Goal: Complete application form

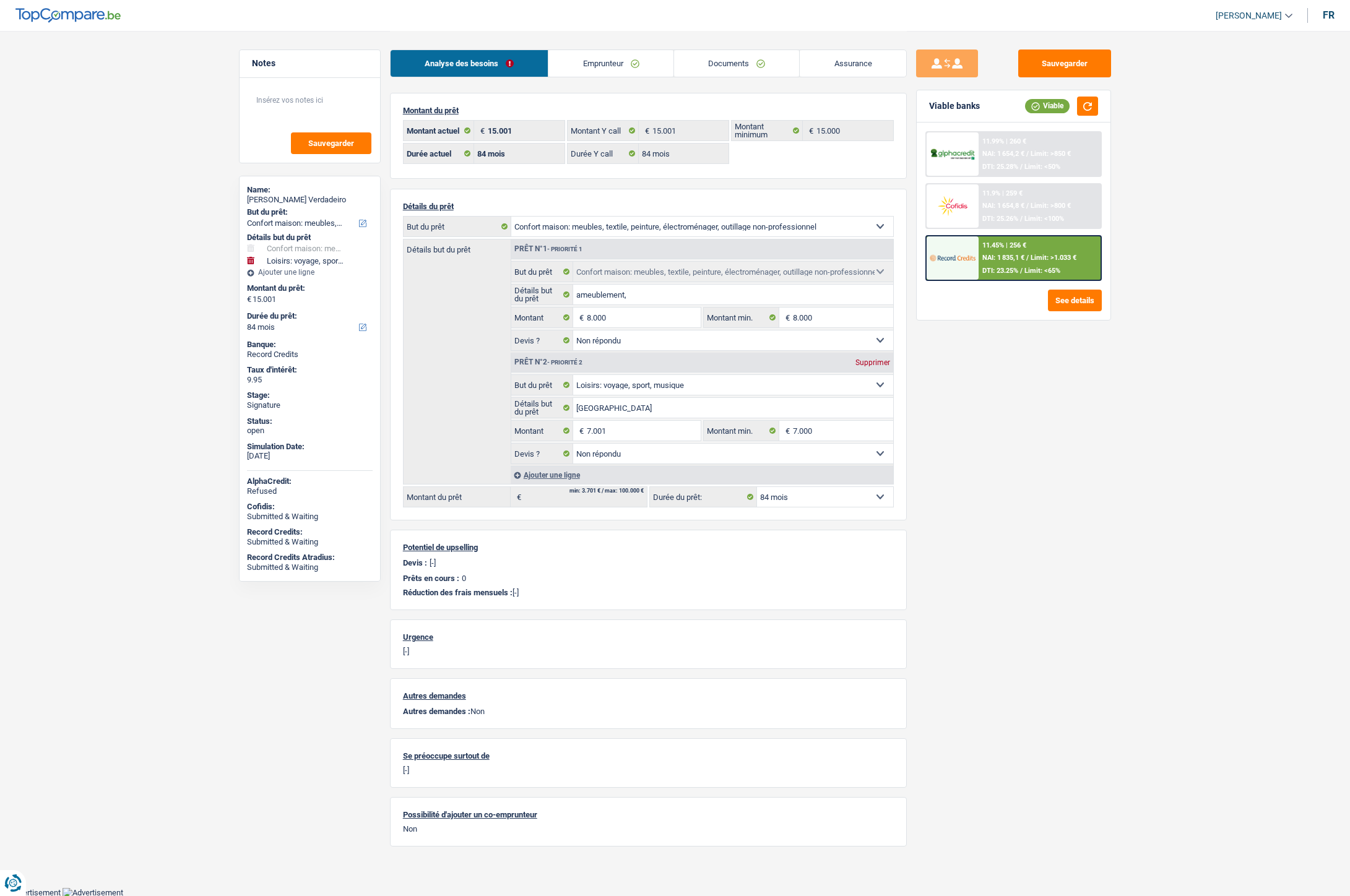
select select "household"
select select "hobbies"
select select "84"
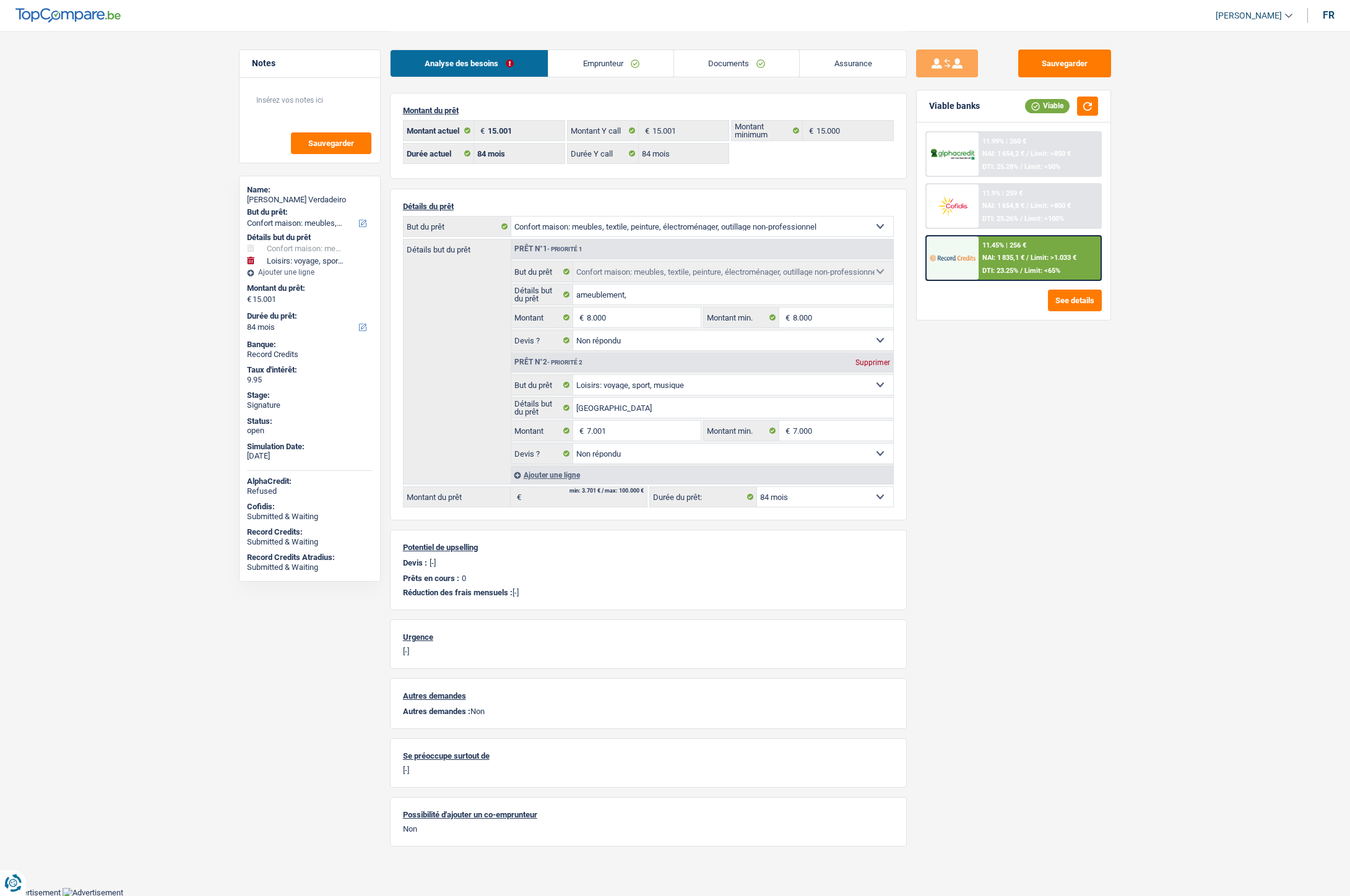
select select "84"
select select "household"
select select "not_answered"
select select "hobbies"
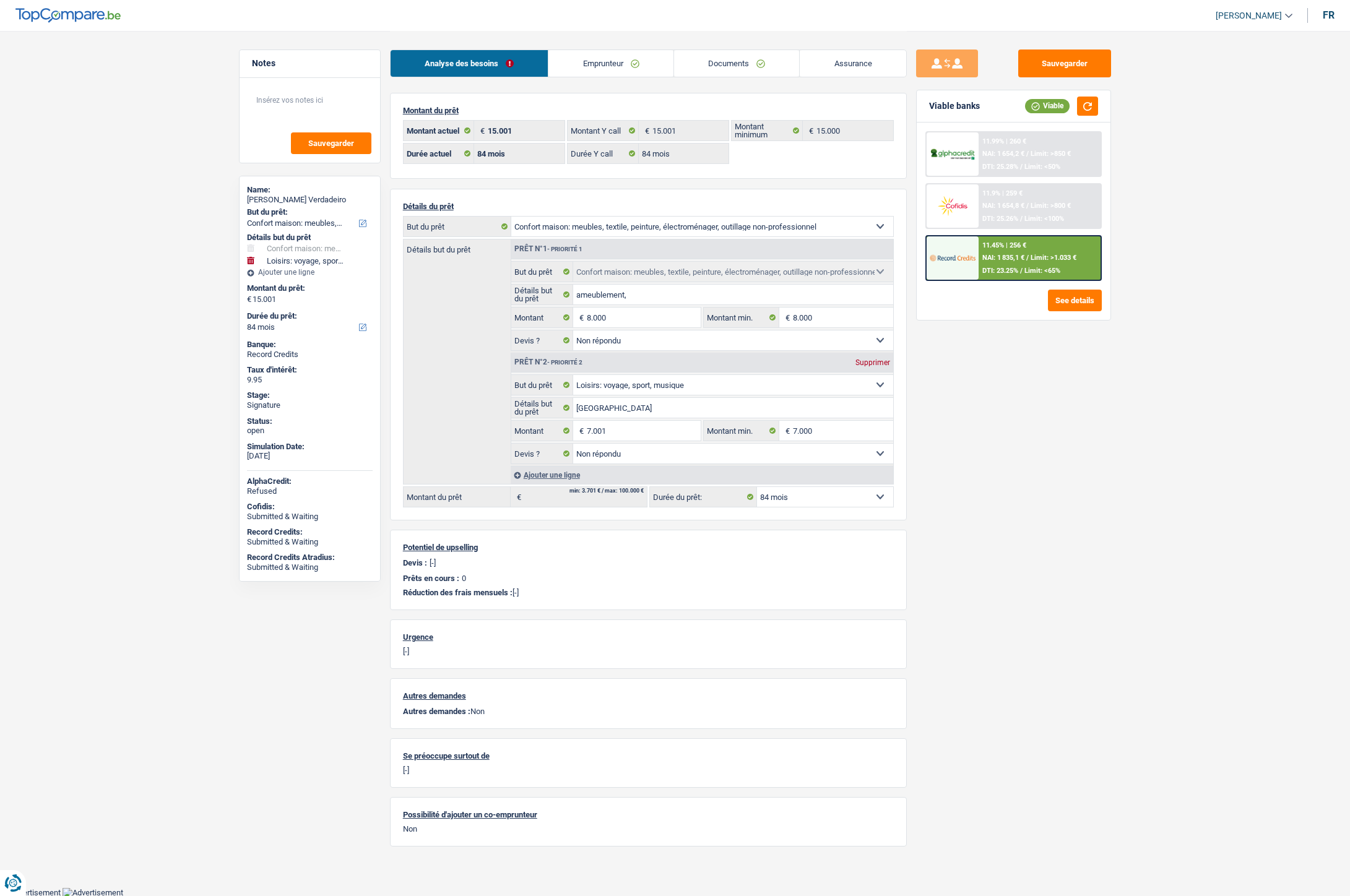
select select "not_answered"
select select "84"
select select "32"
select select "single"
click at [615, 72] on link "Emprunteur" at bounding box center [611, 63] width 125 height 26
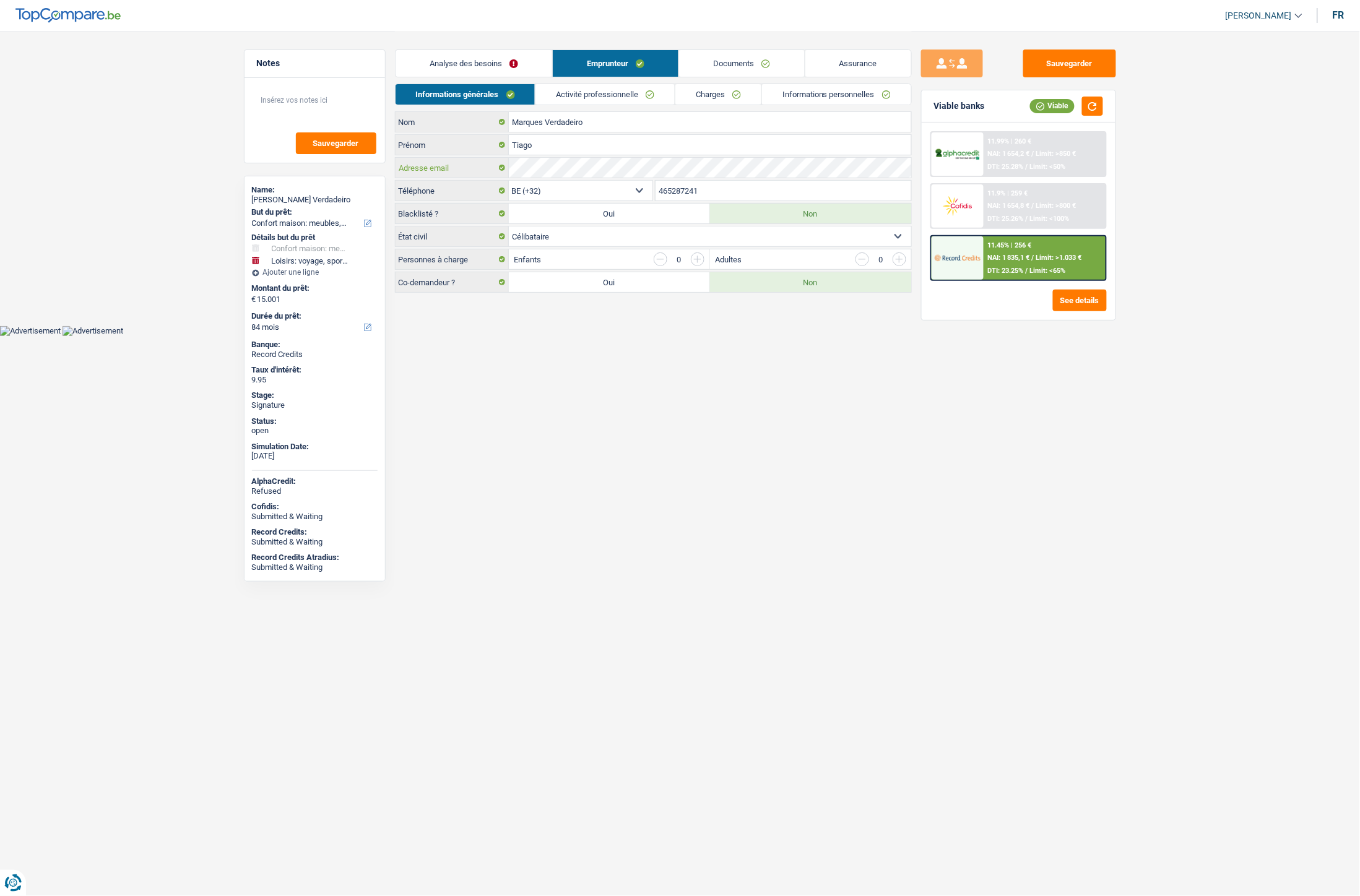
click at [484, 162] on div "Adresse email" at bounding box center [653, 167] width 516 height 19
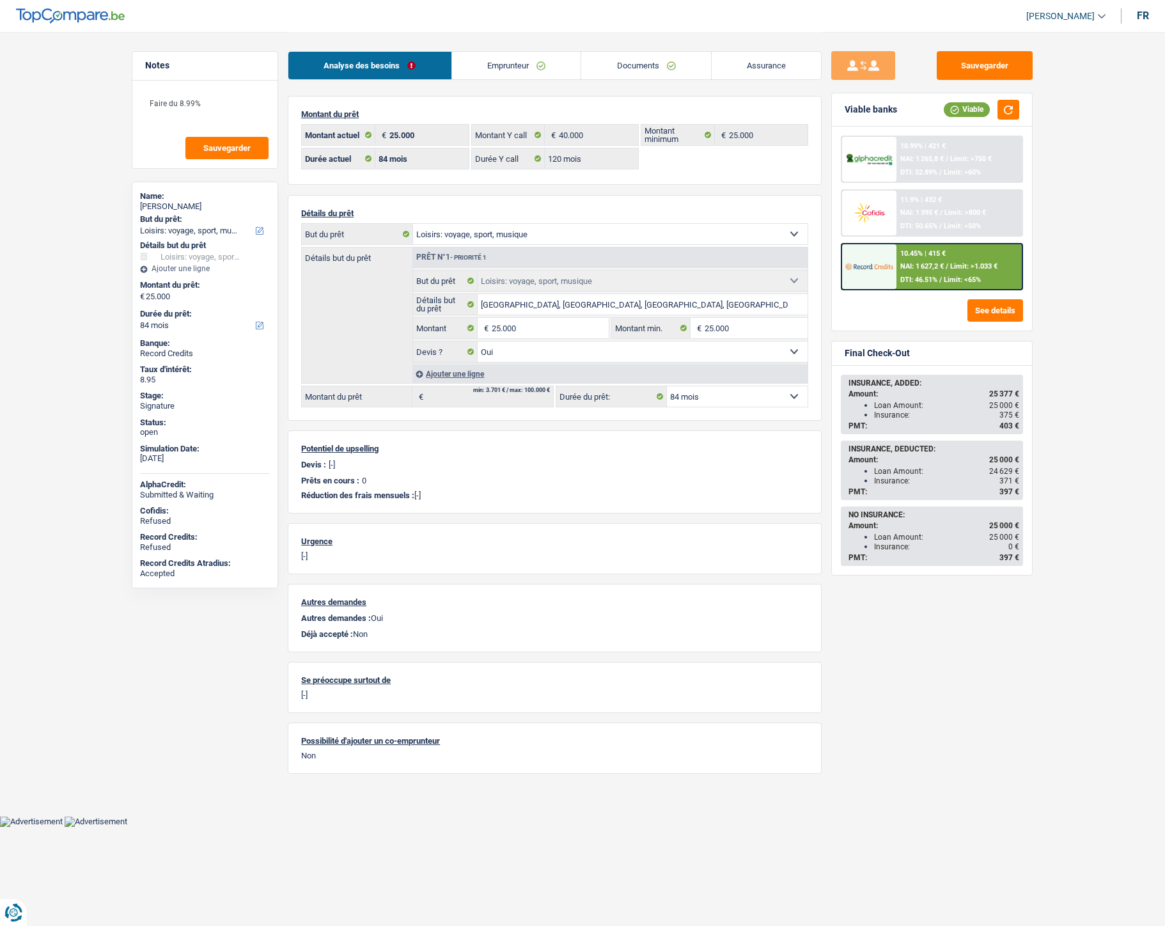
select select "hobbies"
select select "84"
select select "120"
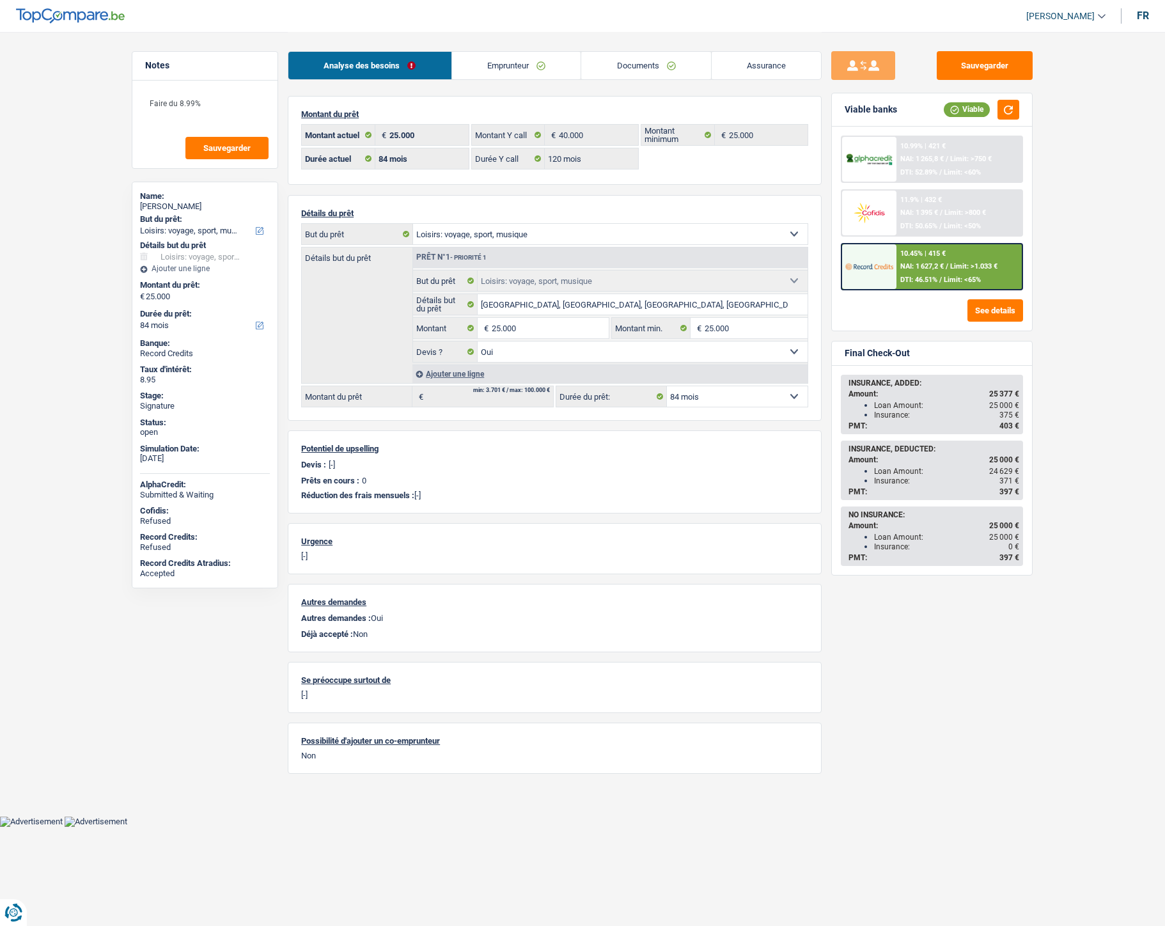
select select "hobbies"
select select "yes"
select select "84"
click at [641, 67] on link "Documents" at bounding box center [649, 65] width 130 height 27
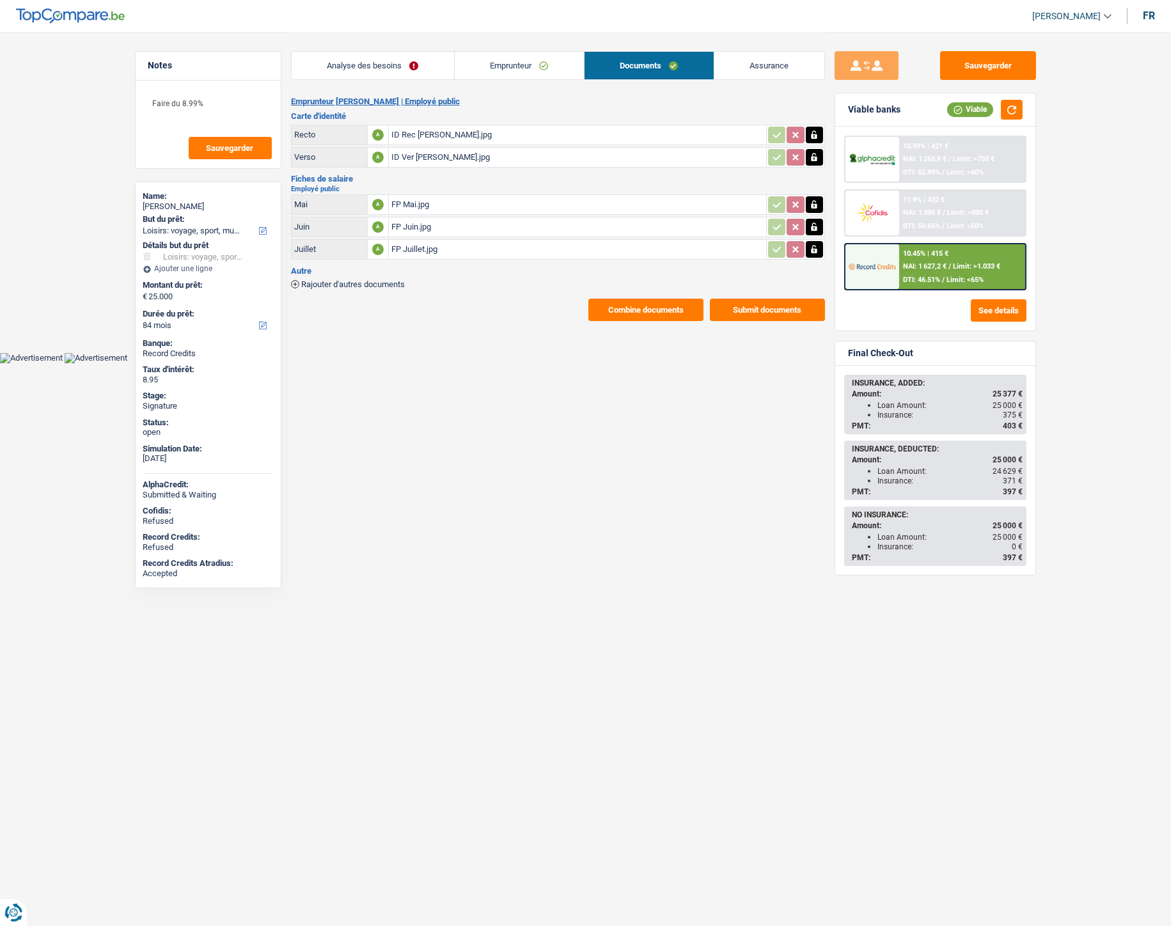
click at [331, 284] on span "Rajouter d'autres documents" at bounding box center [353, 284] width 104 height 8
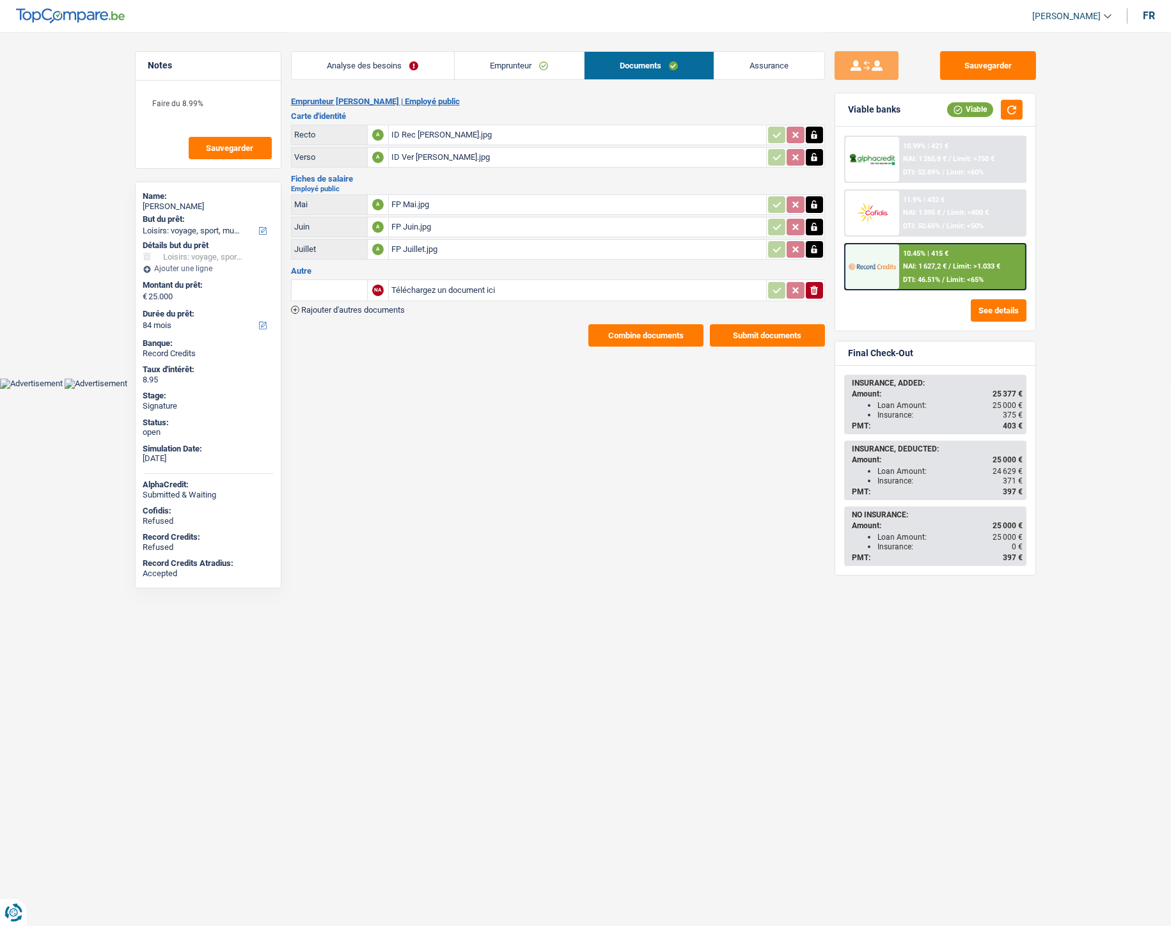
click at [373, 306] on span "Rajouter d'autres documents" at bounding box center [353, 310] width 104 height 8
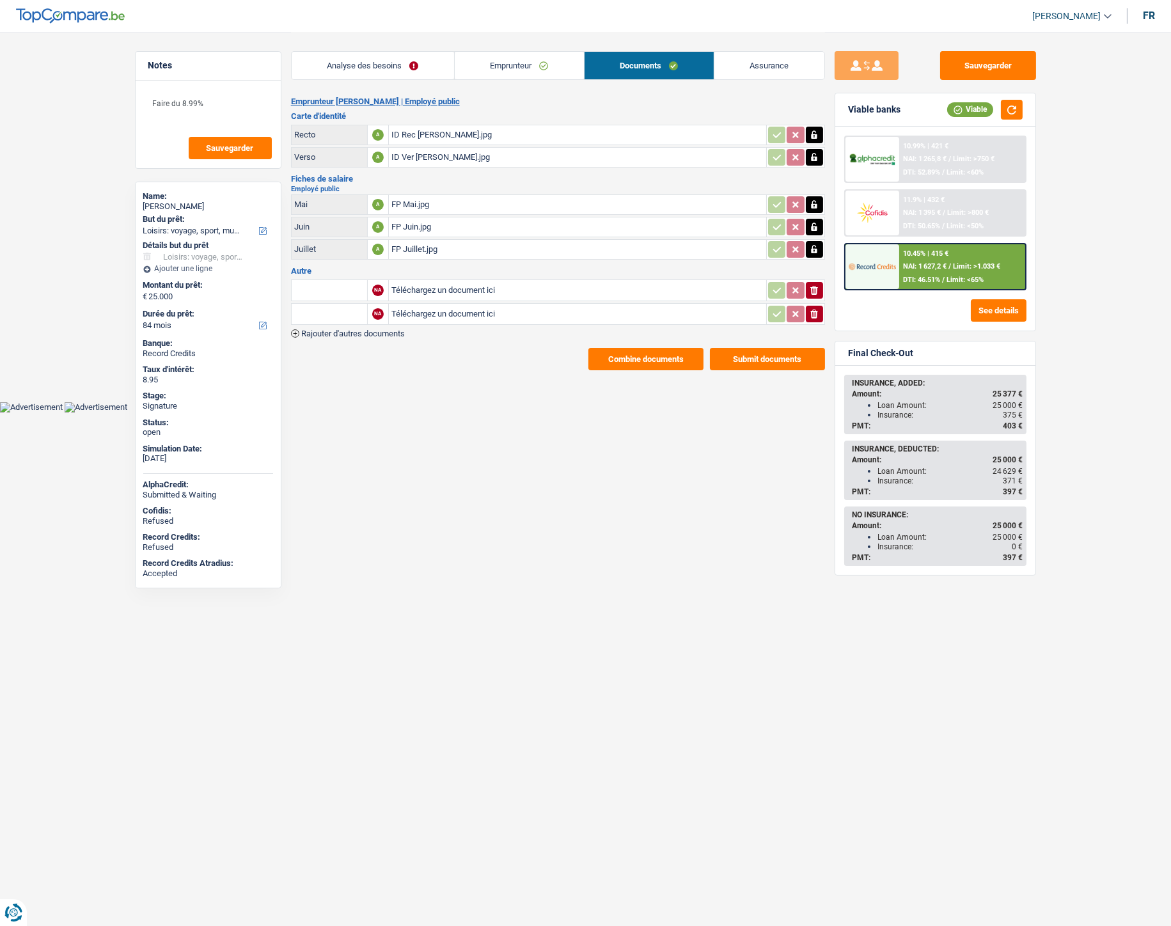
click at [368, 329] on span "Rajouter d'autres documents" at bounding box center [353, 333] width 104 height 8
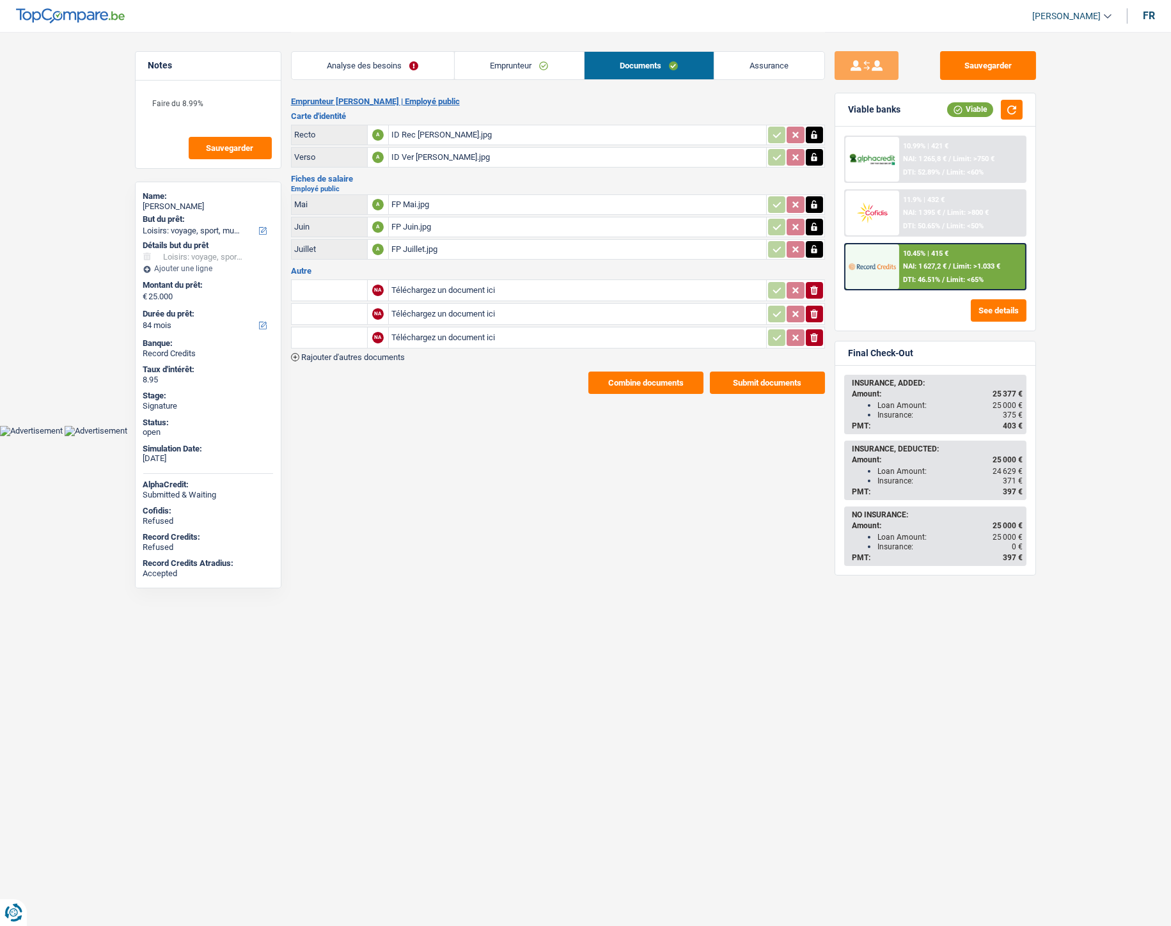
click at [432, 285] on input "Téléchargez un document ici" at bounding box center [577, 290] width 372 height 19
type input "C:\fakepath\IMG-20250901-WA0004.jpg"
click at [411, 309] on input "Téléchargez un document ici" at bounding box center [577, 313] width 372 height 19
type input "C:\fakepath\IMG-20250901-WA0005.jpg"
click at [385, 353] on span "Rajouter d'autres documents" at bounding box center [353, 357] width 104 height 8
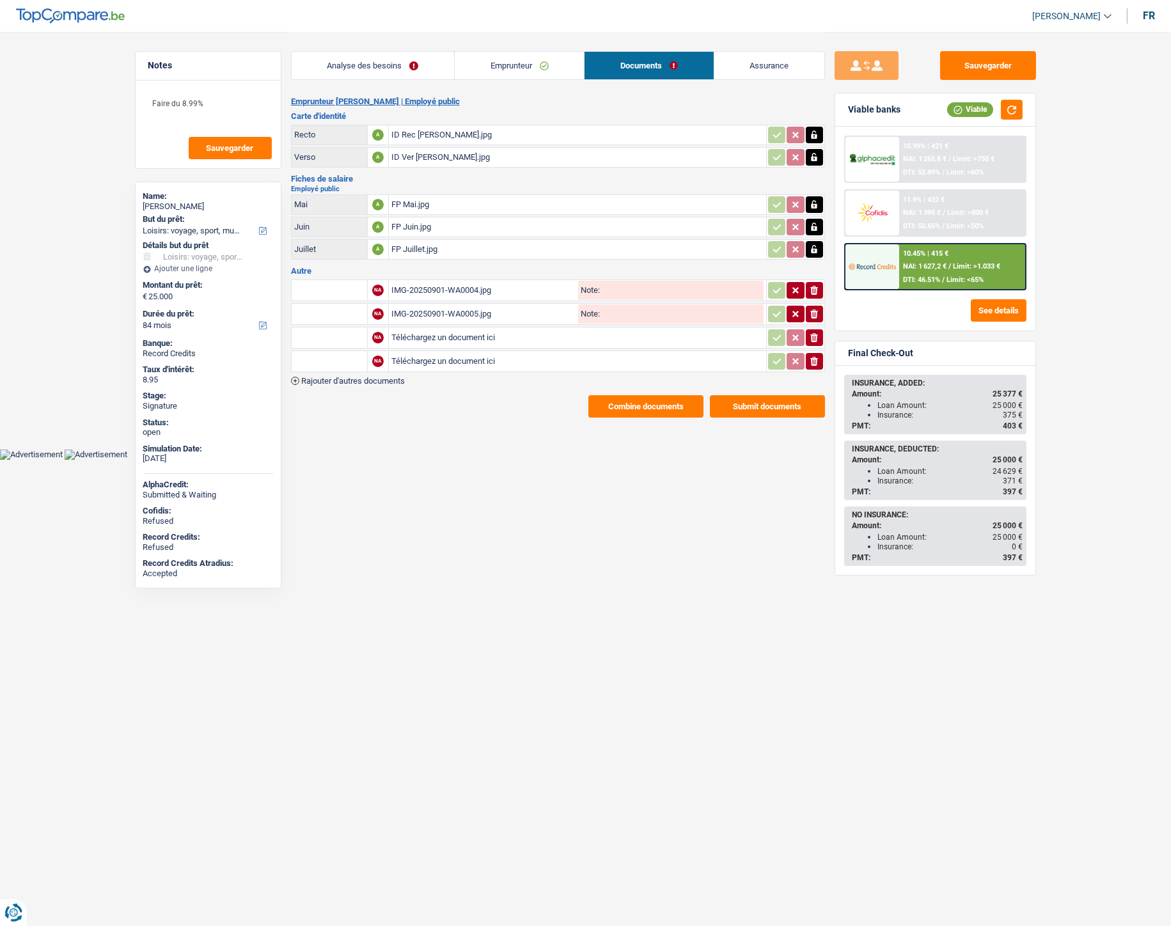
click at [474, 357] on input "Téléchargez un document ici" at bounding box center [577, 361] width 372 height 19
type input "C:\fakepath\Extrait Nininahazwe.pdf"
click at [322, 285] on input "text" at bounding box center [329, 290] width 70 height 20
click at [327, 310] on li "Carte bancaire" at bounding box center [363, 316] width 131 height 16
type input "Carte bancaire"
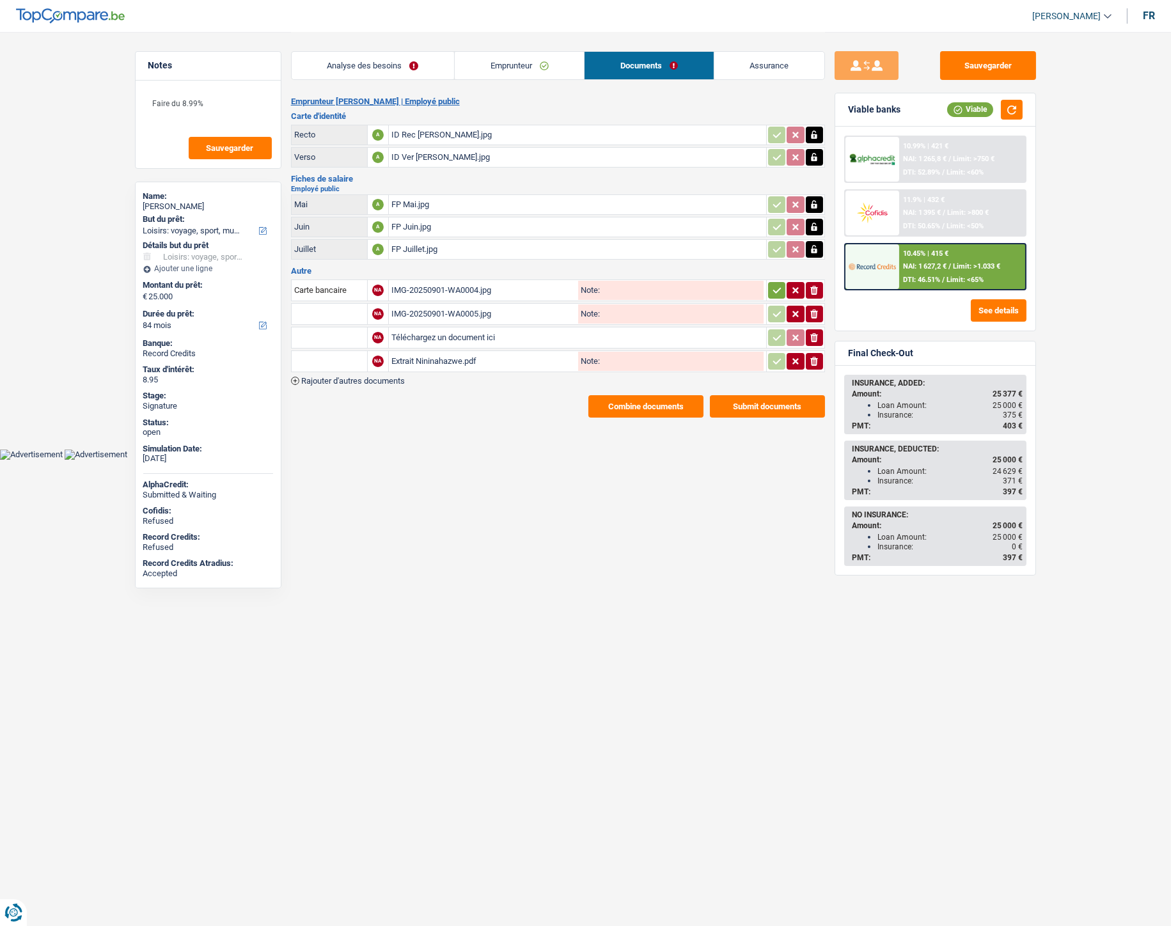
click at [324, 312] on input "text" at bounding box center [329, 314] width 70 height 20
click at [327, 331] on li "Carte bancaire" at bounding box center [363, 339] width 131 height 16
type input "Carte bancaire"
click at [327, 329] on input "text" at bounding box center [329, 337] width 70 height 20
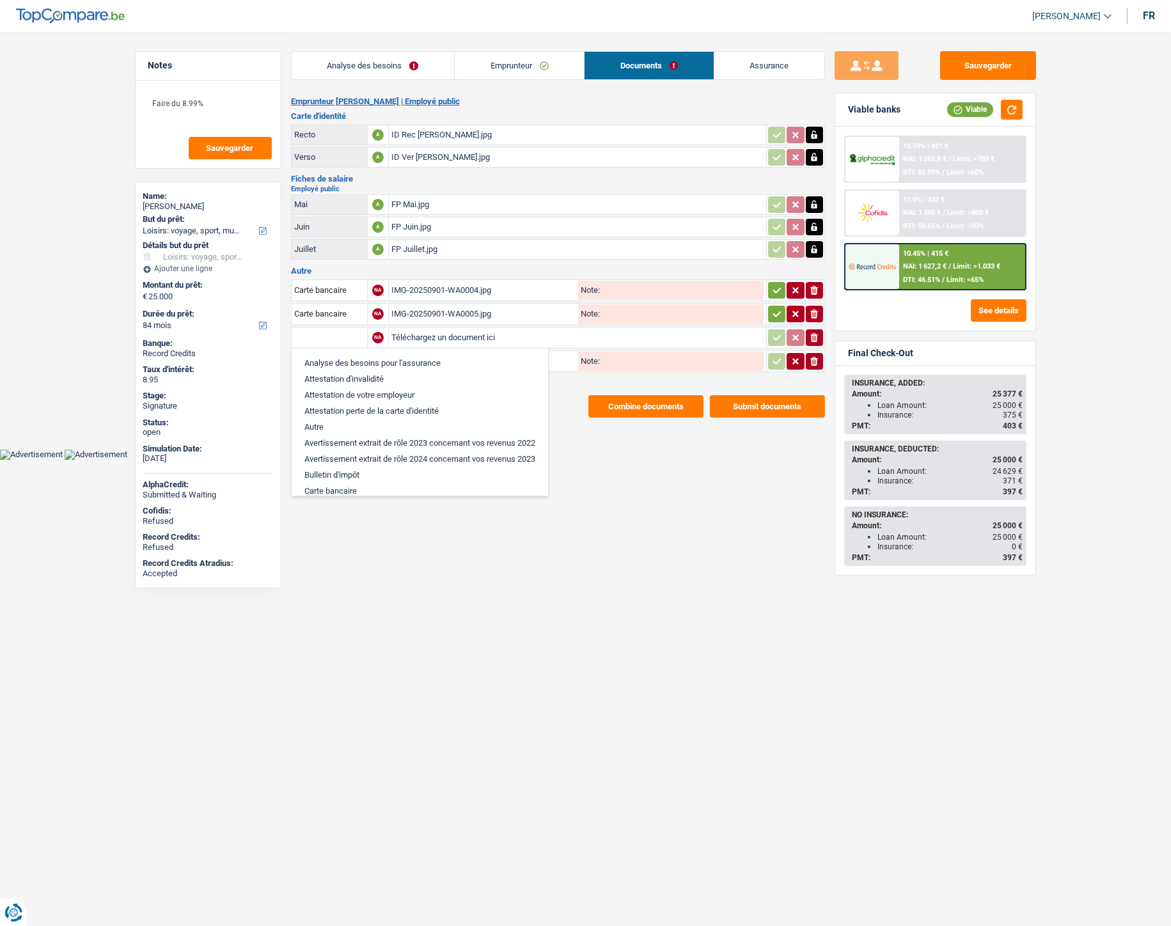
click at [819, 329] on button "ionicons-v5-e" at bounding box center [814, 337] width 17 height 17
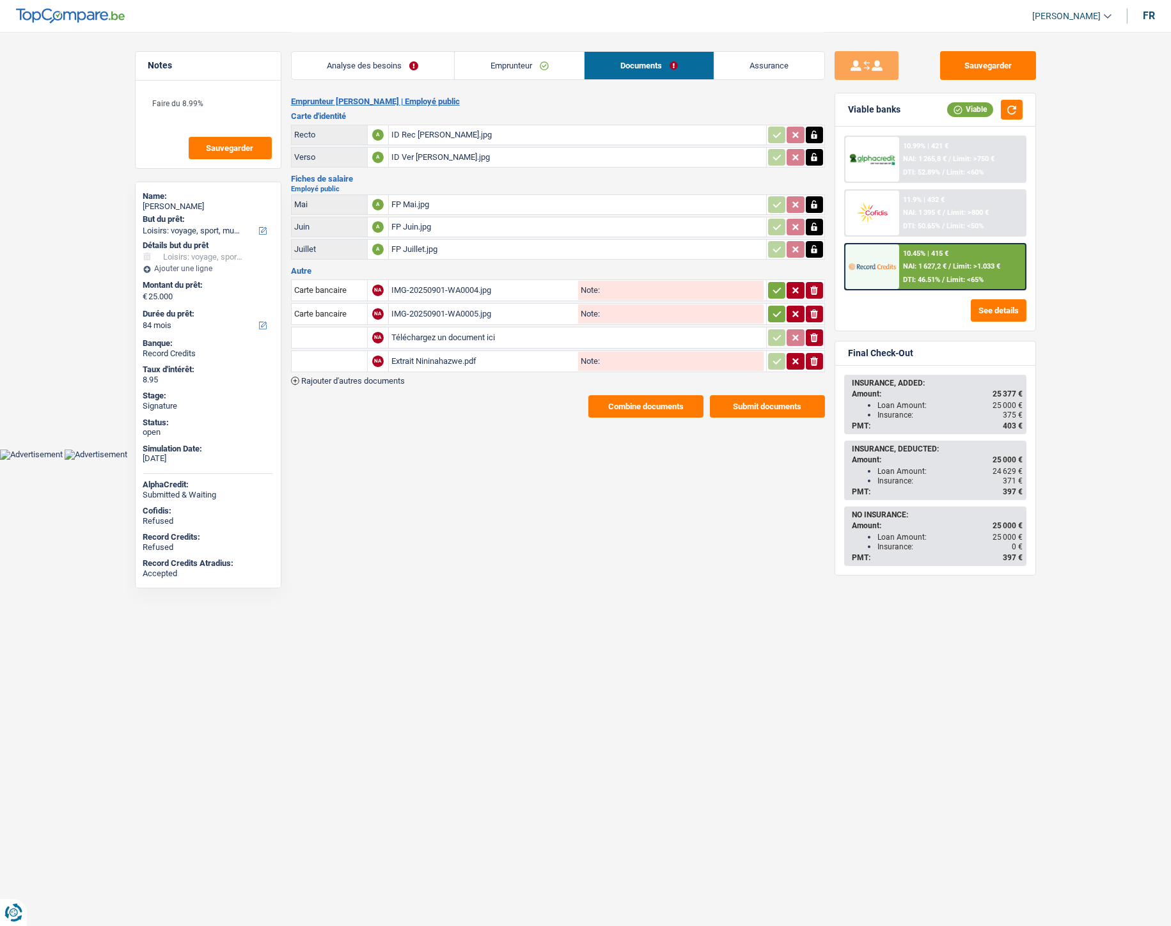
click at [813, 333] on icon "button" at bounding box center [814, 337] width 8 height 9
click at [320, 336] on input "text" at bounding box center [329, 337] width 70 height 20
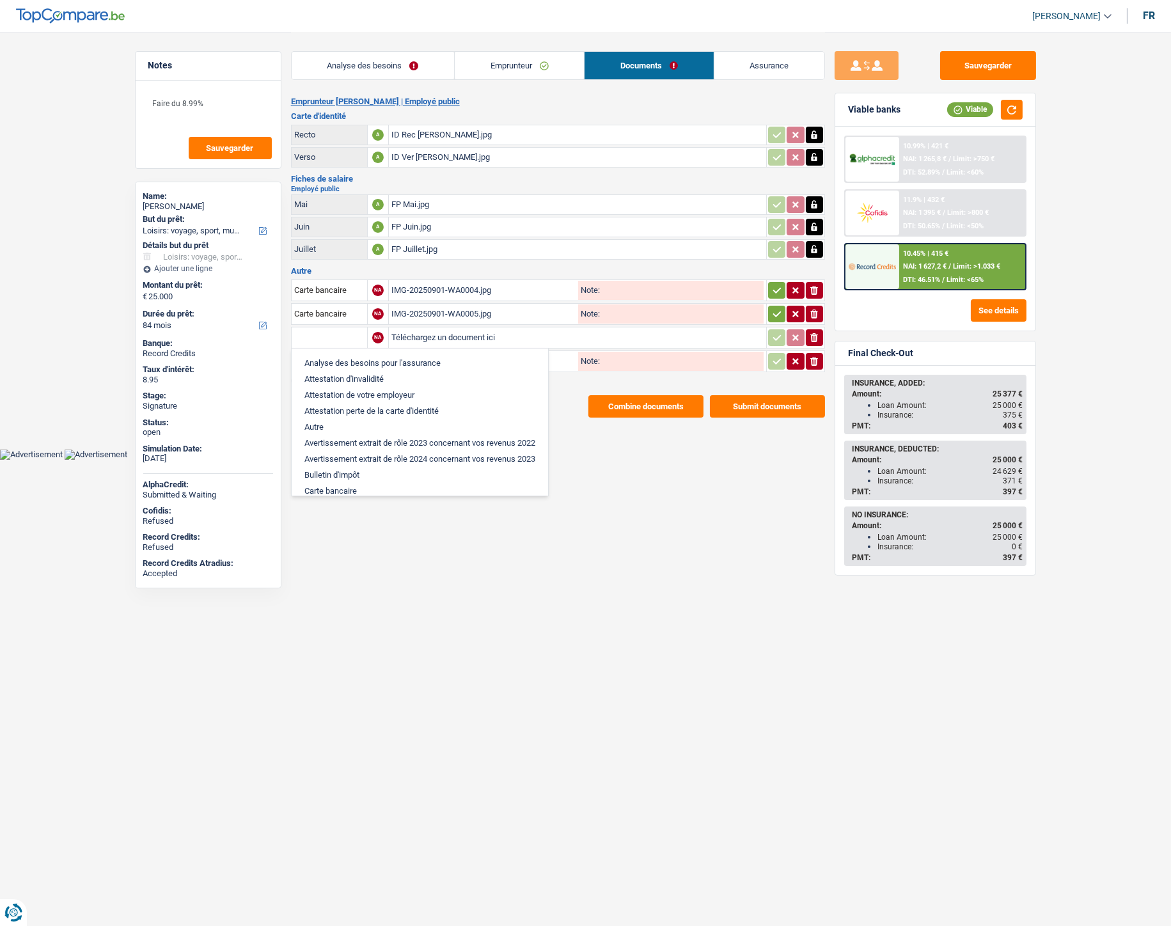
click at [691, 331] on input "Téléchargez un document ici" at bounding box center [577, 337] width 372 height 19
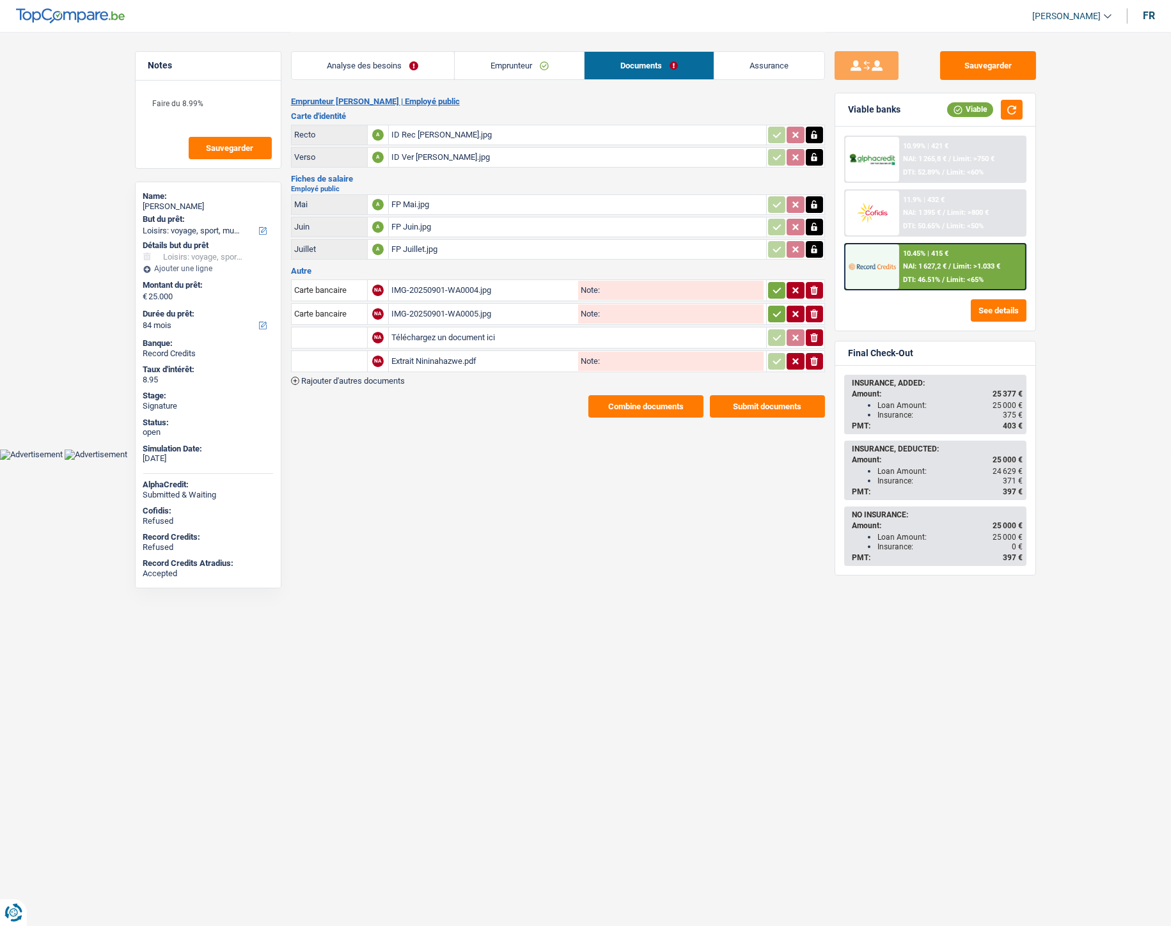
click at [328, 358] on input "text" at bounding box center [329, 361] width 70 height 20
click at [347, 419] on li "Extraits de compte de toutes les transactions 3 derniers mois" at bounding box center [420, 419] width 244 height 16
type input "Extraits de compte de toutes les transactions 3 derniers mois"
click at [774, 355] on icon "button" at bounding box center [777, 361] width 10 height 13
click at [775, 315] on icon "button" at bounding box center [777, 314] width 10 height 13
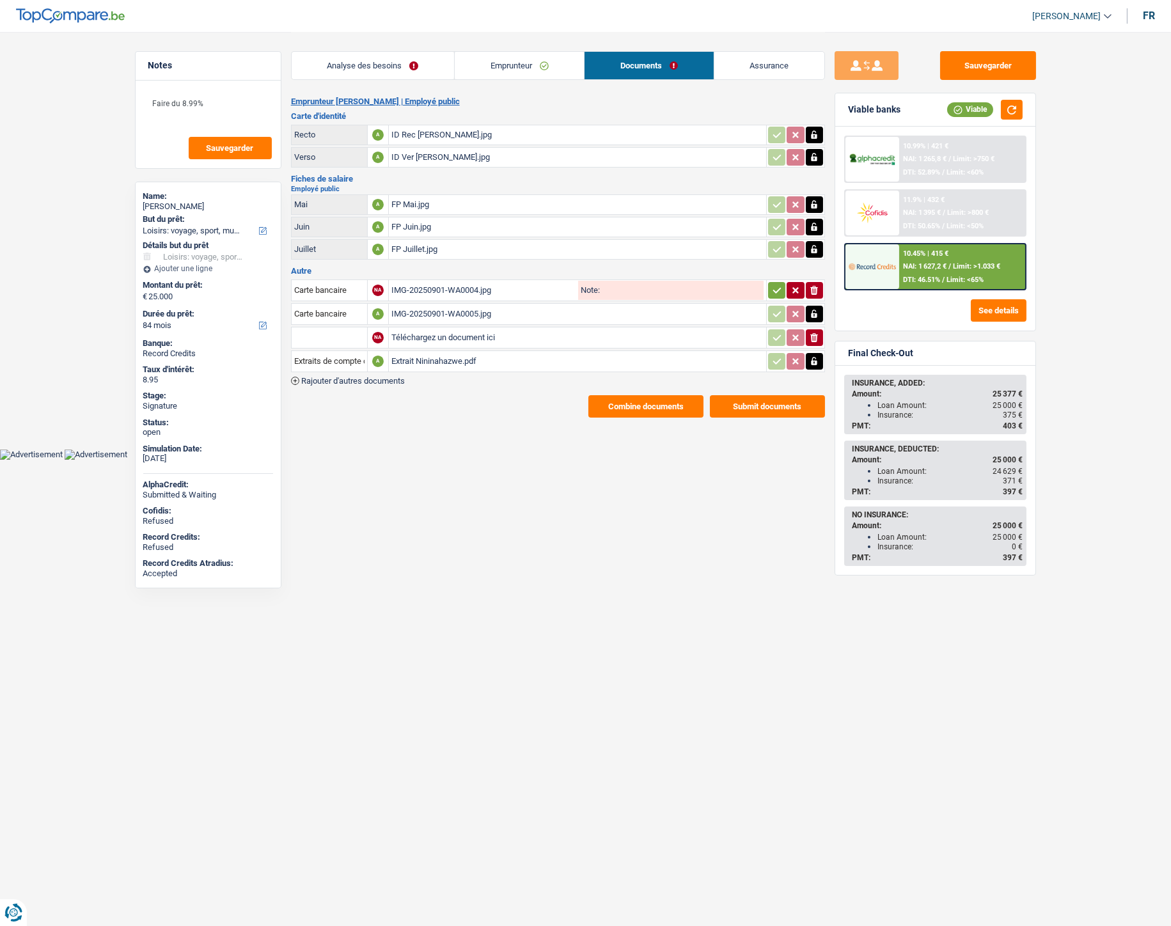
click at [778, 289] on icon "button" at bounding box center [777, 290] width 10 height 13
click at [987, 56] on button "Sauvegarder" at bounding box center [988, 65] width 96 height 29
click at [631, 401] on button "Combine documents" at bounding box center [645, 406] width 115 height 22
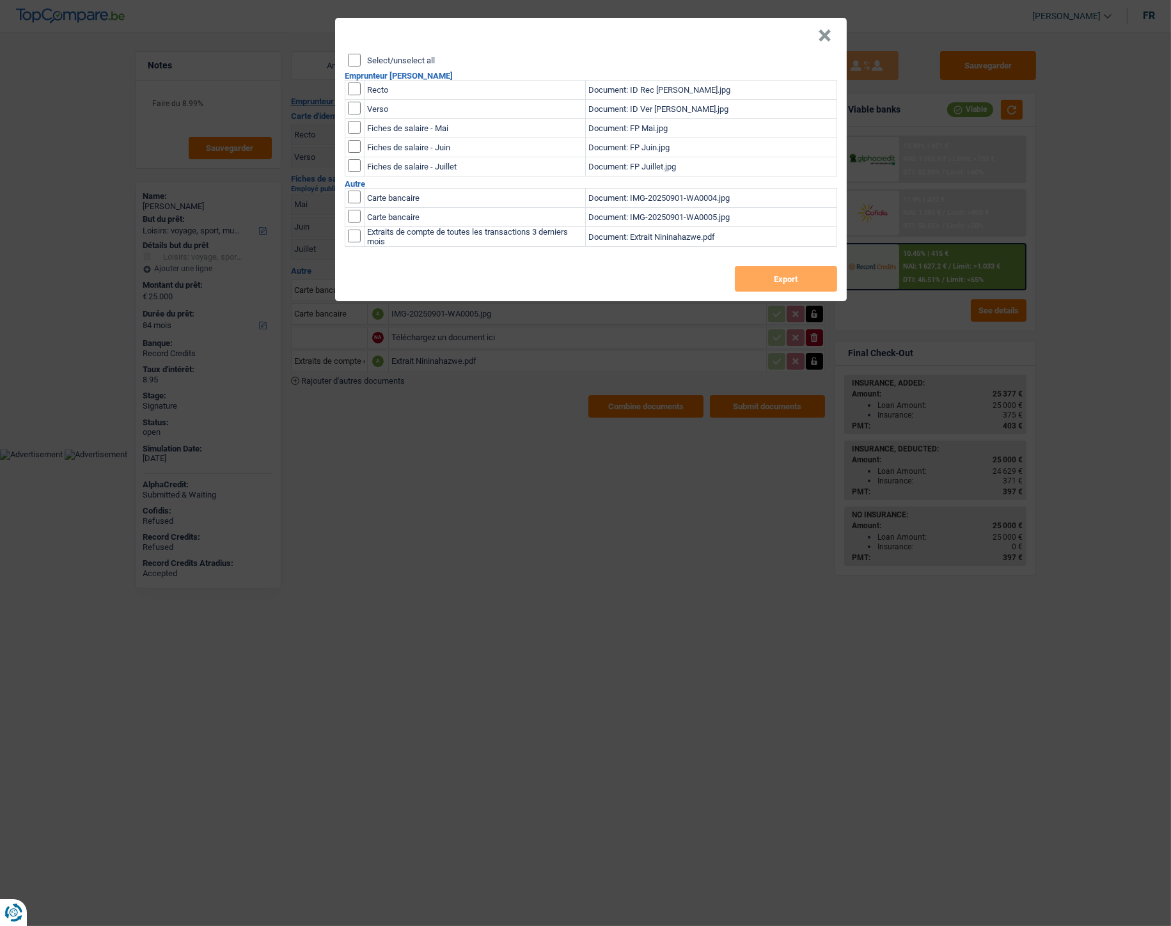
click at [379, 58] on label "Select/unselect all" at bounding box center [401, 60] width 68 height 8
click at [361, 58] on input "Select/unselect all" at bounding box center [354, 60] width 13 height 13
checkbox input "true"
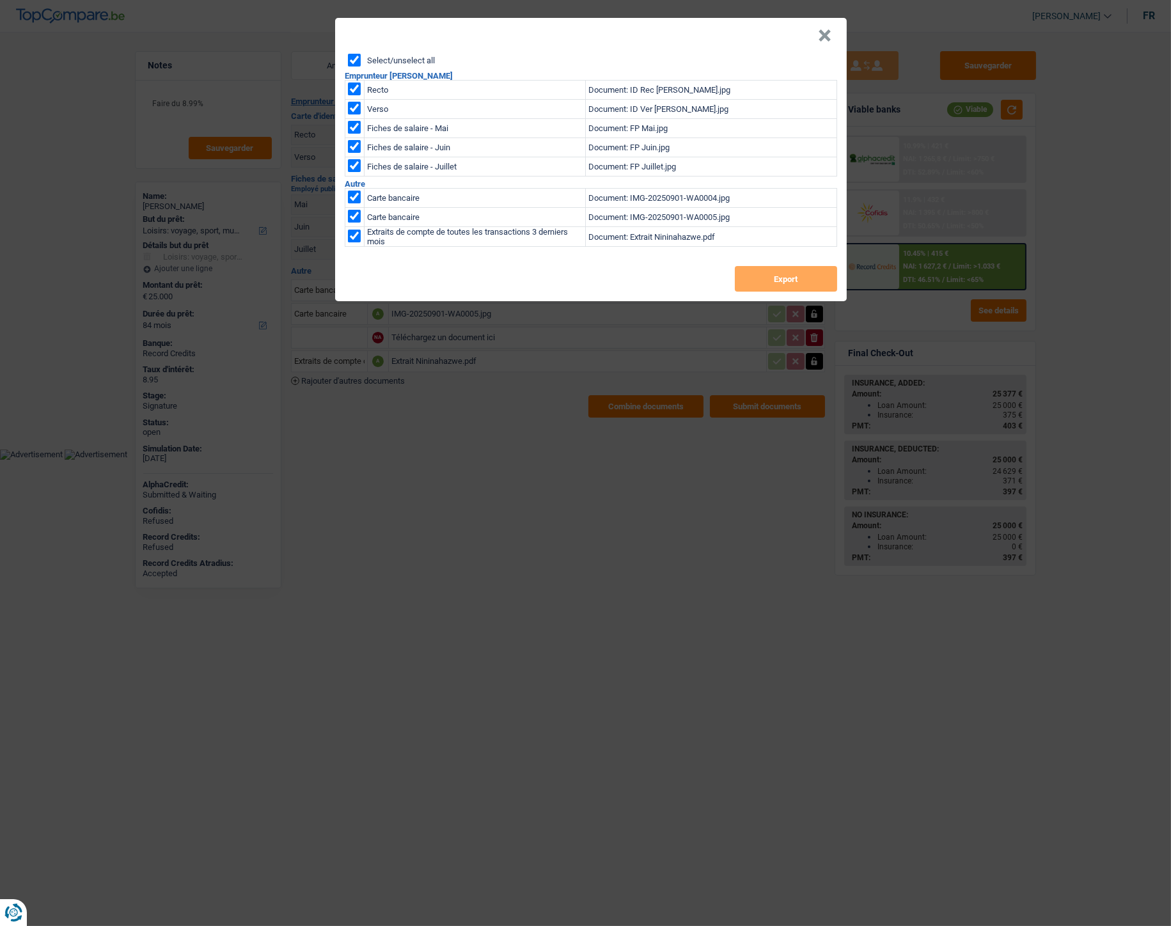
checkbox input "true"
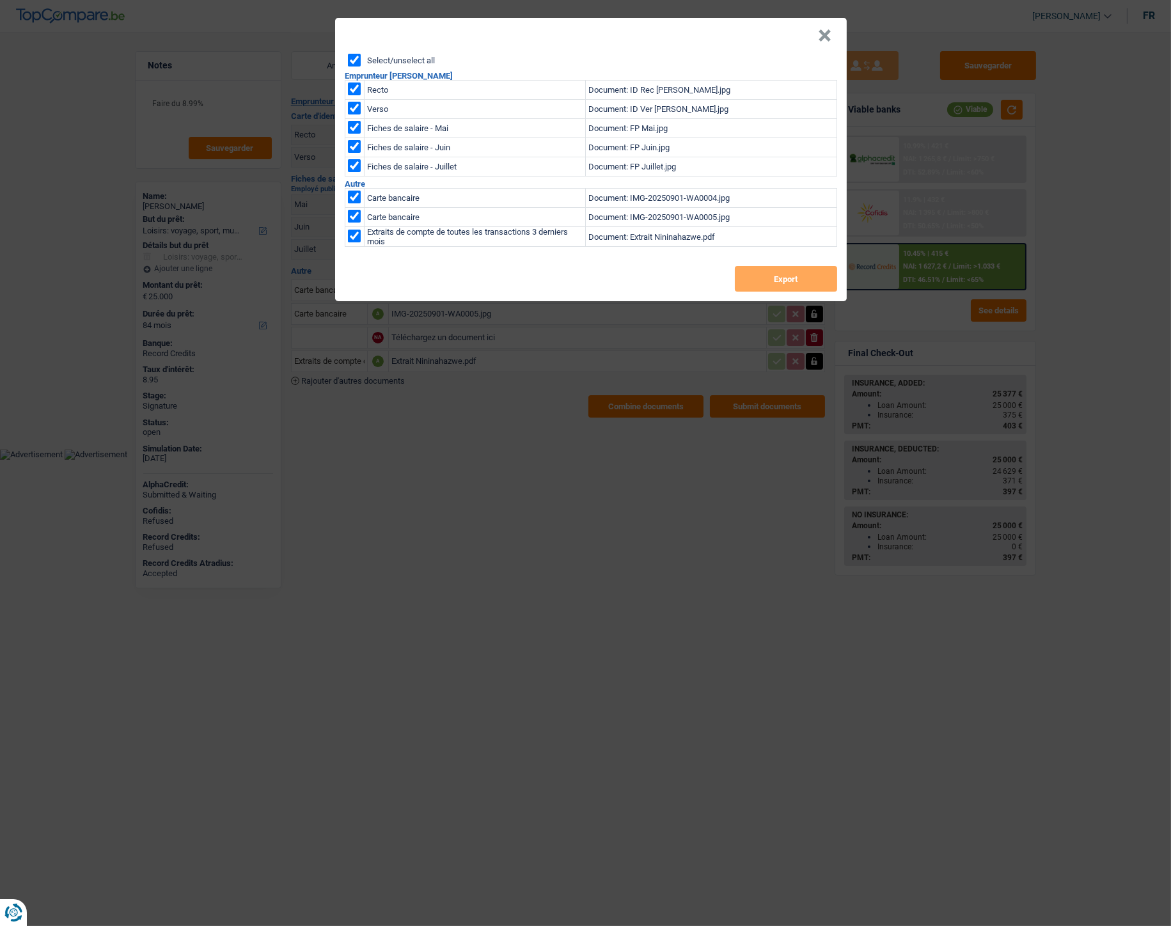
checkbox input "true"
click at [772, 288] on button "Export" at bounding box center [786, 279] width 102 height 26
click at [824, 31] on button "×" at bounding box center [824, 35] width 13 height 13
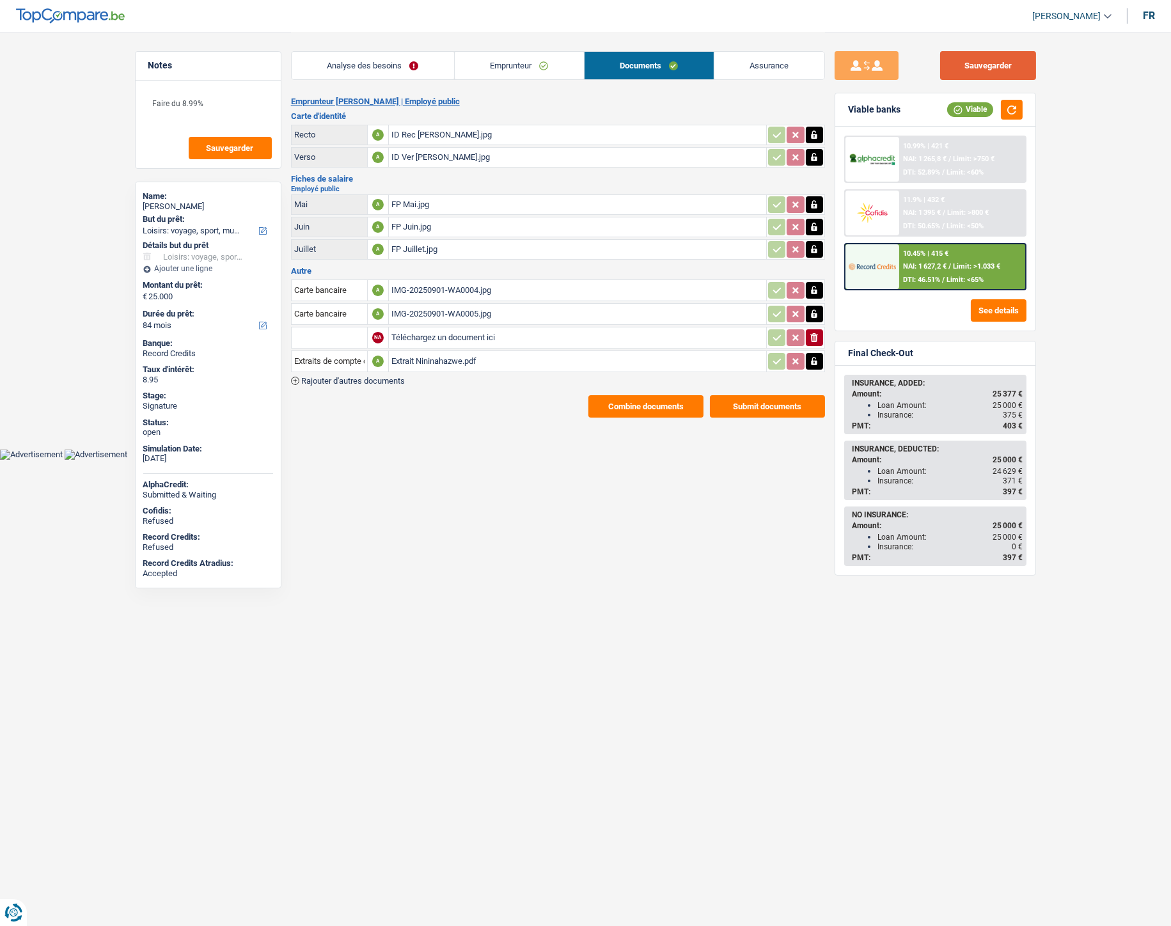
click at [981, 59] on button "Sauvegarder" at bounding box center [988, 65] width 96 height 29
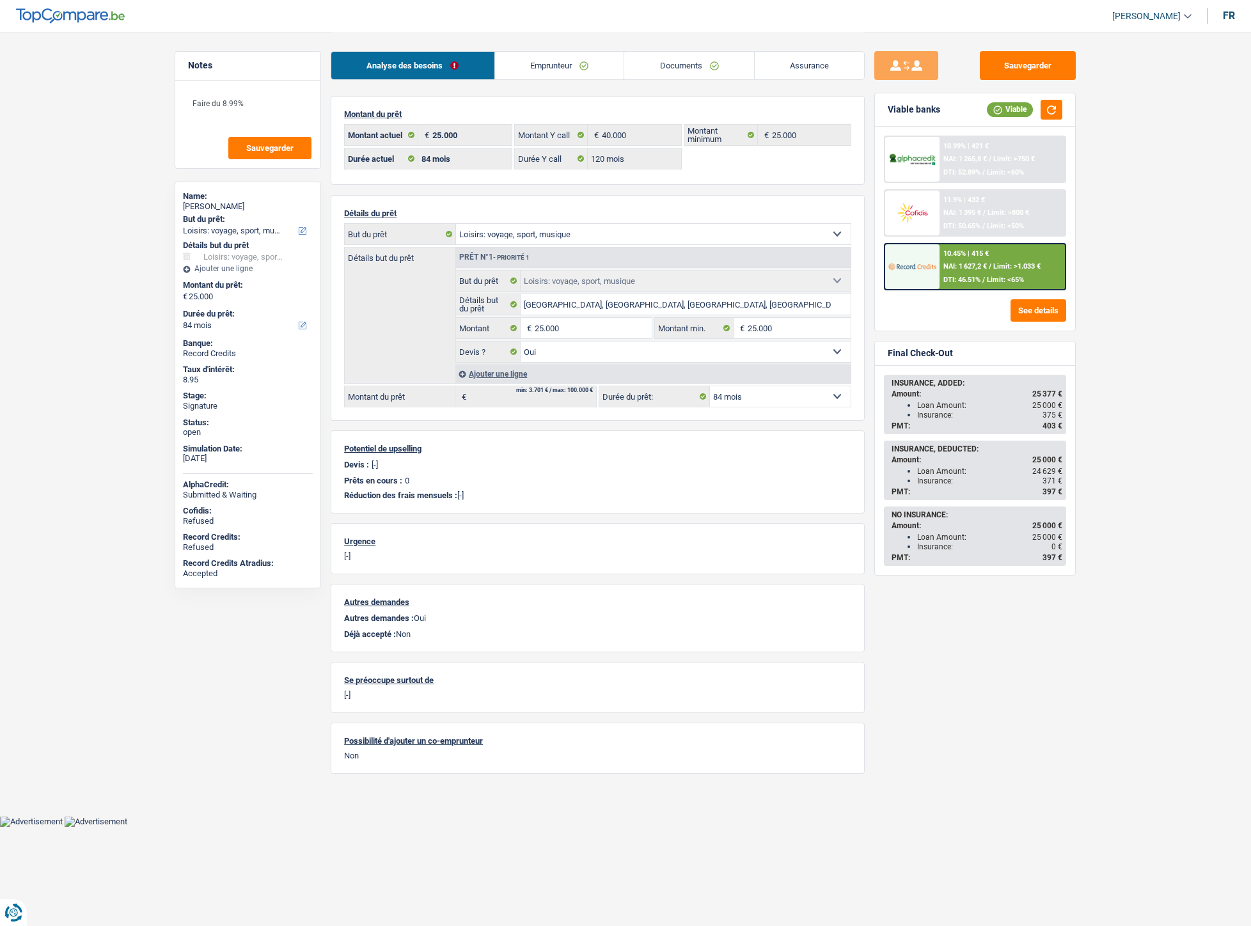
select select "hobbies"
select select "84"
select select "120"
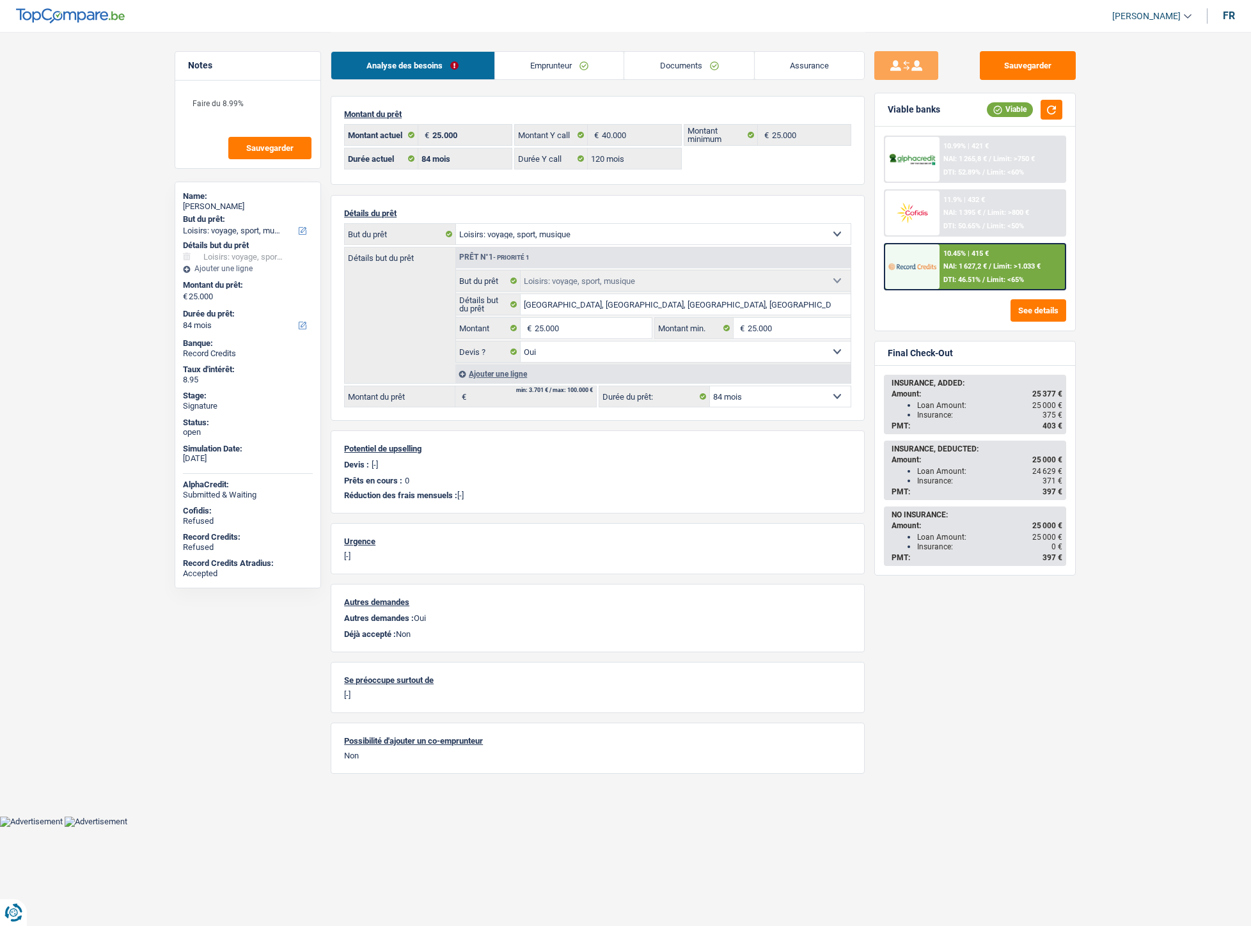
select select "hobbies"
select select "yes"
select select "84"
click at [973, 269] on div "10.45% | 415 € NAI: 1 627,2 € / Limit: >1.033 € DTI: 46.51% / Limit: <65%" at bounding box center [1002, 266] width 126 height 45
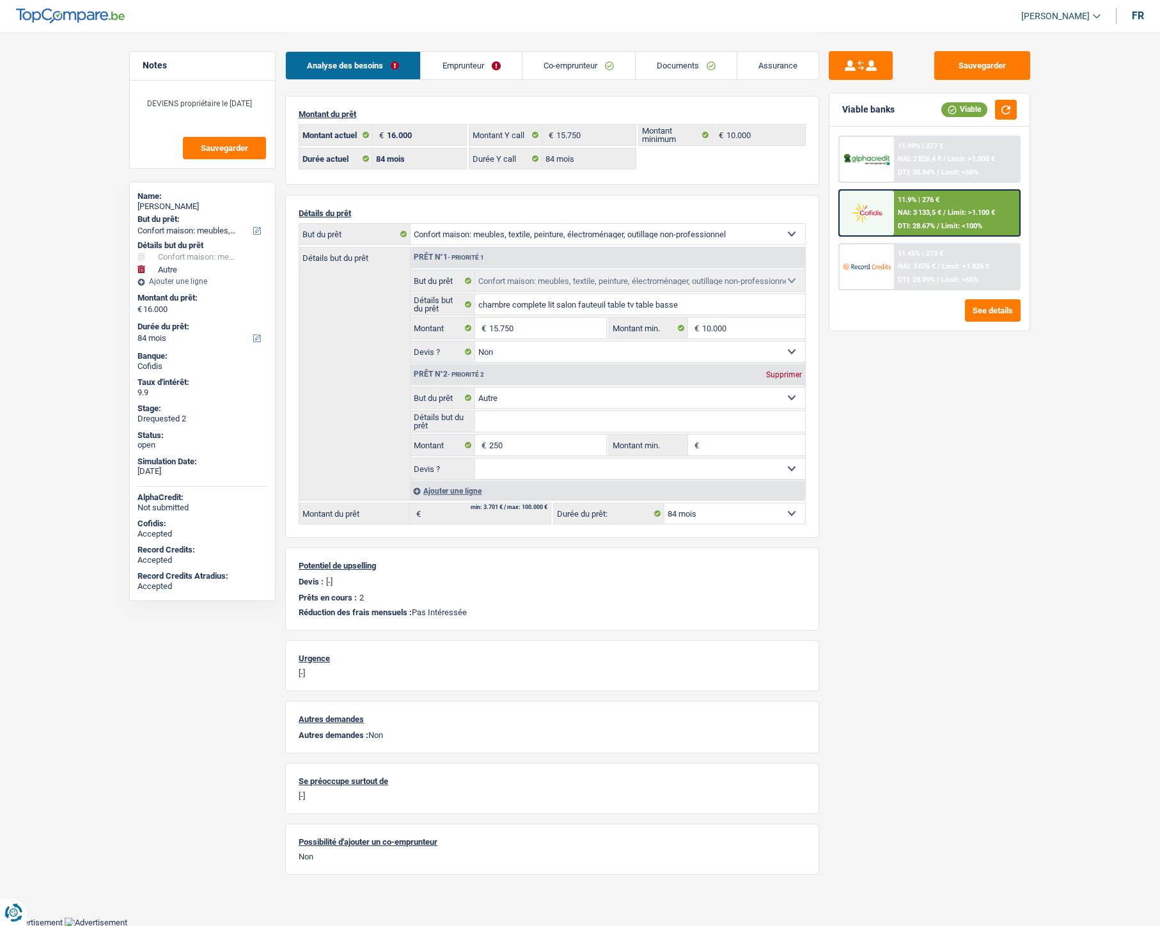
select select "household"
select select "other"
select select "84"
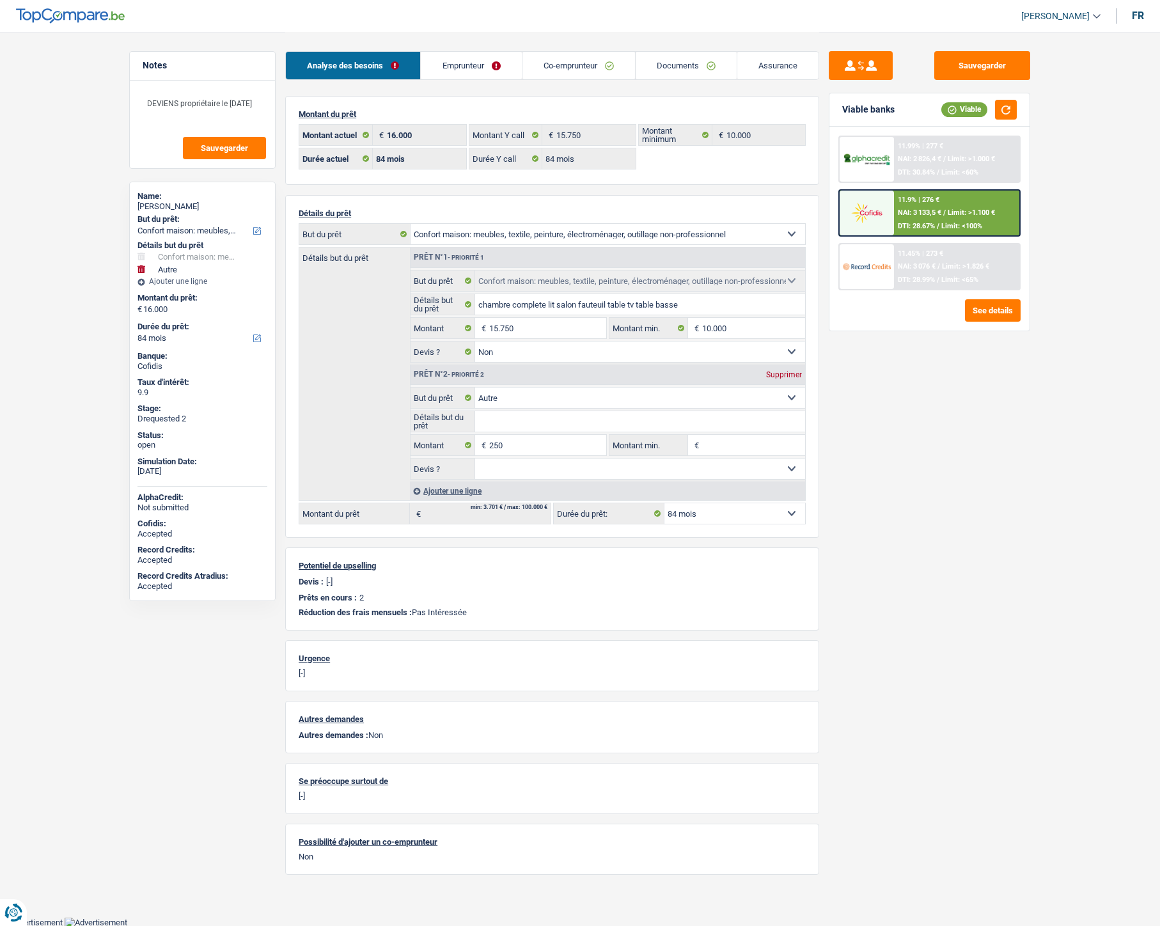
select select "84"
select select "household"
select select "false"
select select "other"
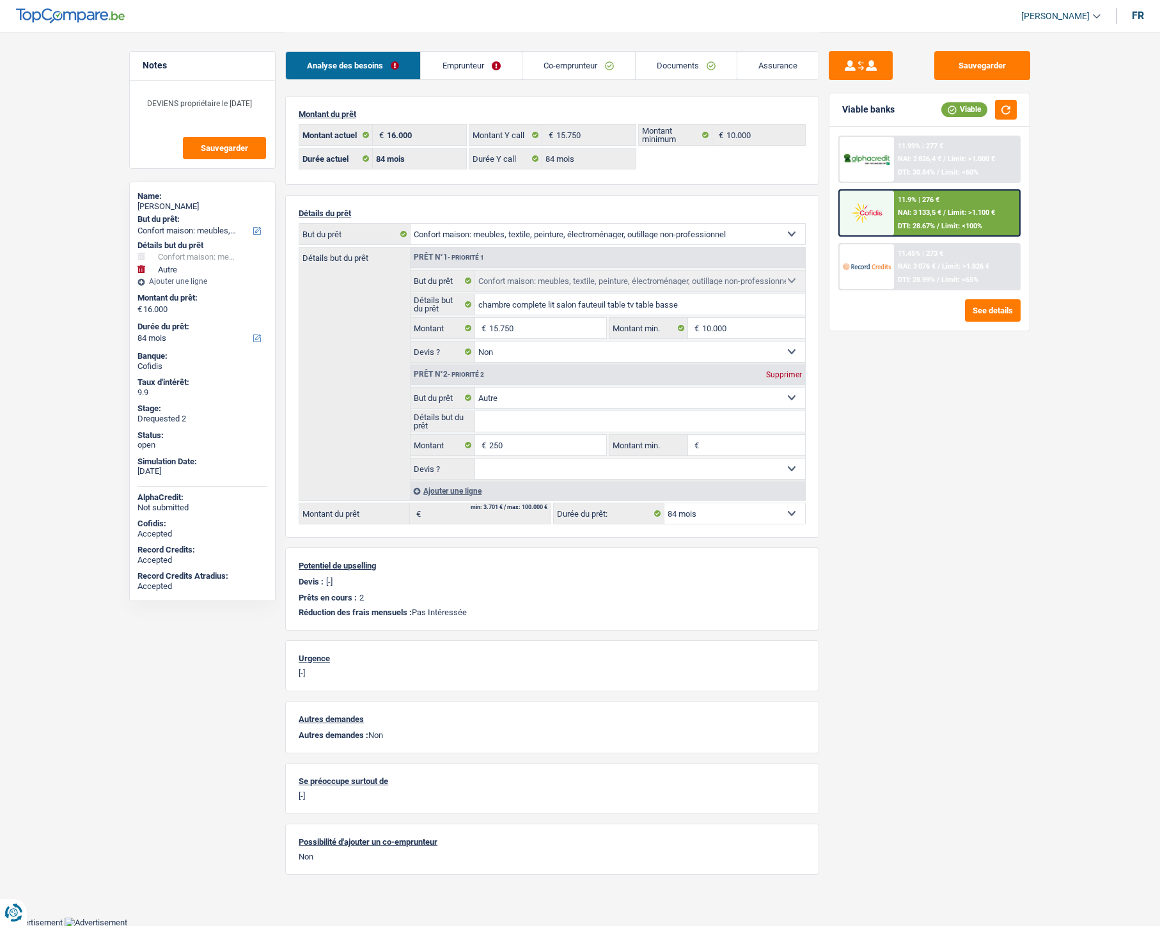
select select "84"
click at [672, 69] on link "Documents" at bounding box center [686, 65] width 101 height 27
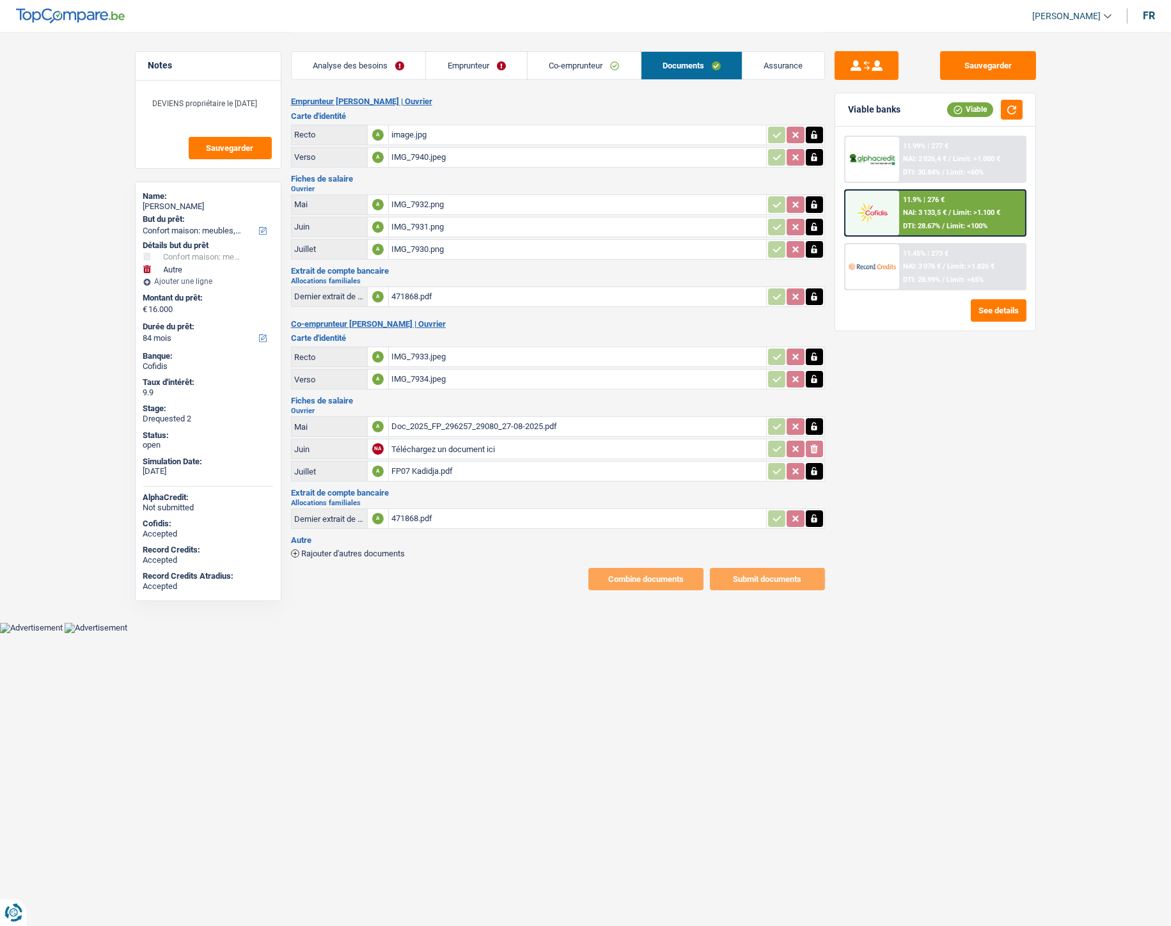
click at [481, 65] on link "Emprunteur" at bounding box center [476, 65] width 101 height 27
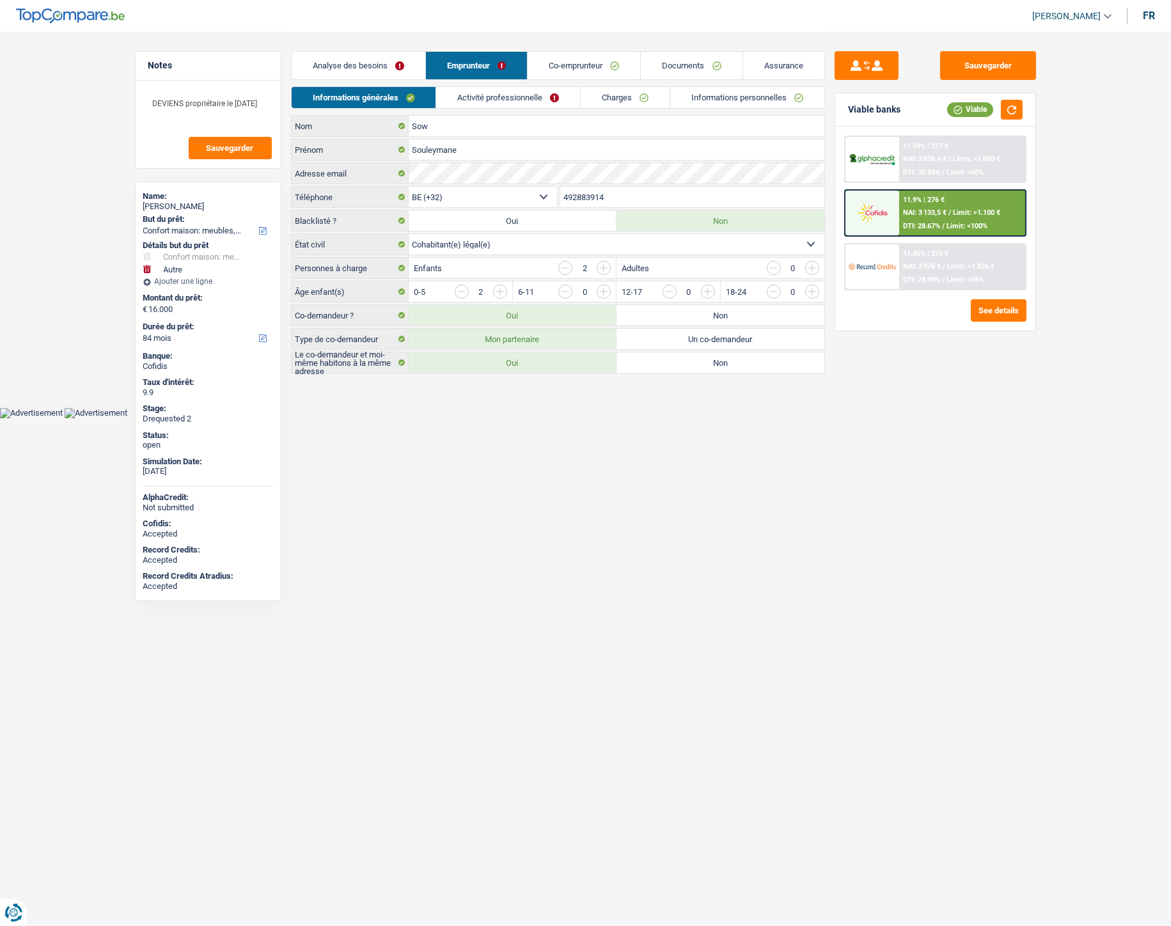
click at [622, 98] on link "Charges" at bounding box center [625, 97] width 89 height 21
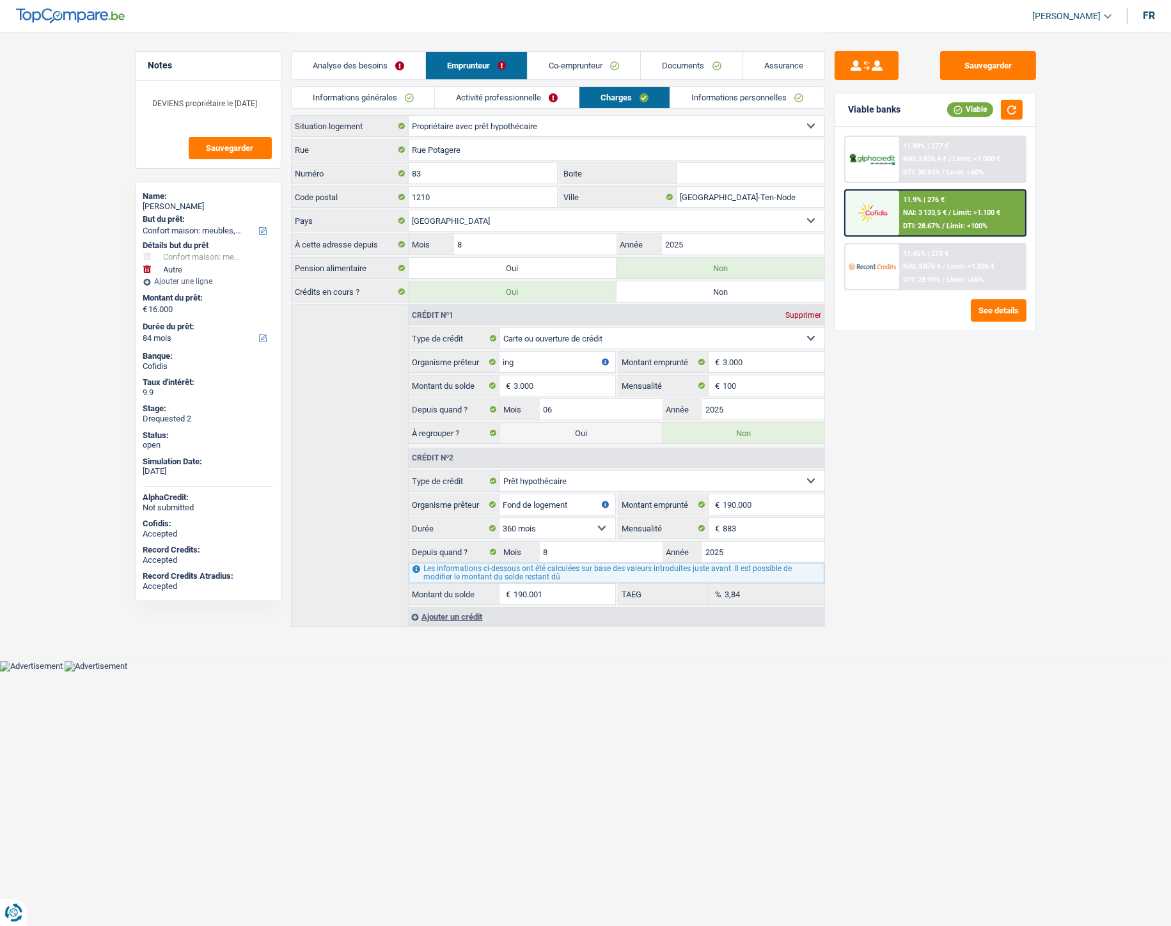
click at [481, 90] on link "Activité professionnelle" at bounding box center [507, 97] width 144 height 21
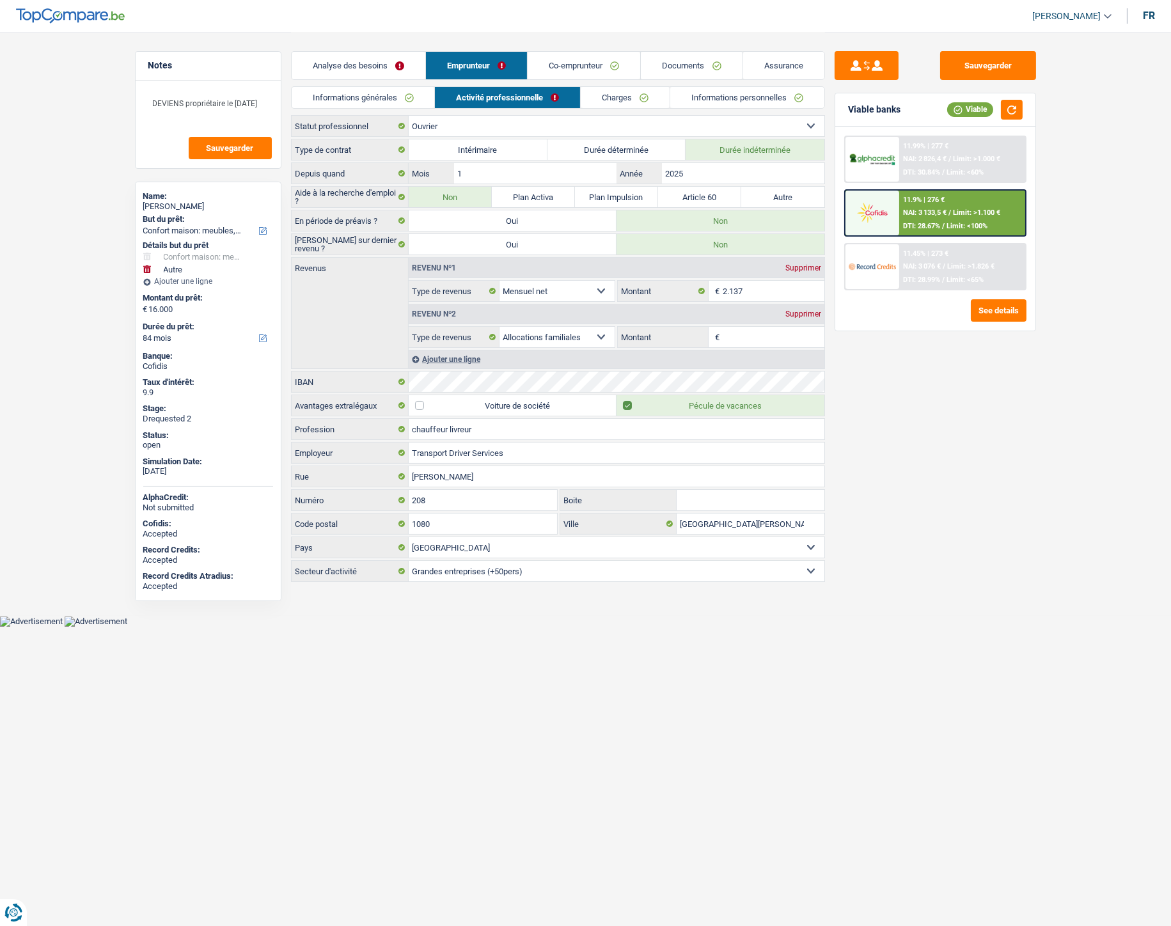
click at [614, 98] on link "Charges" at bounding box center [625, 97] width 89 height 21
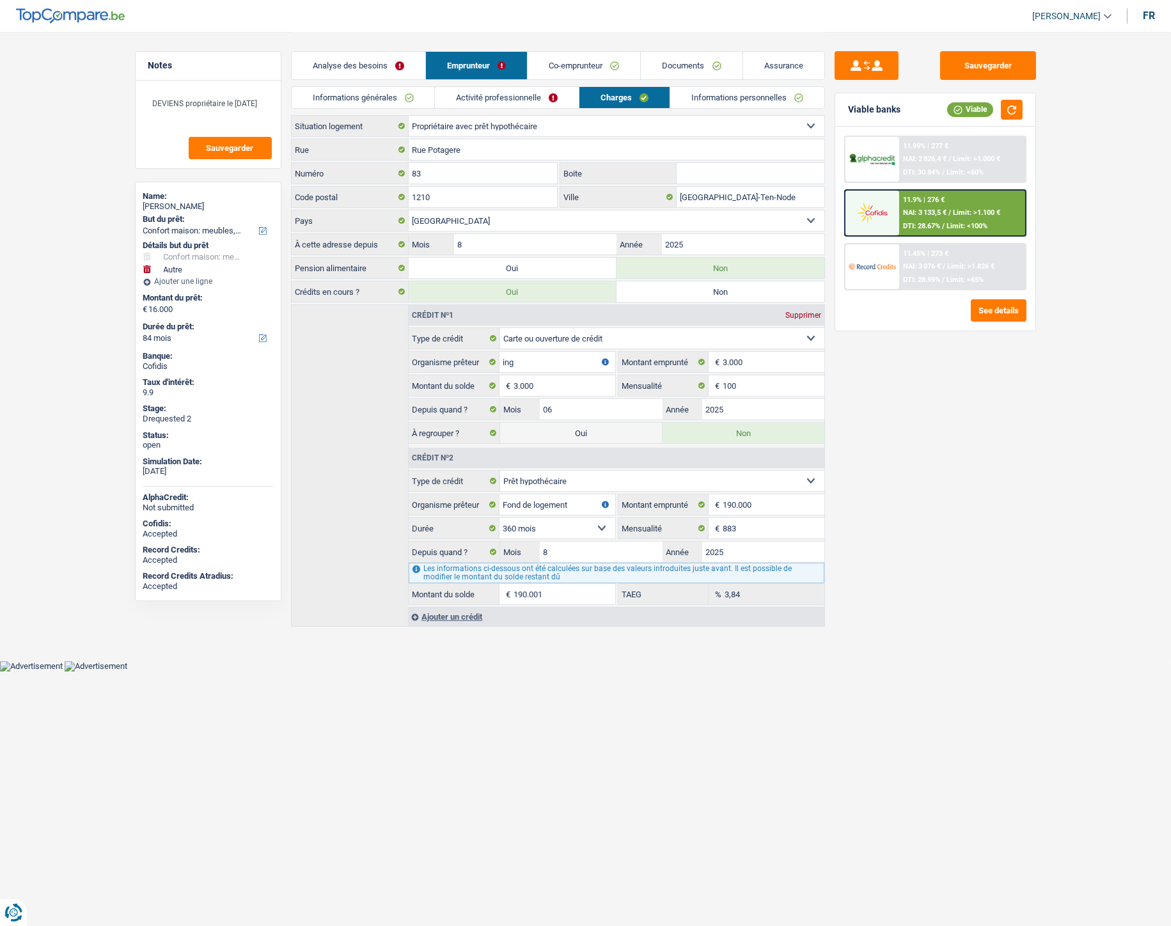
click at [714, 93] on link "Informations personnelles" at bounding box center [747, 97] width 154 height 21
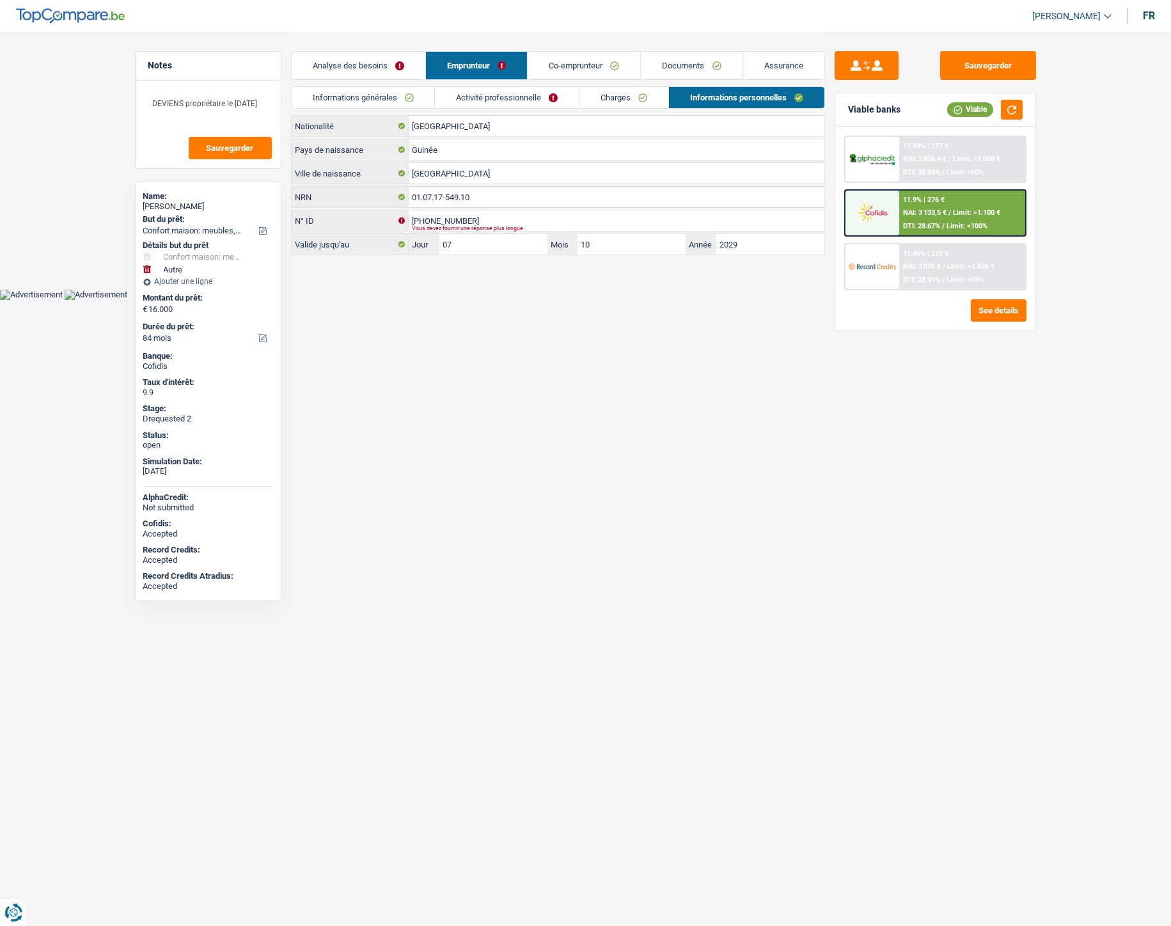
click at [646, 93] on link "Charges" at bounding box center [623, 97] width 89 height 21
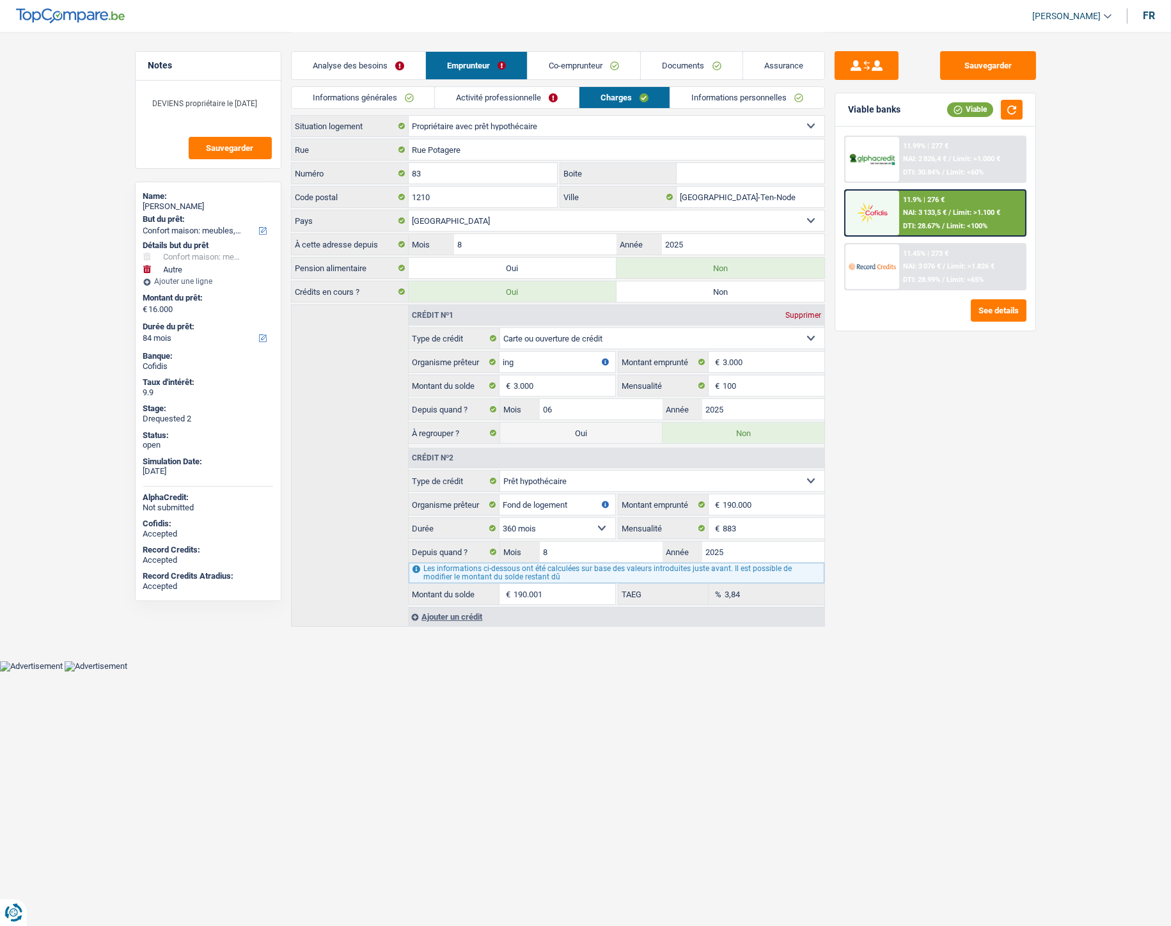
click at [521, 91] on link "Activité professionnelle" at bounding box center [507, 97] width 144 height 21
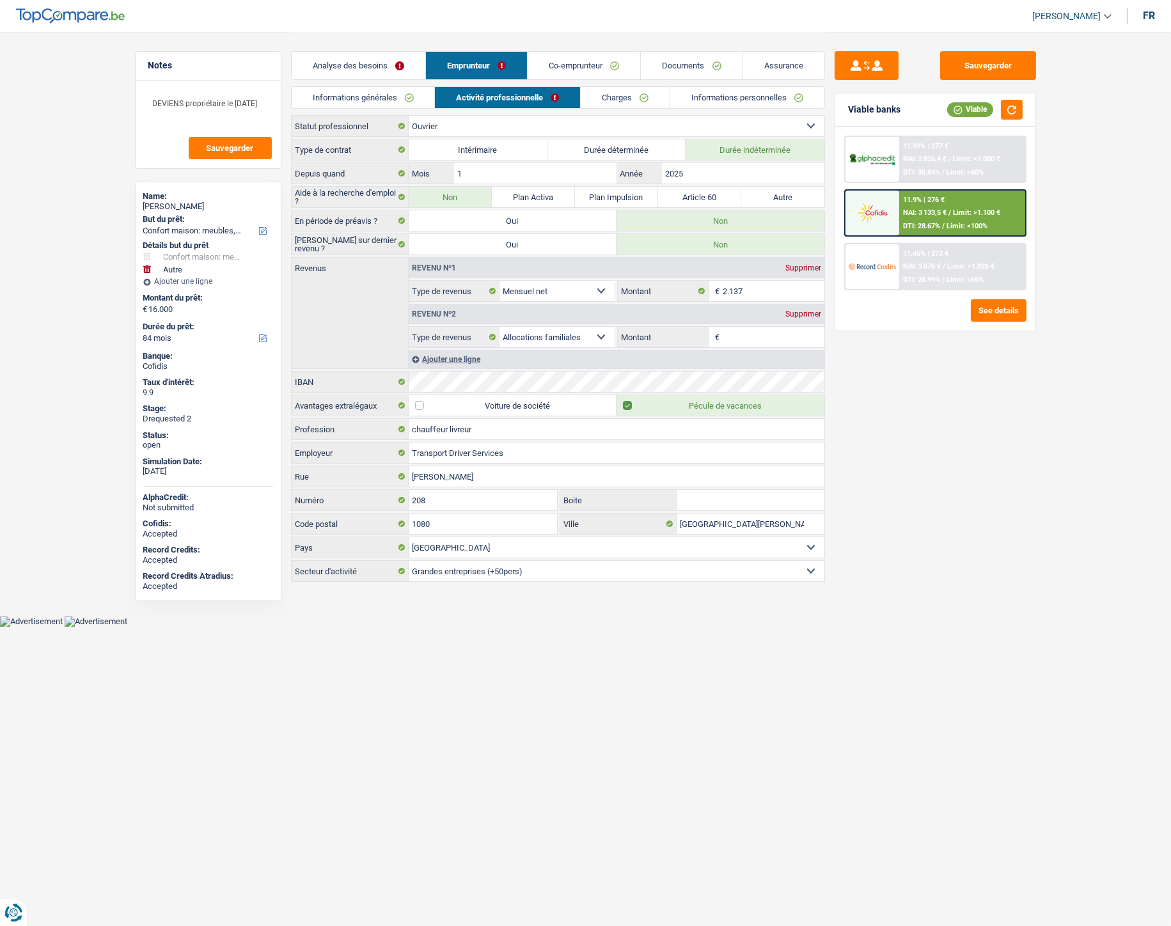
click at [403, 98] on link "Informations générales" at bounding box center [363, 97] width 143 height 21
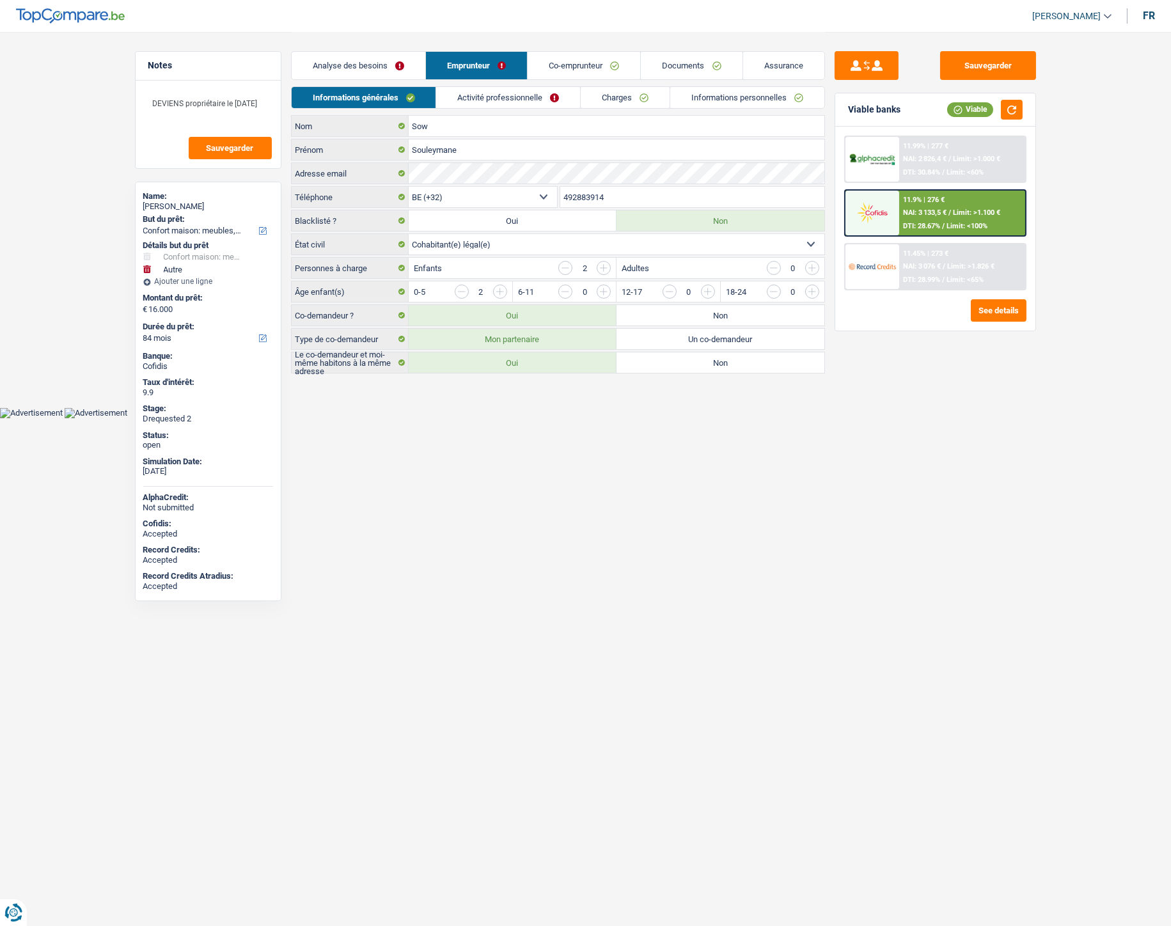
click at [570, 62] on link "Co-emprunteur" at bounding box center [584, 65] width 113 height 27
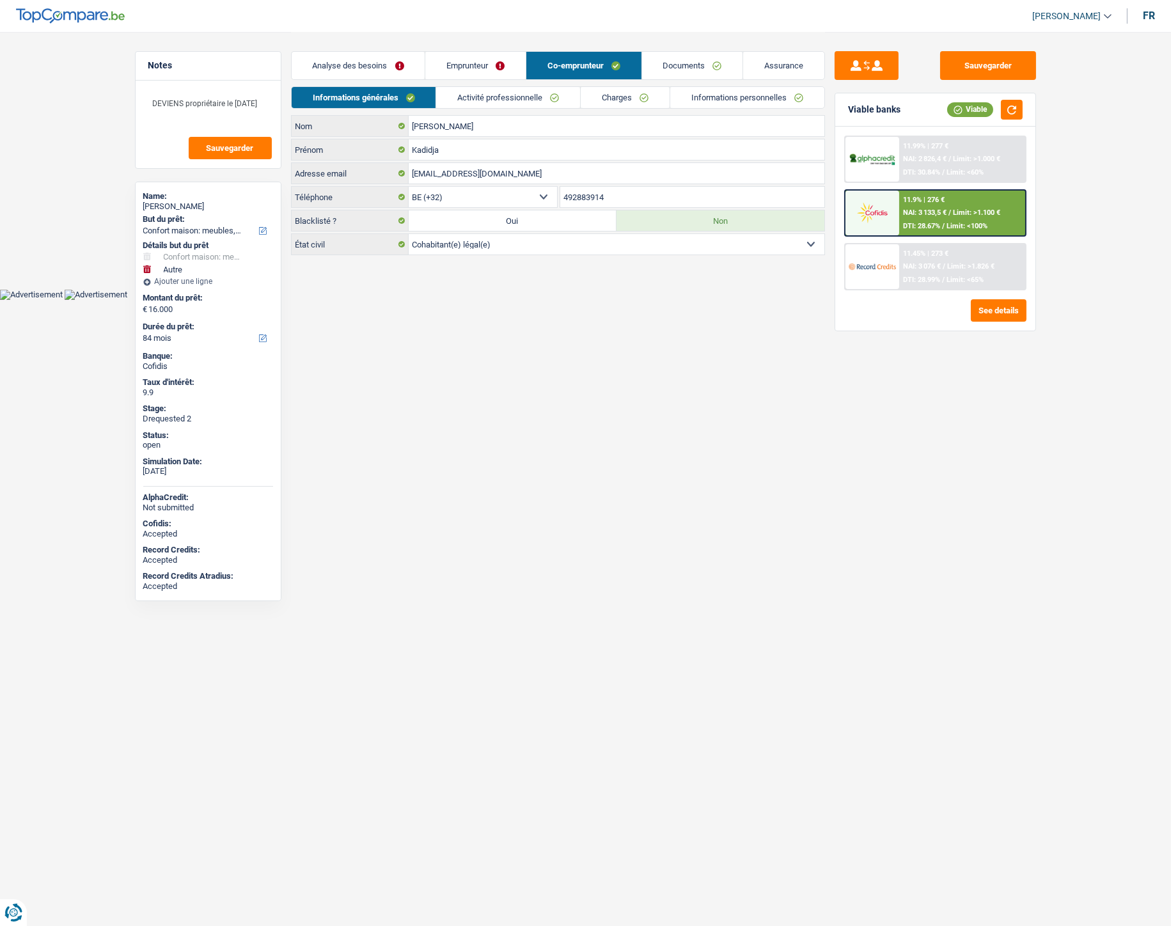
click at [515, 98] on link "Activité professionnelle" at bounding box center [508, 97] width 144 height 21
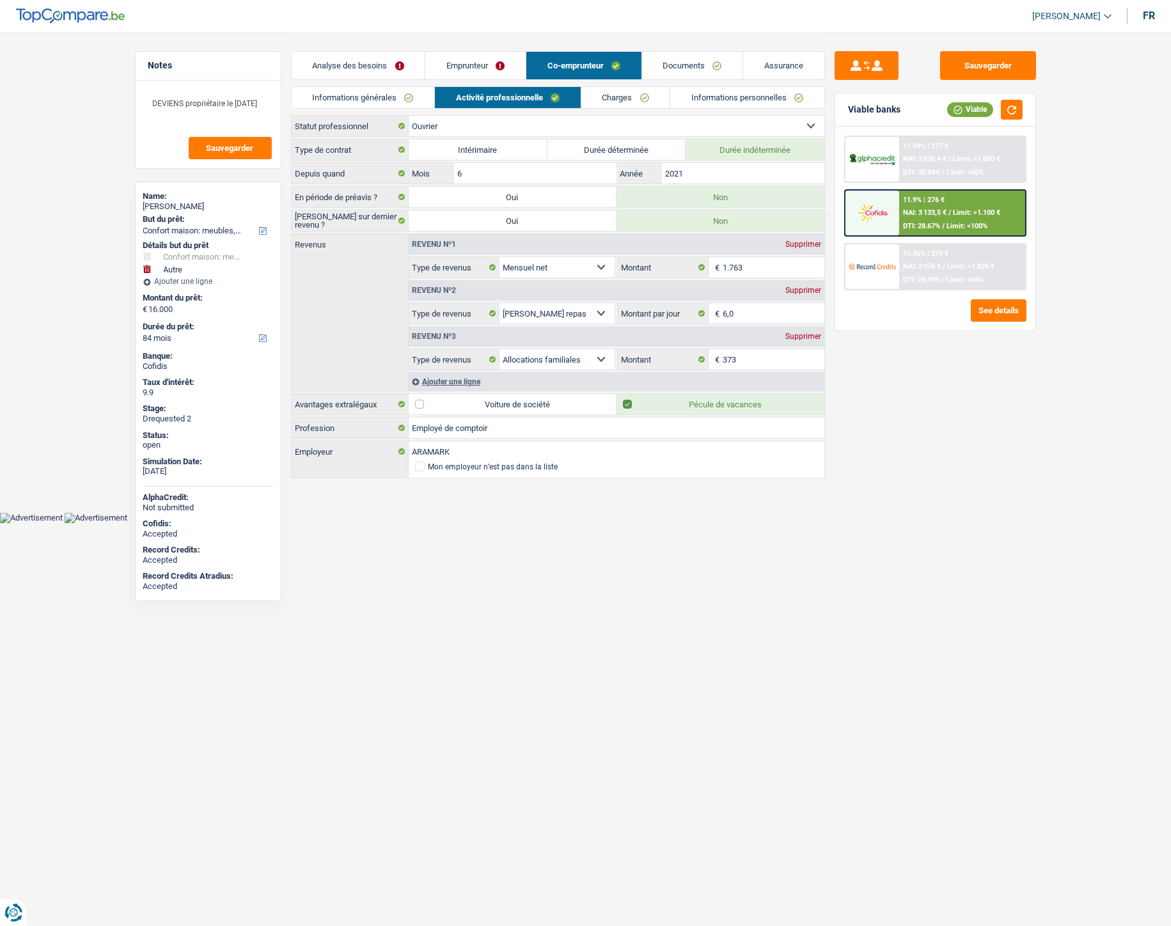
click at [615, 95] on link "Charges" at bounding box center [625, 97] width 89 height 21
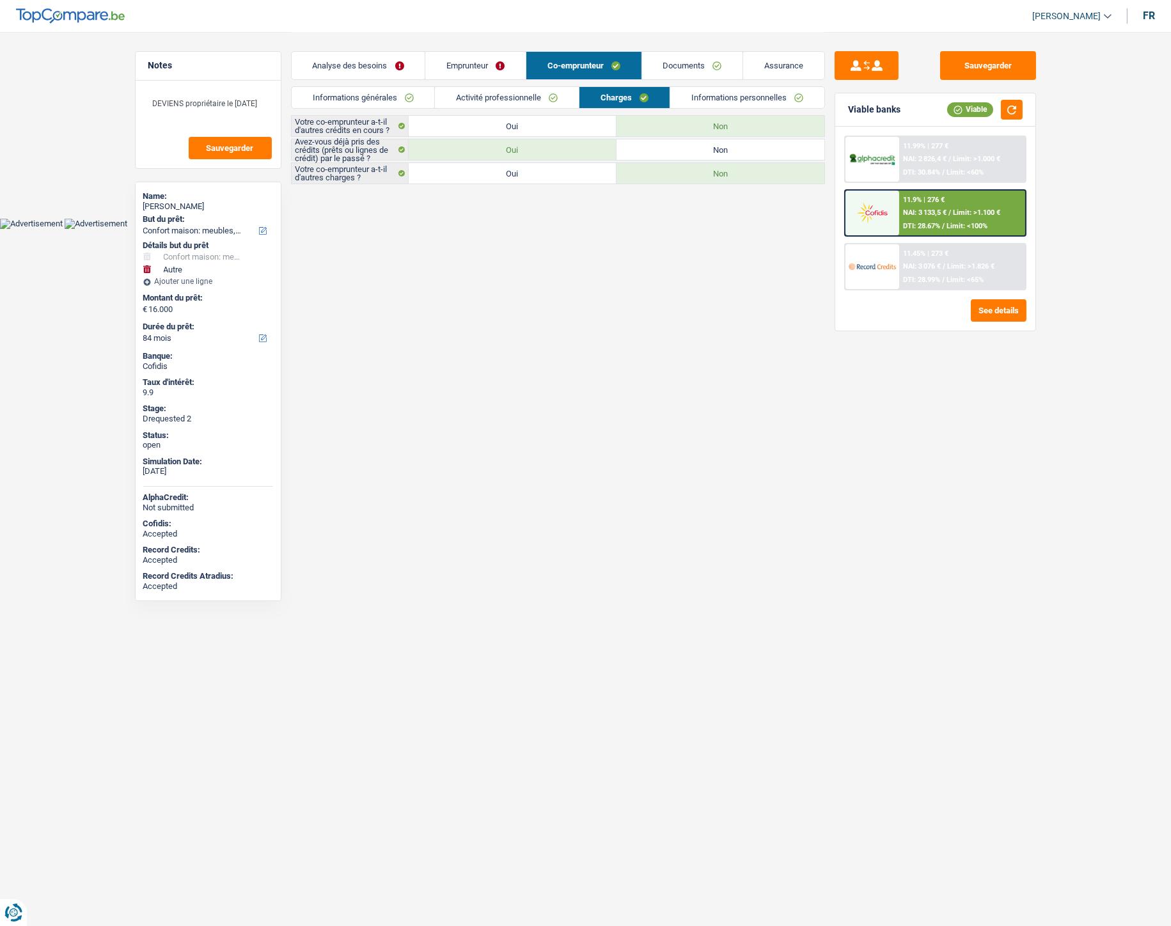
click at [700, 91] on link "Informations personnelles" at bounding box center [747, 97] width 154 height 21
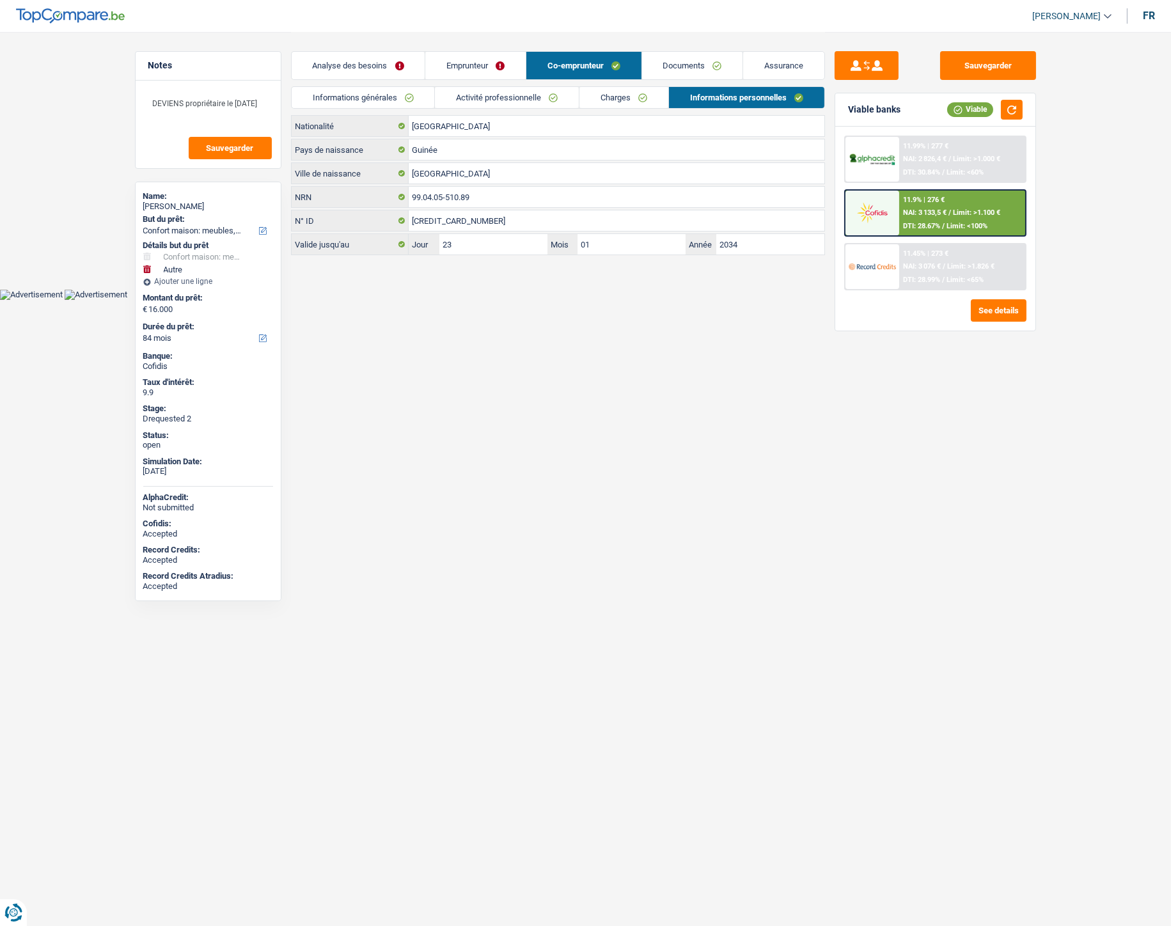
click at [459, 59] on link "Emprunteur" at bounding box center [475, 65] width 100 height 27
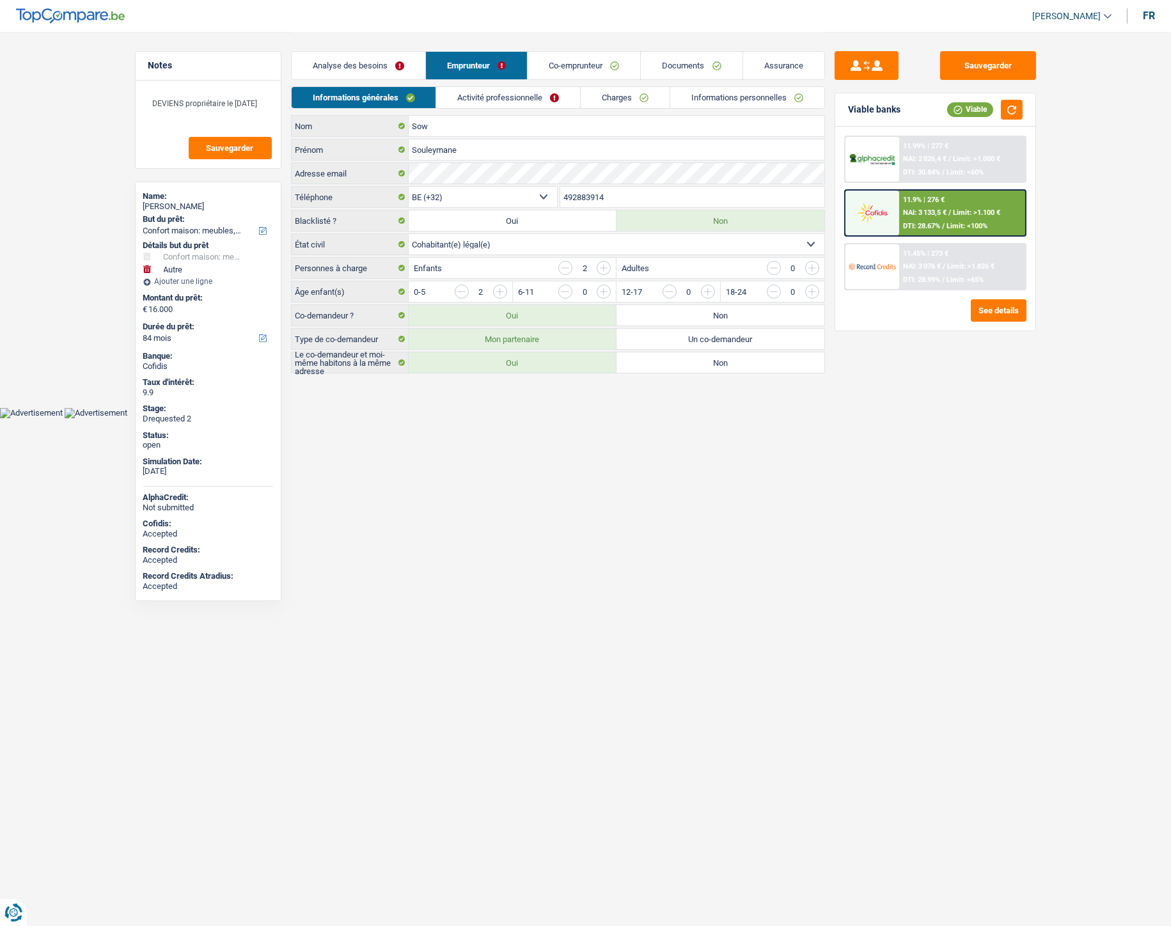
click at [694, 49] on div "Analyse des besoins Emprunteur Co-emprunteur Documents Assurance" at bounding box center [558, 59] width 534 height 54
click at [693, 54] on link "Documents" at bounding box center [691, 65] width 101 height 27
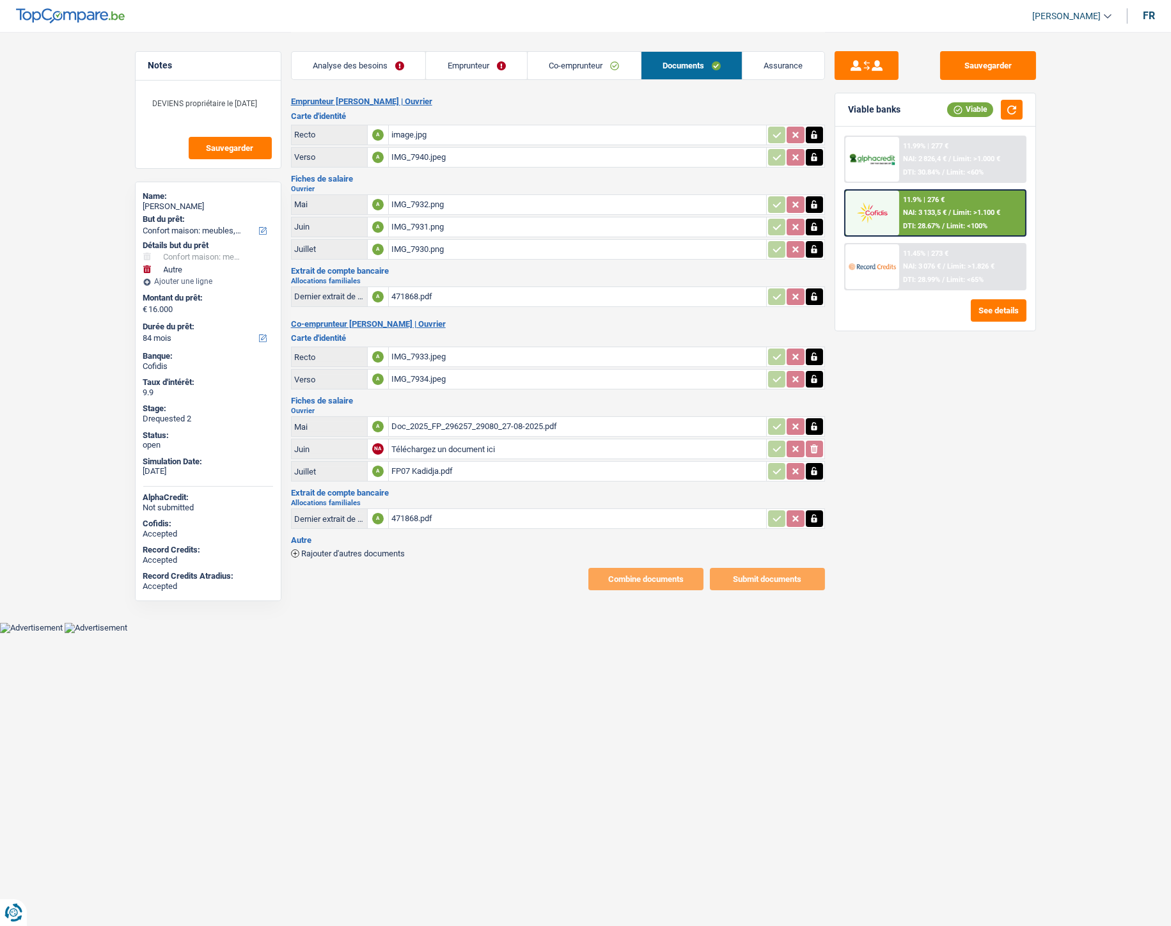
click at [413, 241] on div "IMG_7930.png" at bounding box center [577, 249] width 372 height 19
click at [400, 203] on div "IMG_7932.png" at bounding box center [577, 204] width 372 height 19
click at [418, 223] on div "IMG_7931.png" at bounding box center [577, 226] width 372 height 19
click at [463, 75] on link "Emprunteur" at bounding box center [476, 65] width 101 height 27
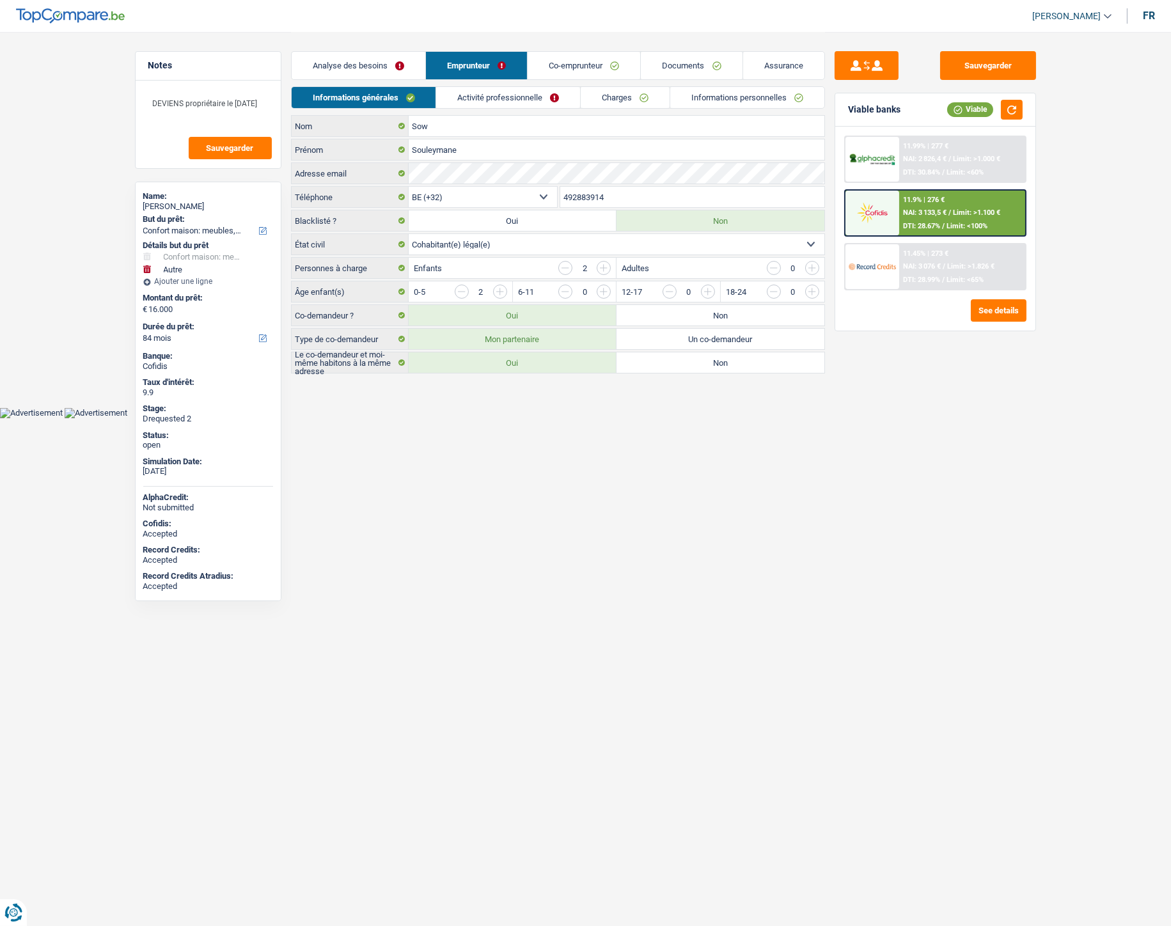
click at [510, 98] on link "Activité professionnelle" at bounding box center [508, 97] width 144 height 21
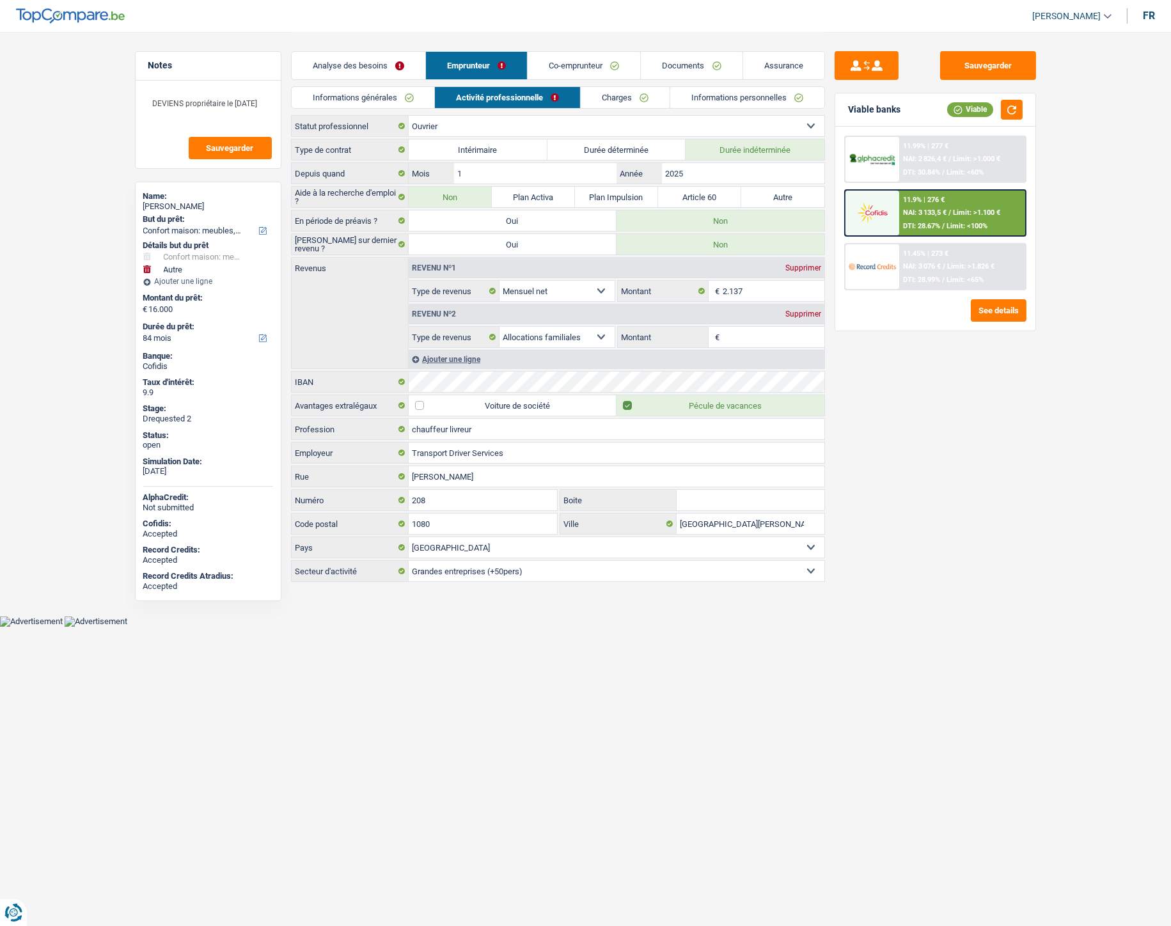
click at [607, 96] on link "Charges" at bounding box center [625, 97] width 89 height 21
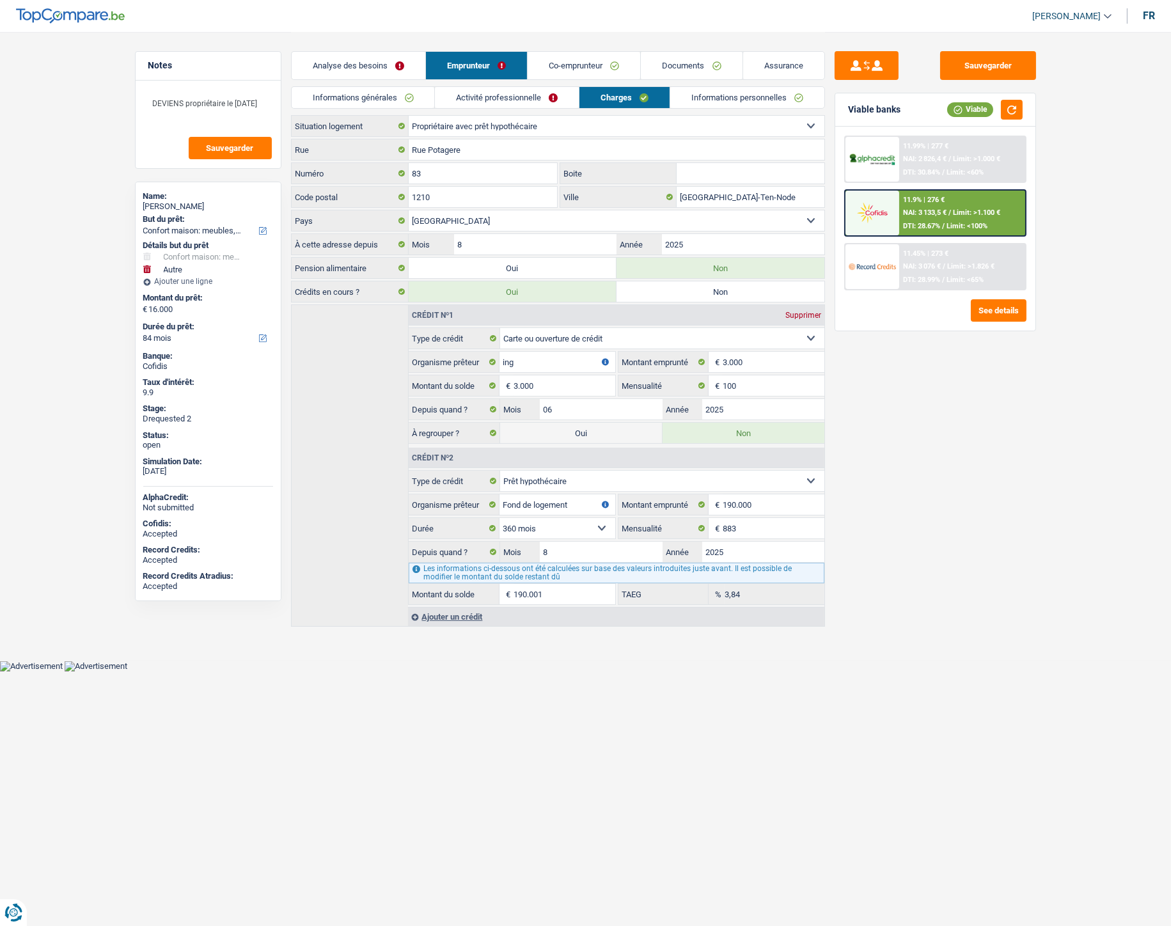
click at [707, 95] on link "Informations personnelles" at bounding box center [747, 97] width 154 height 21
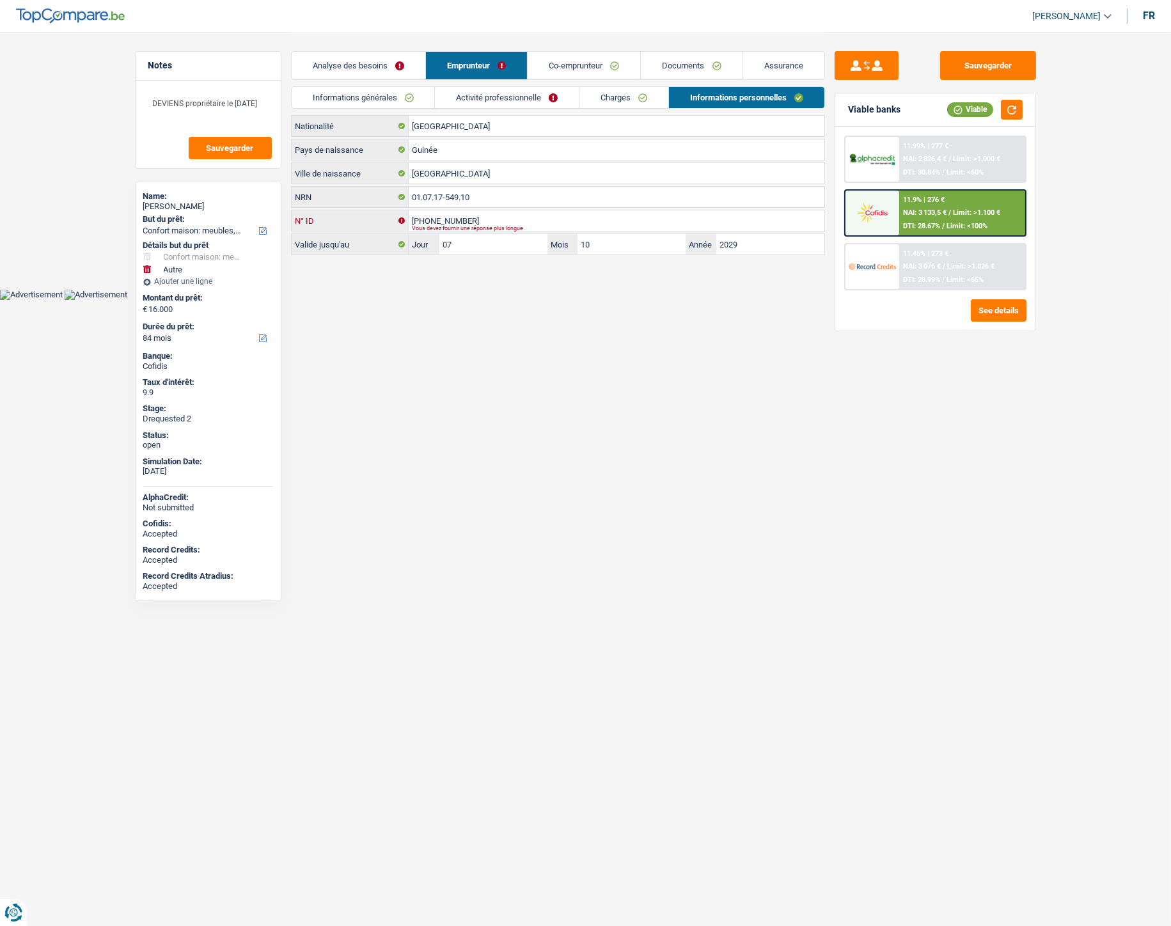
click at [462, 214] on input "595-9596221-4" at bounding box center [617, 220] width 416 height 20
drag, startPoint x: 367, startPoint y: 205, endPoint x: 235, endPoint y: 198, distance: 132.6
click at [235, 198] on div "Notes DEVIENS propriétaire le 02/09/2025 Sauvegarder Name: Souleymane Sow But d…" at bounding box center [585, 144] width 921 height 225
click at [532, 300] on html "Vous avez le contrôle de vos données Nous utilisons des cookies, tout comme nos…" at bounding box center [585, 150] width 1171 height 300
click at [559, 72] on link "Co-emprunteur" at bounding box center [584, 65] width 113 height 27
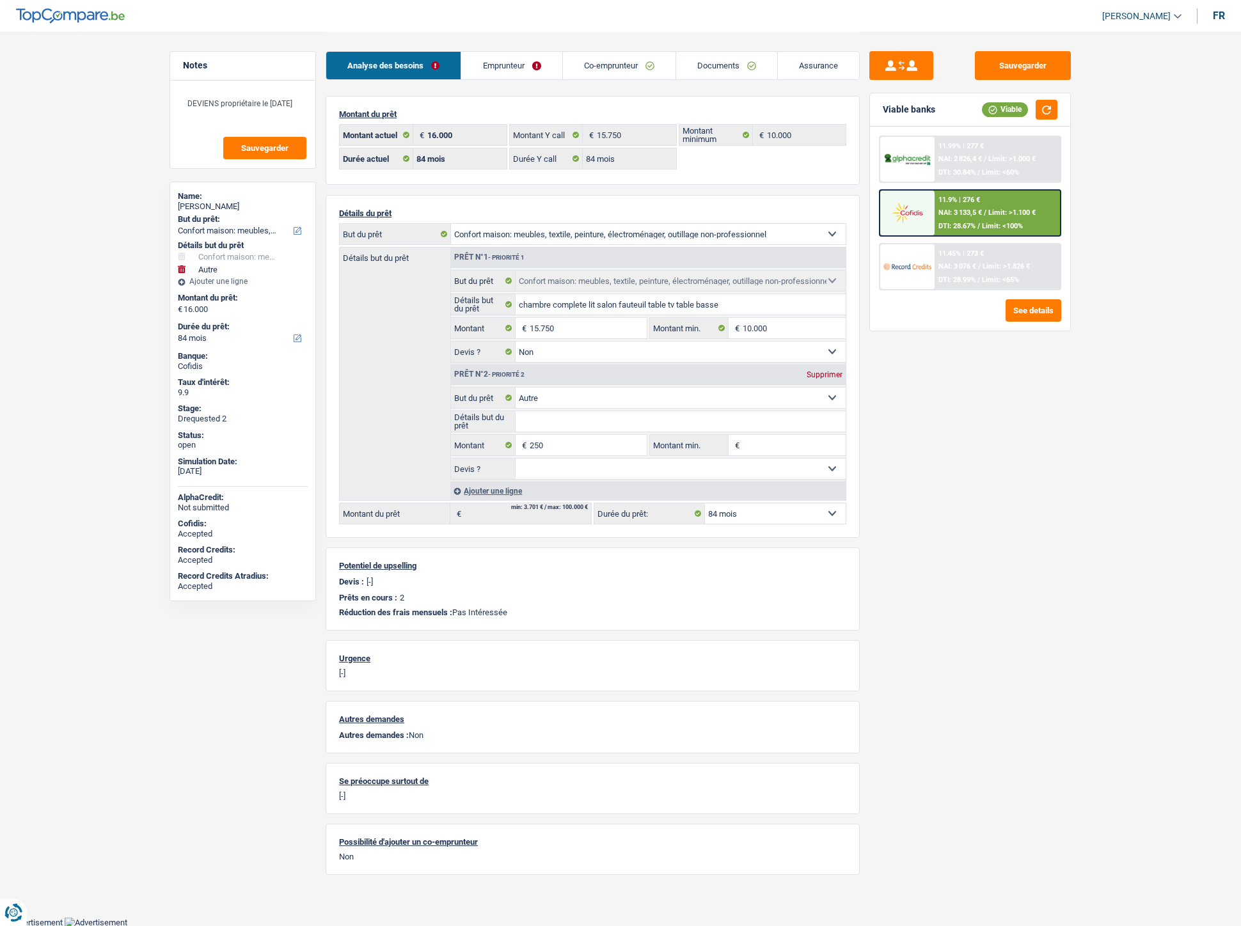
select select "household"
select select "other"
select select "84"
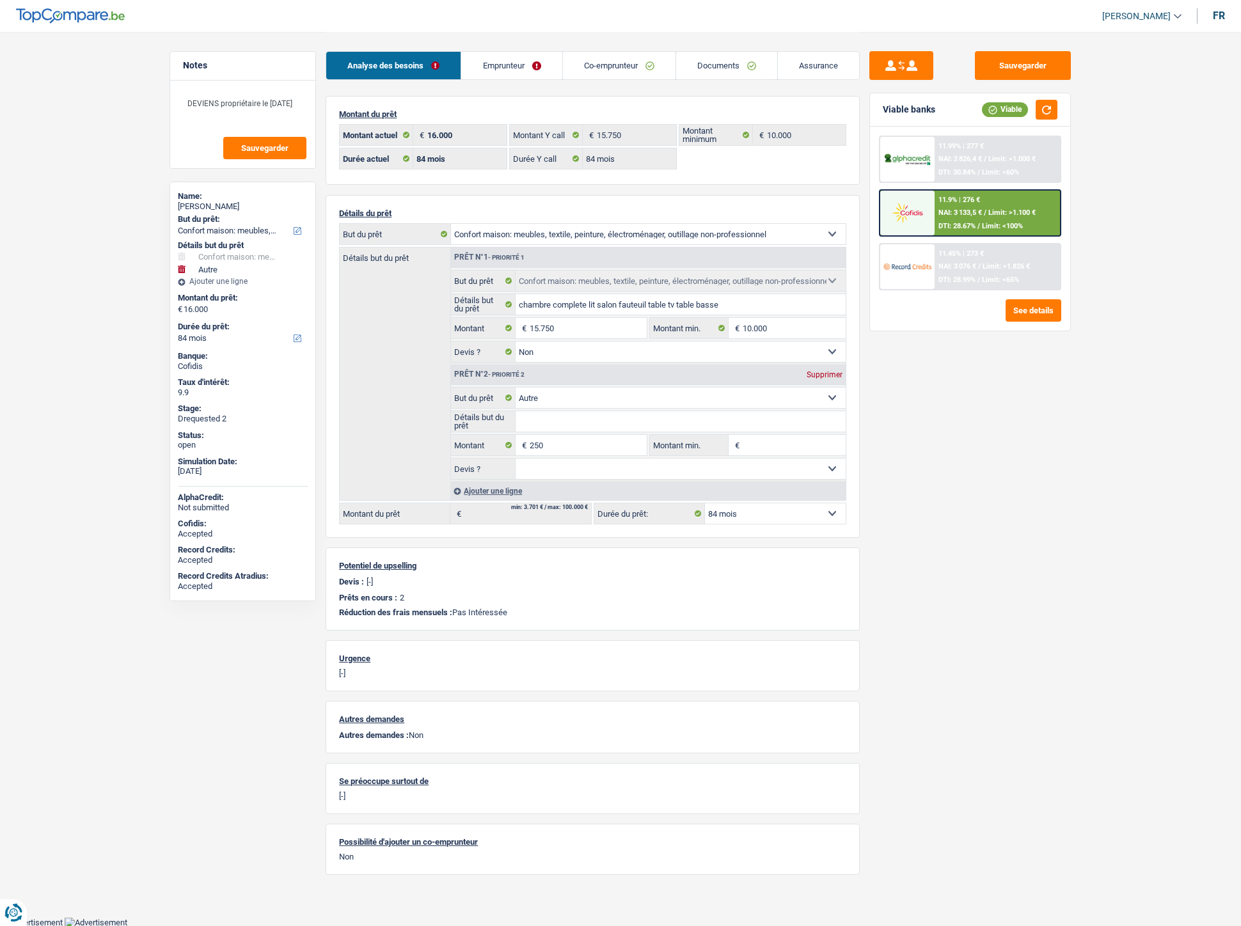
select select "84"
select select "household"
select select "false"
select select "other"
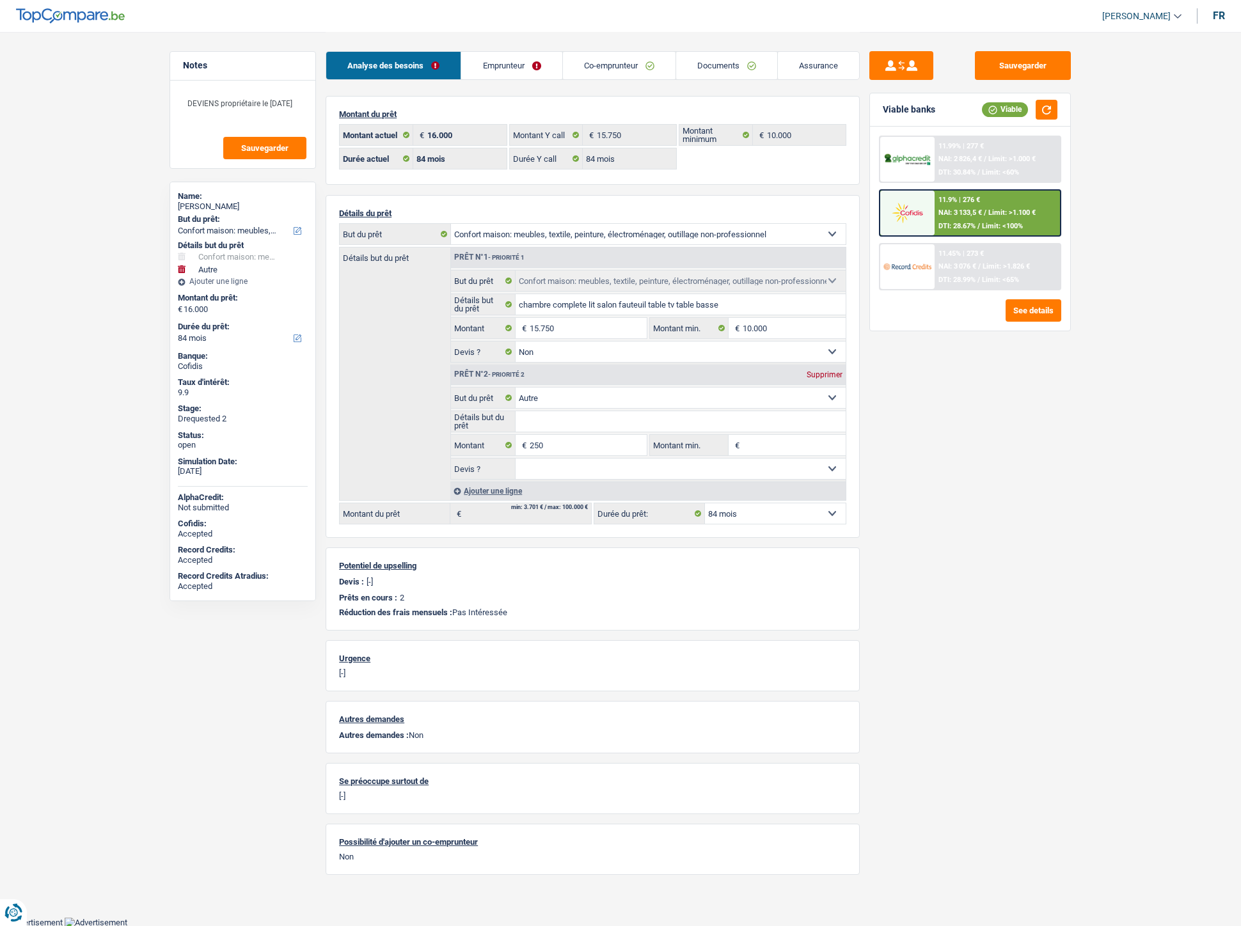
select select "84"
click at [948, 208] on span "NAI: 3 133,5 €" at bounding box center [959, 212] width 43 height 8
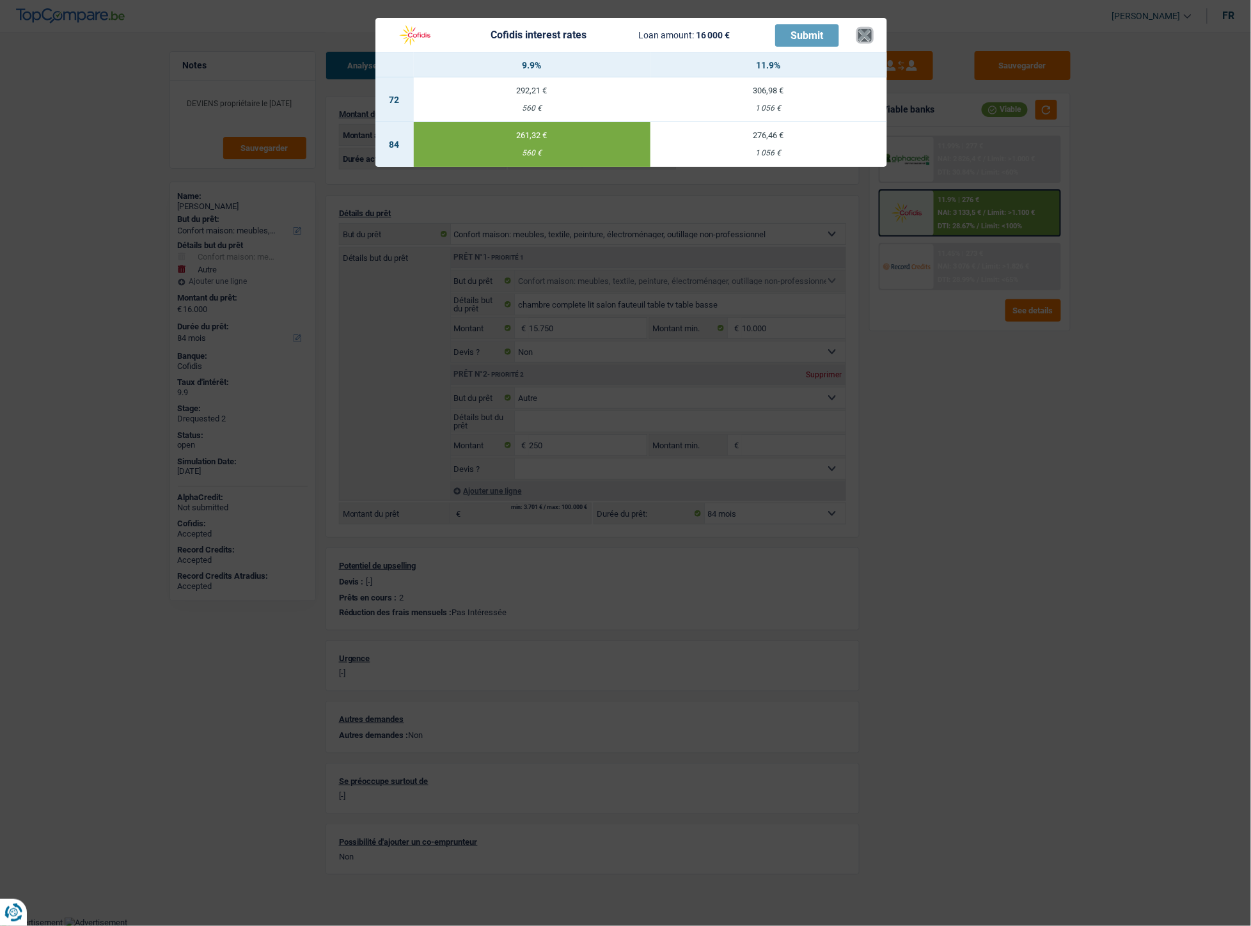
drag, startPoint x: 861, startPoint y: 33, endPoint x: 788, endPoint y: 2, distance: 79.3
click at [861, 33] on button "×" at bounding box center [864, 35] width 13 height 13
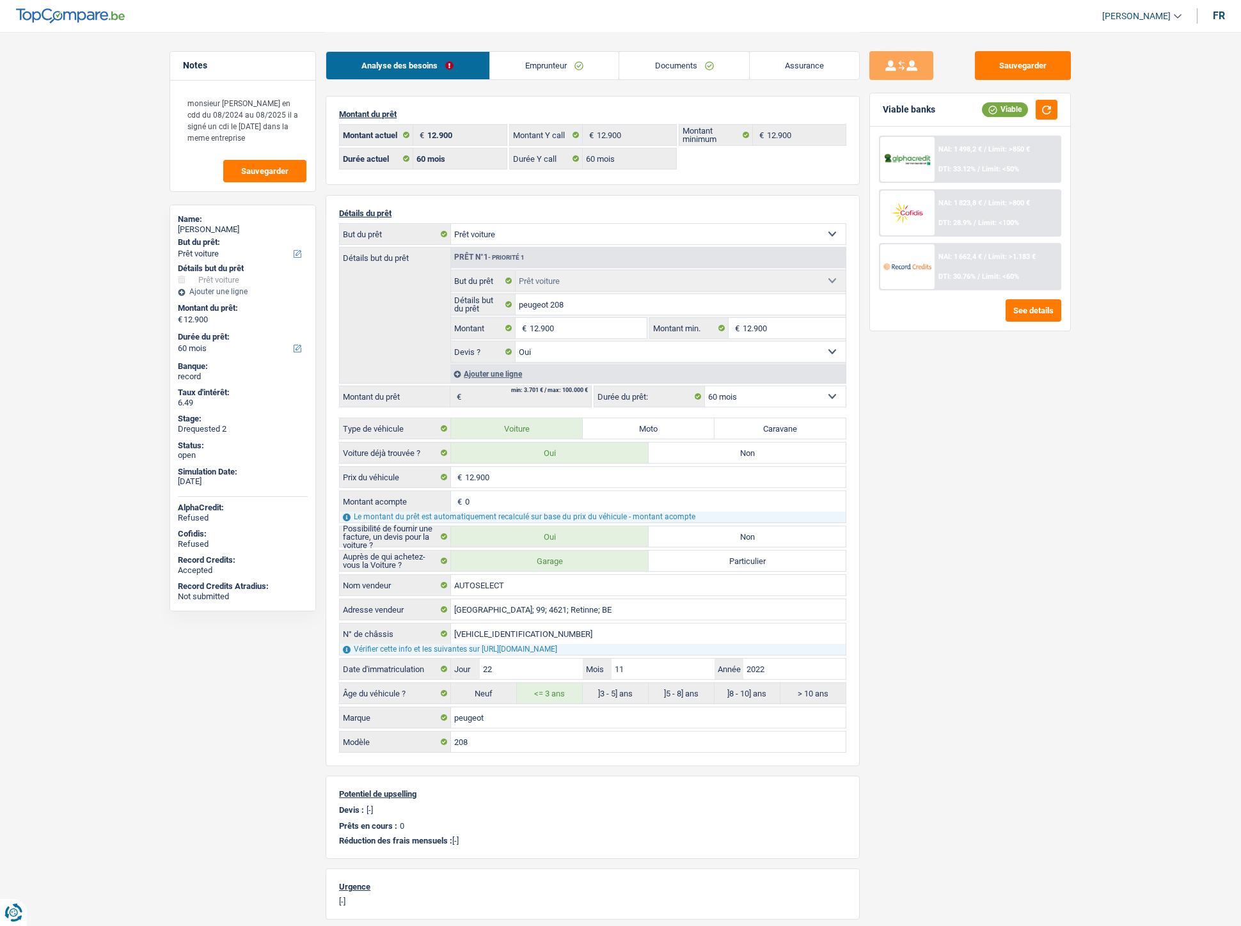
select select "car"
select select "60"
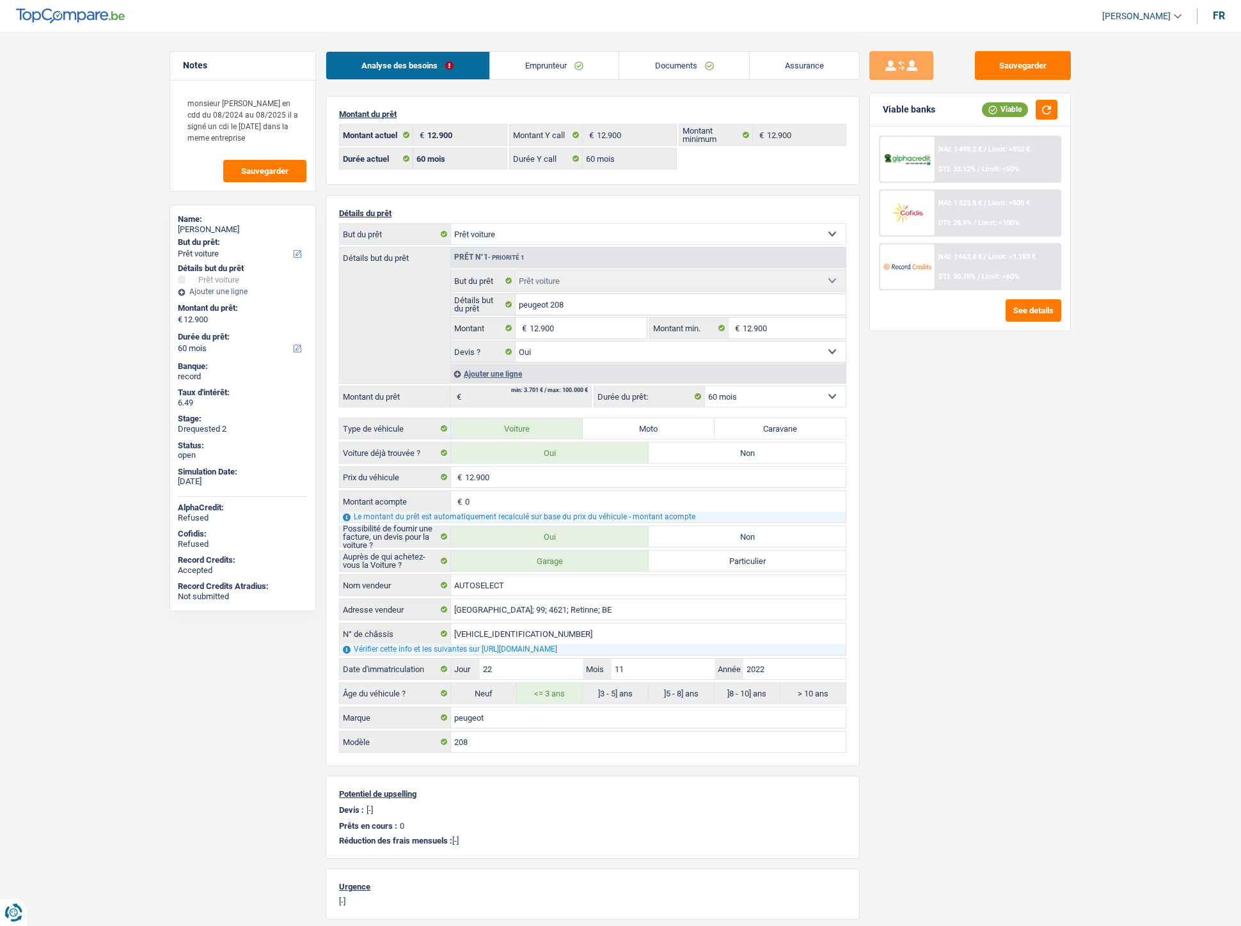
select select "car"
select select "yes"
select select "60"
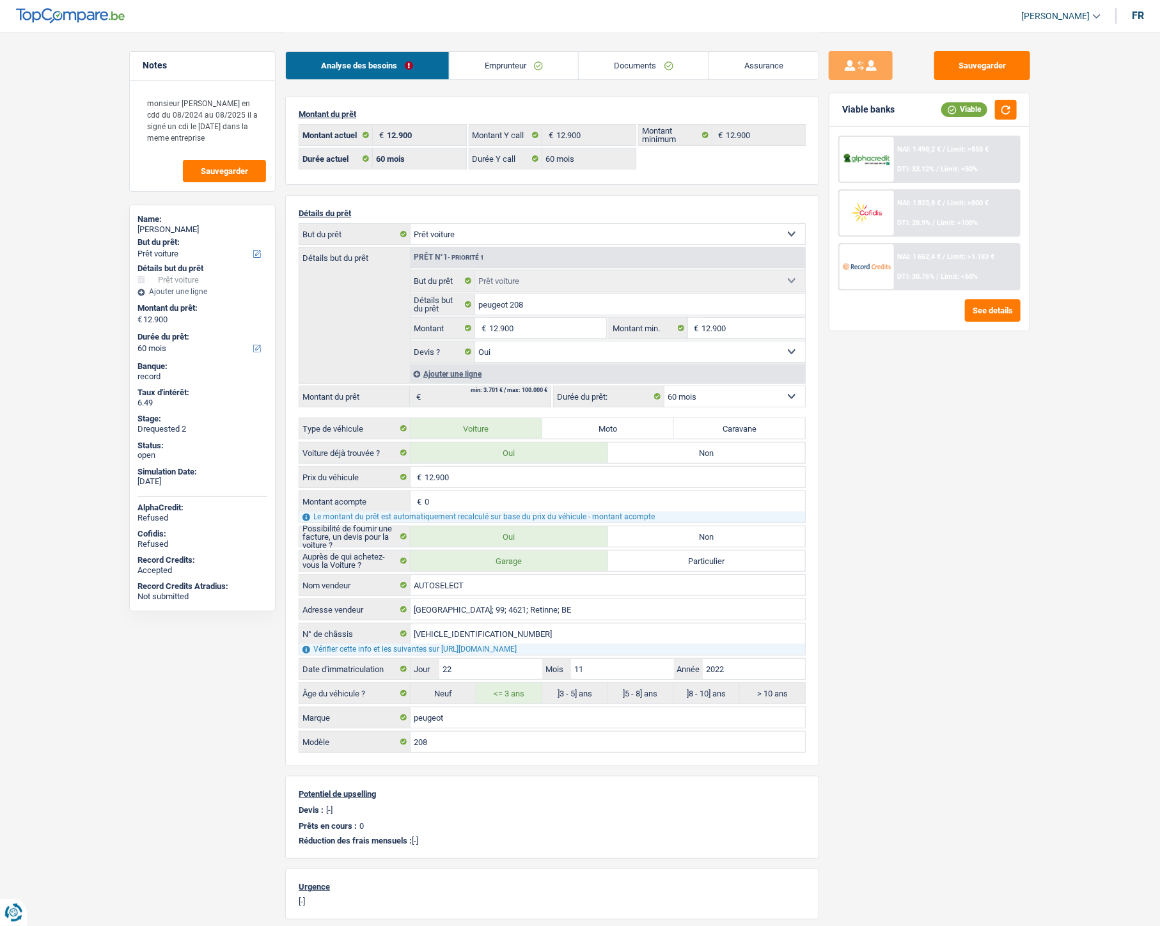
click at [523, 68] on link "Emprunteur" at bounding box center [514, 65] width 129 height 27
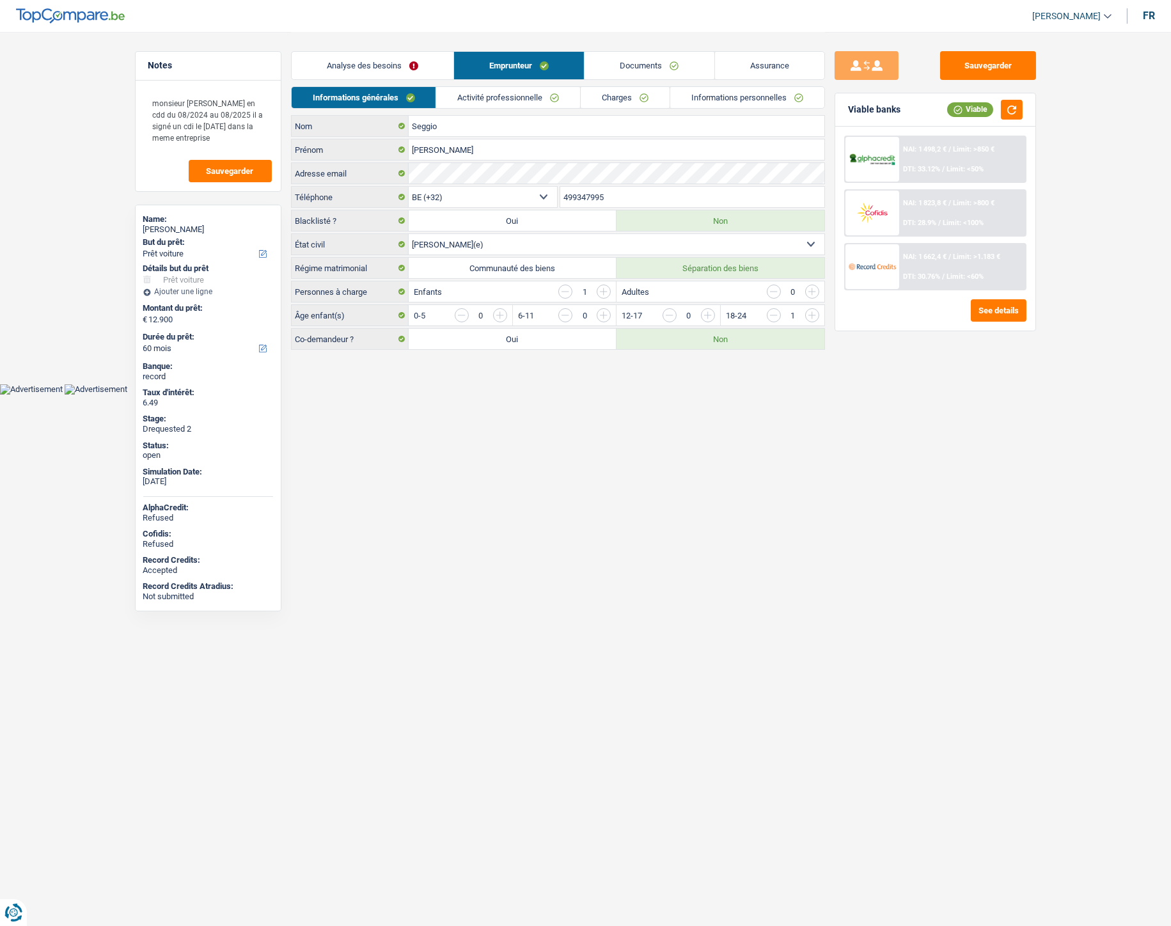
click at [523, 93] on link "Activité professionnelle" at bounding box center [508, 97] width 144 height 21
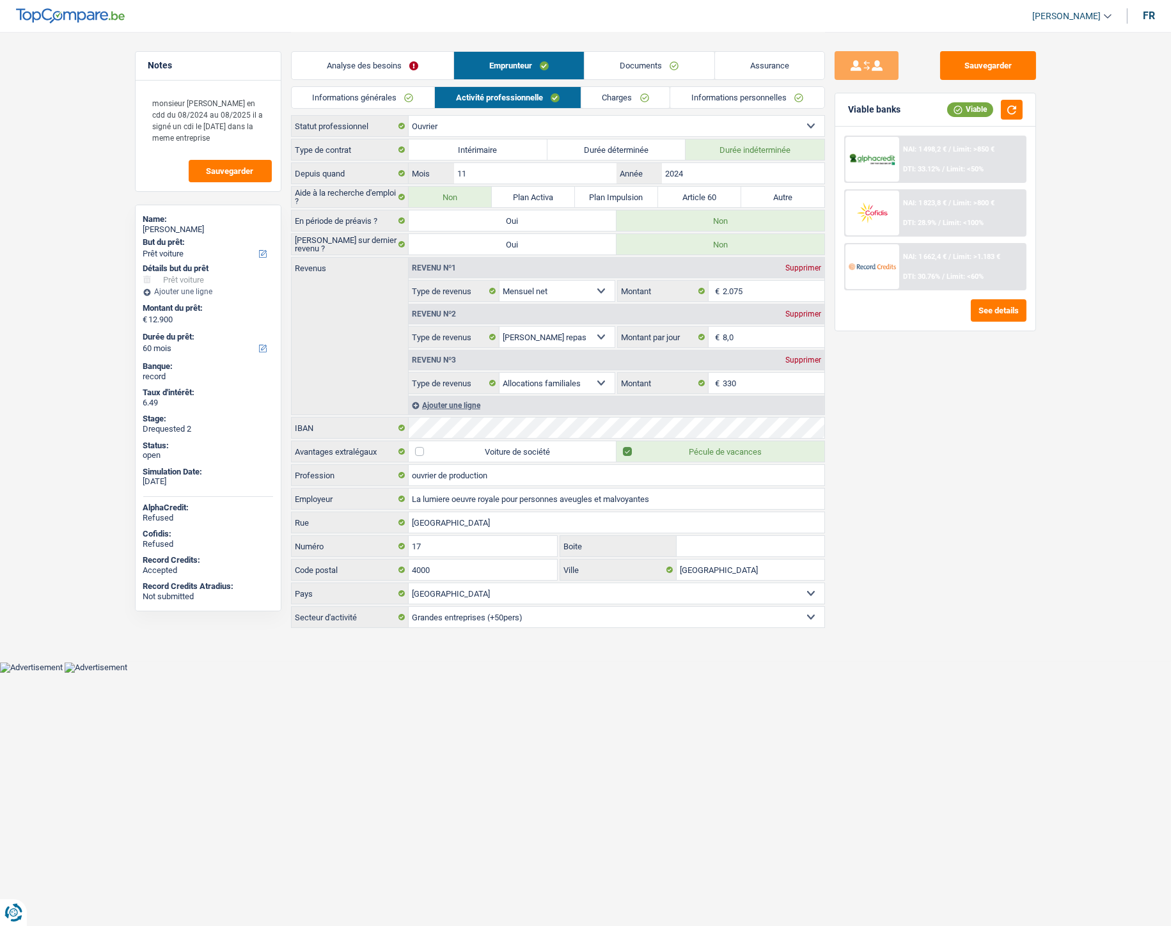
click at [616, 96] on link "Charges" at bounding box center [625, 97] width 89 height 21
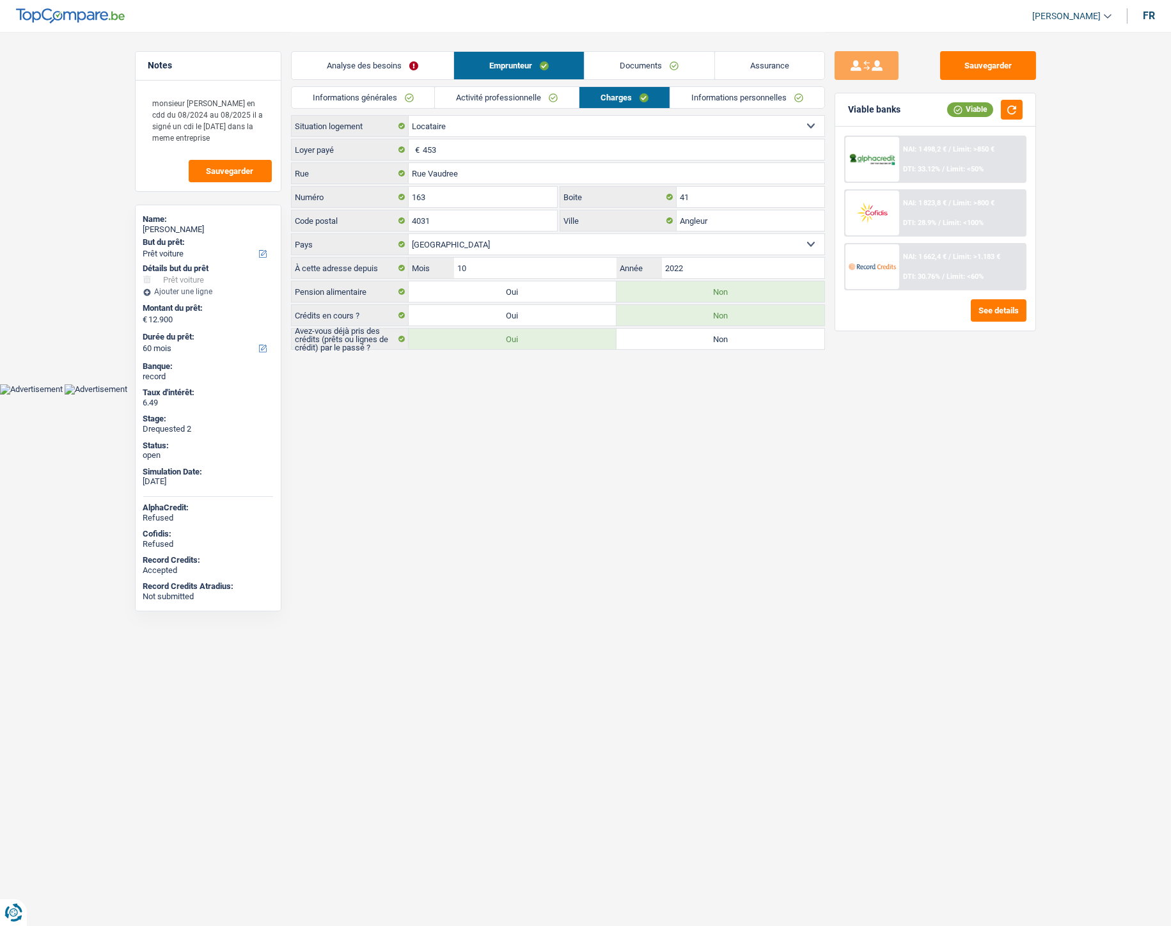
click at [717, 96] on link "Informations personnelles" at bounding box center [747, 97] width 154 height 21
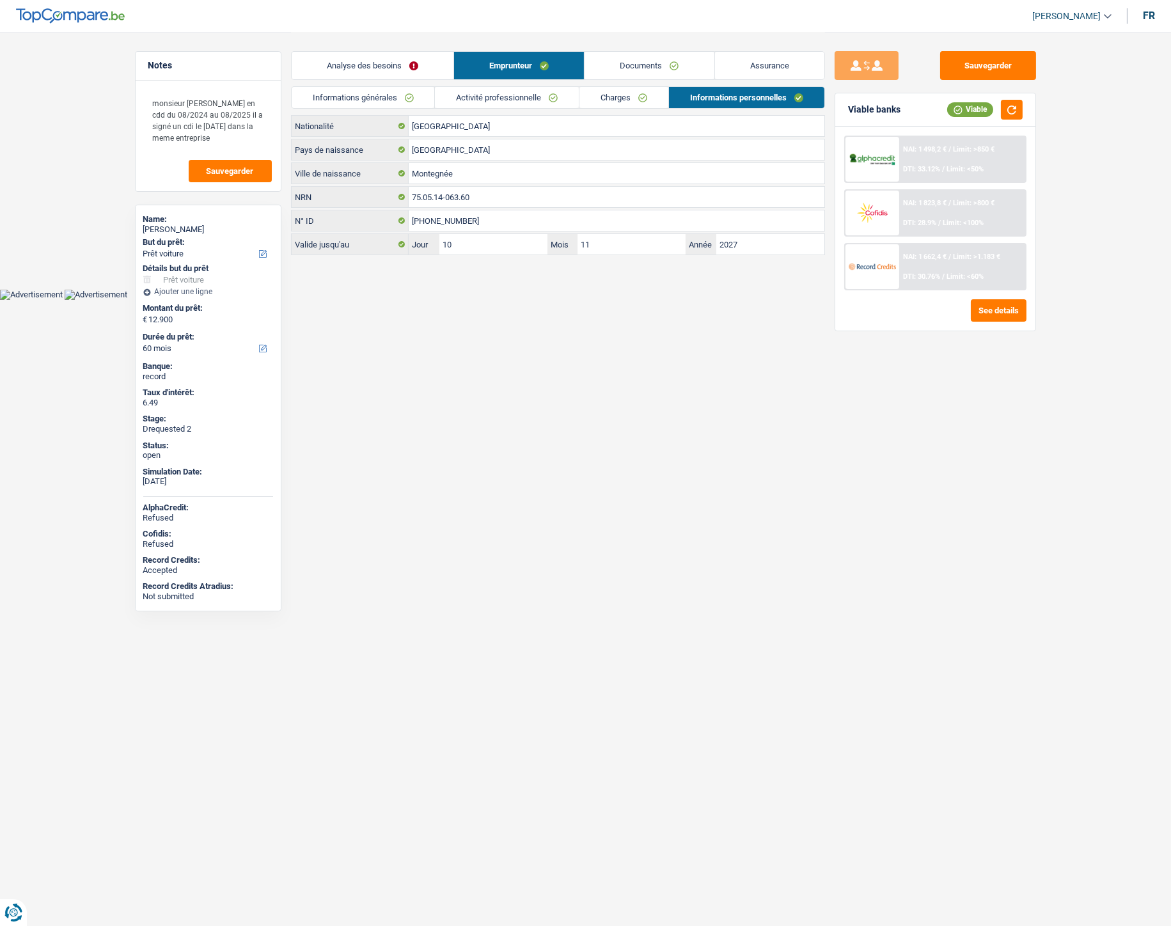
click at [654, 58] on link "Documents" at bounding box center [648, 65] width 129 height 27
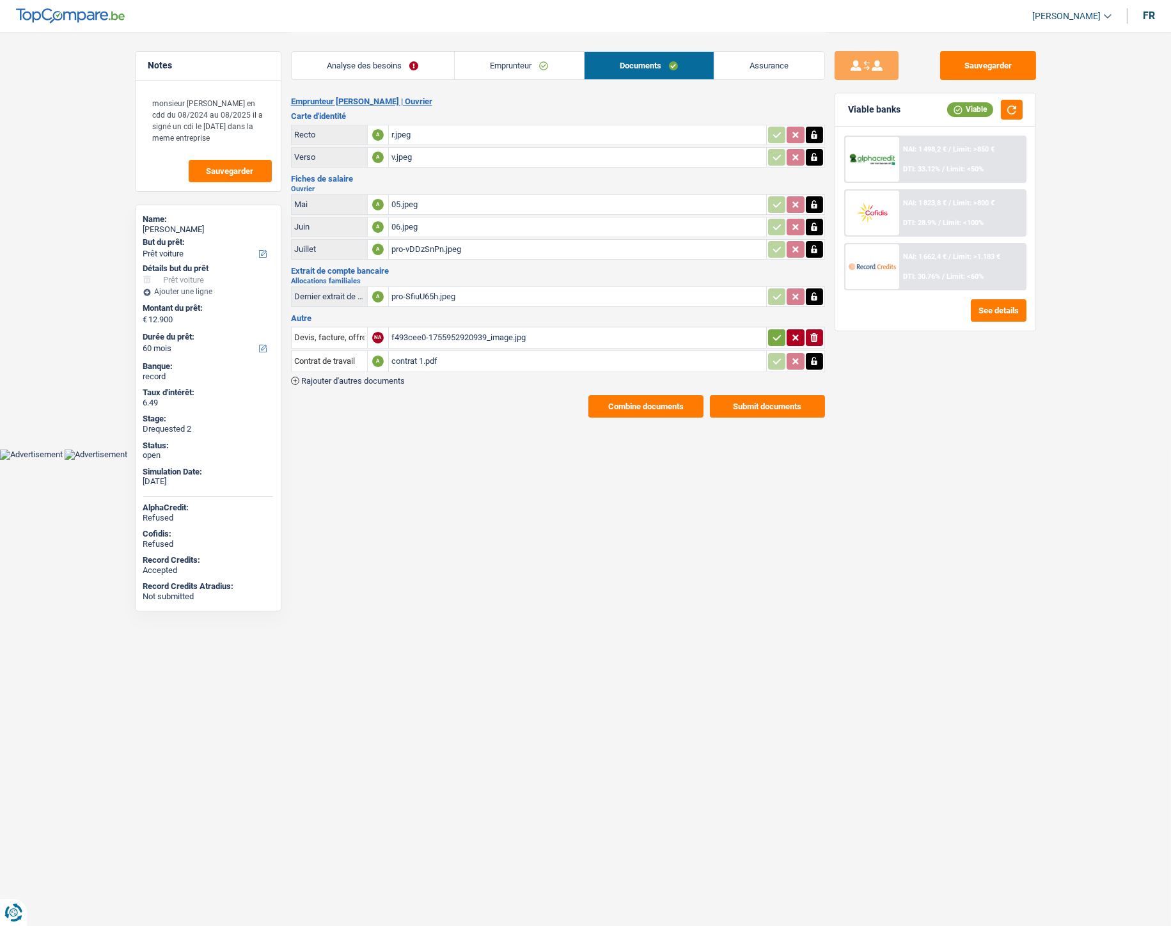
click at [418, 126] on div "r.jpeg" at bounding box center [577, 134] width 372 height 19
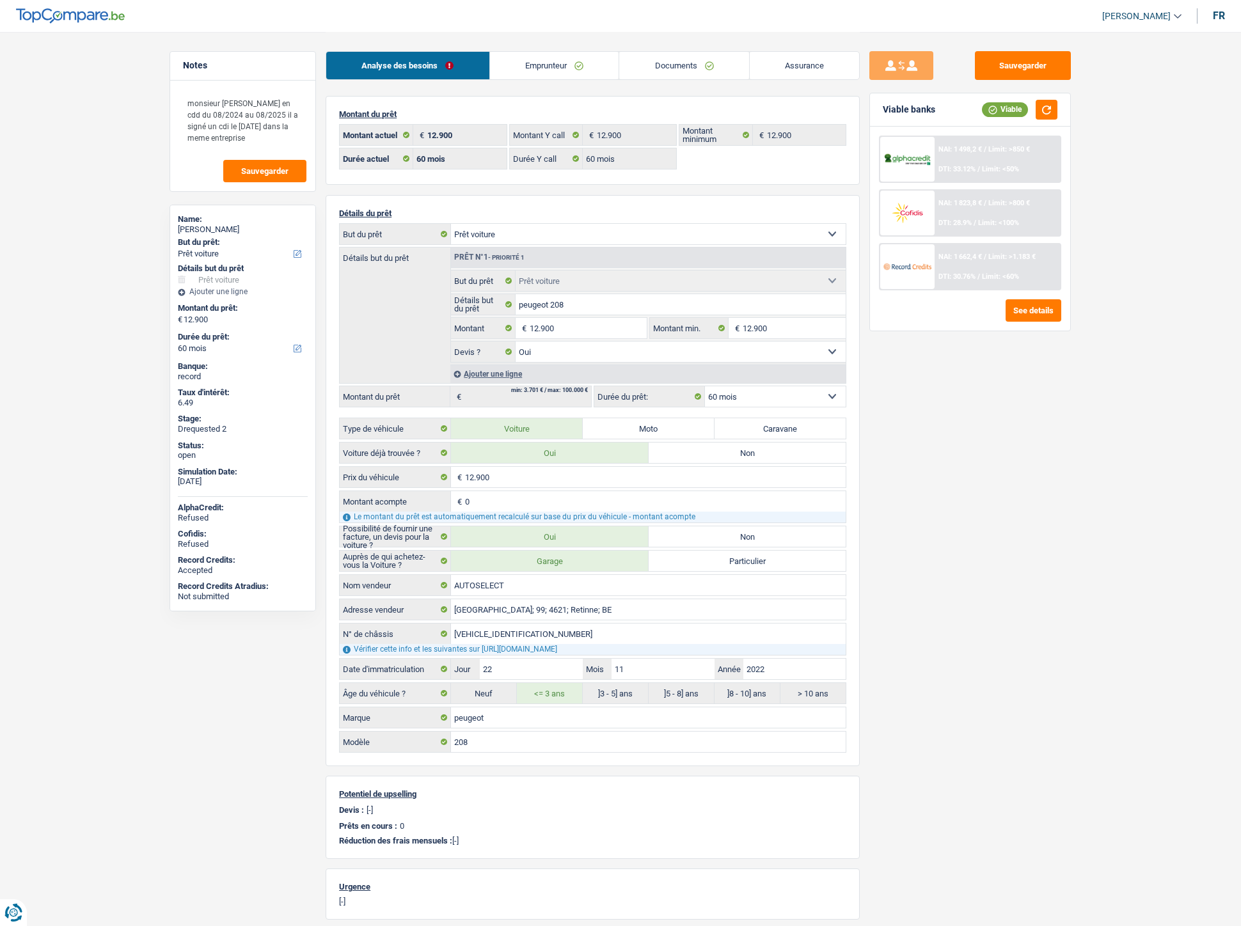
select select "car"
select select "60"
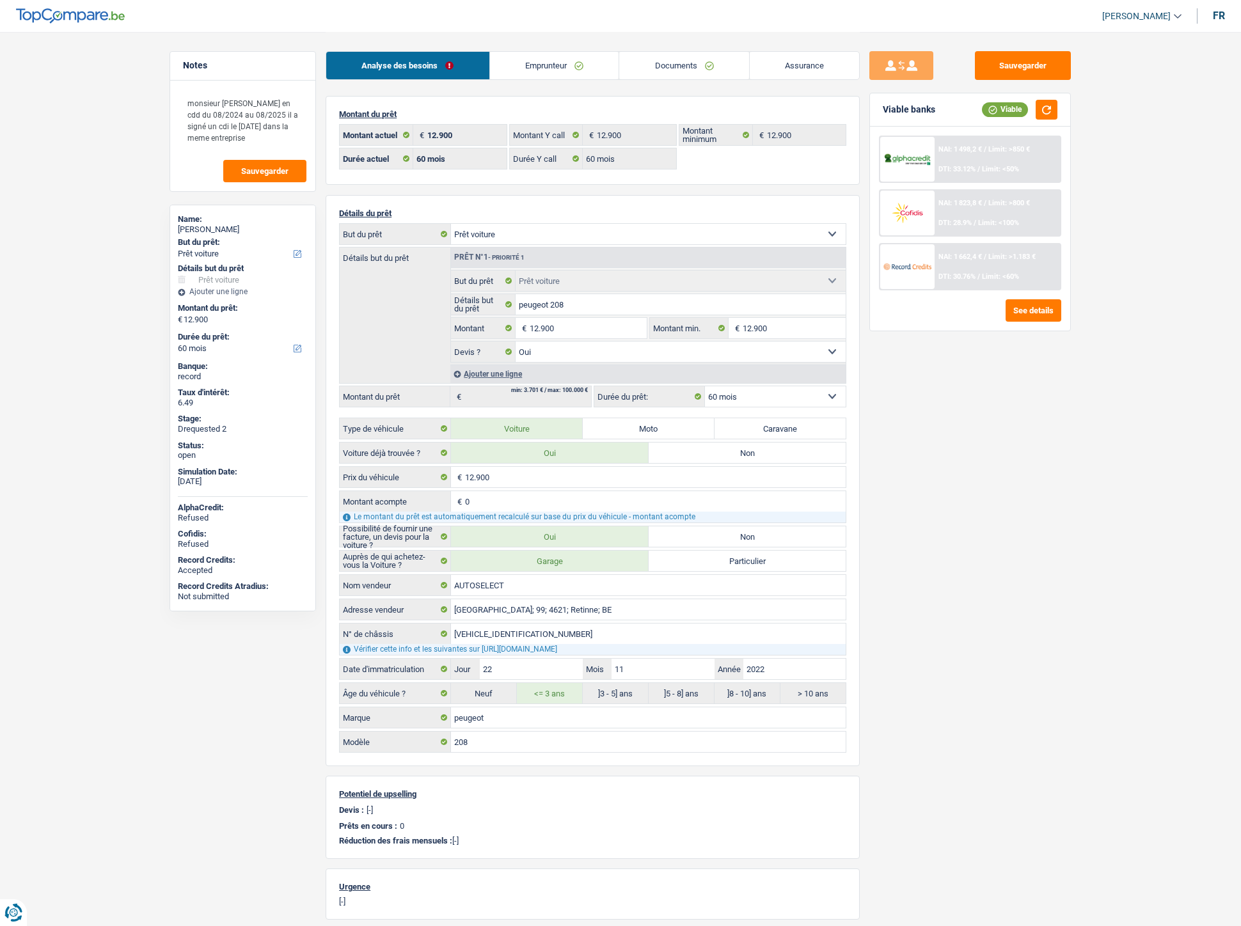
select select "car"
select select "yes"
select select "60"
click at [701, 70] on link "Documents" at bounding box center [684, 65] width 130 height 27
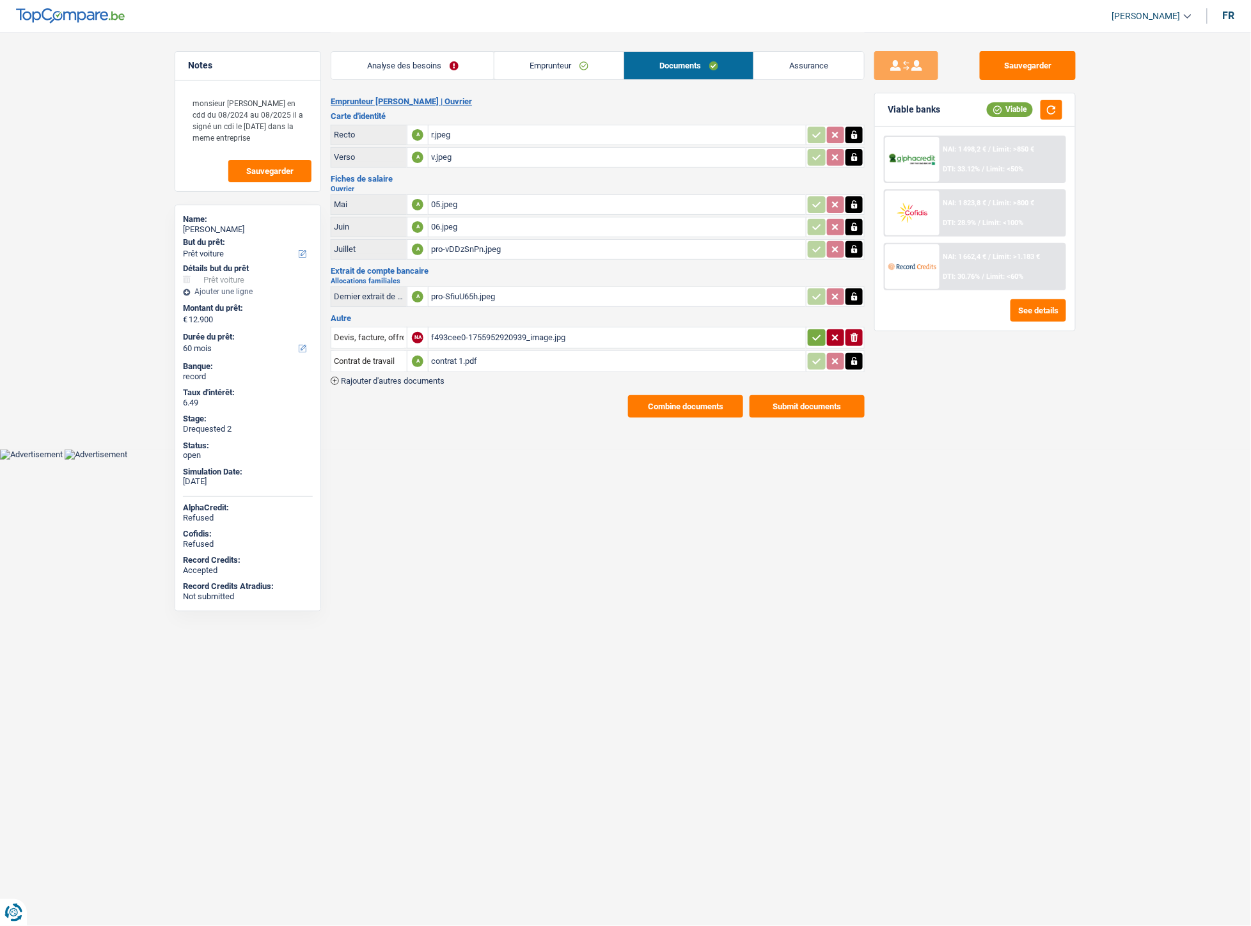
click at [426, 377] on span "Rajouter d'autres documents" at bounding box center [393, 381] width 104 height 8
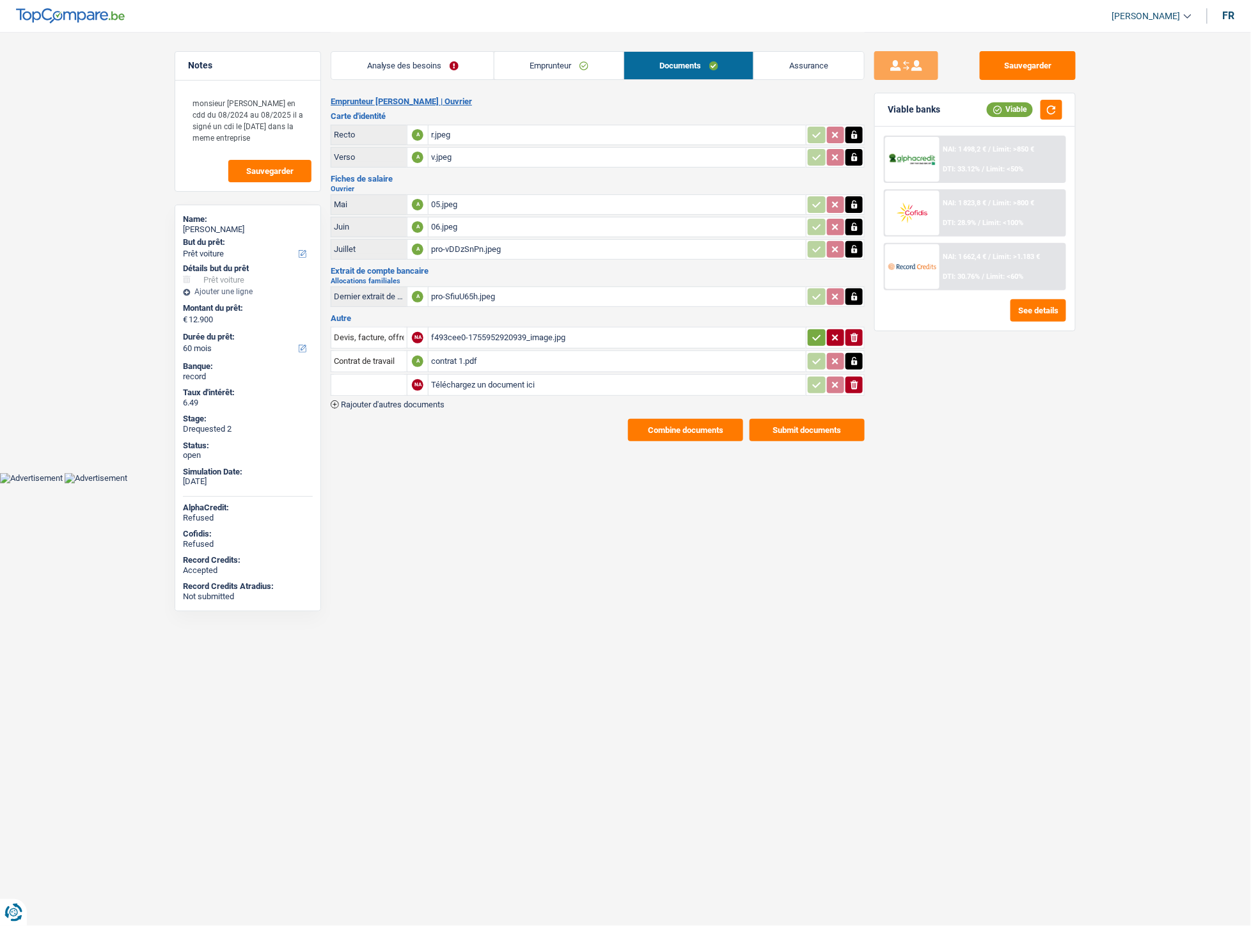
click at [512, 386] on input "Téléchargez un document ici" at bounding box center [617, 384] width 372 height 19
type input "C:\fakepath\Contrat de mariage [PERSON_NAME].pdf"
click at [375, 375] on input "text" at bounding box center [369, 385] width 70 height 20
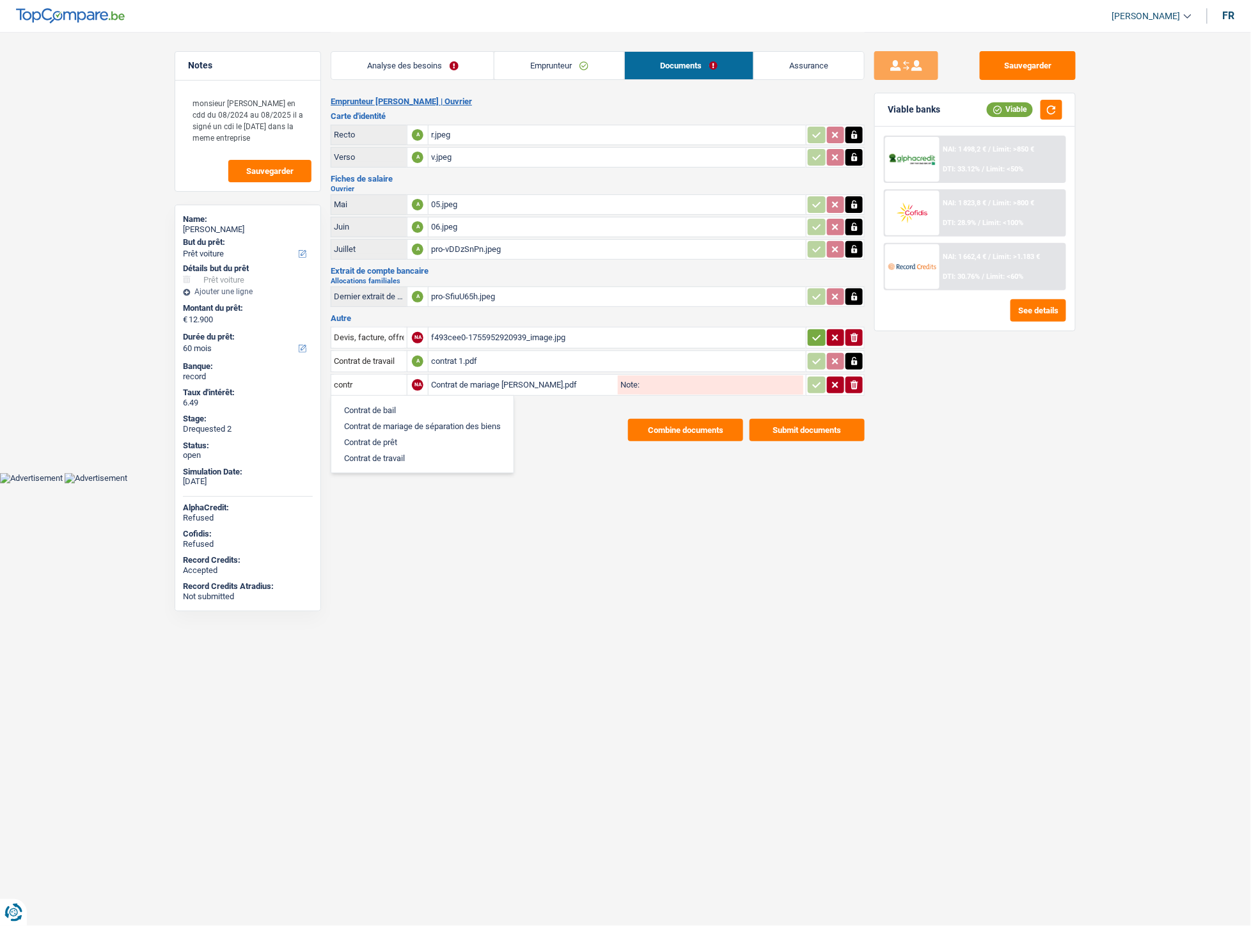
click at [422, 419] on li "Contrat de mariage de séparation des biens" at bounding box center [422, 426] width 169 height 16
type input "Contrat de mariage de séparation des biens"
click at [816, 386] on icon "button" at bounding box center [816, 385] width 10 height 13
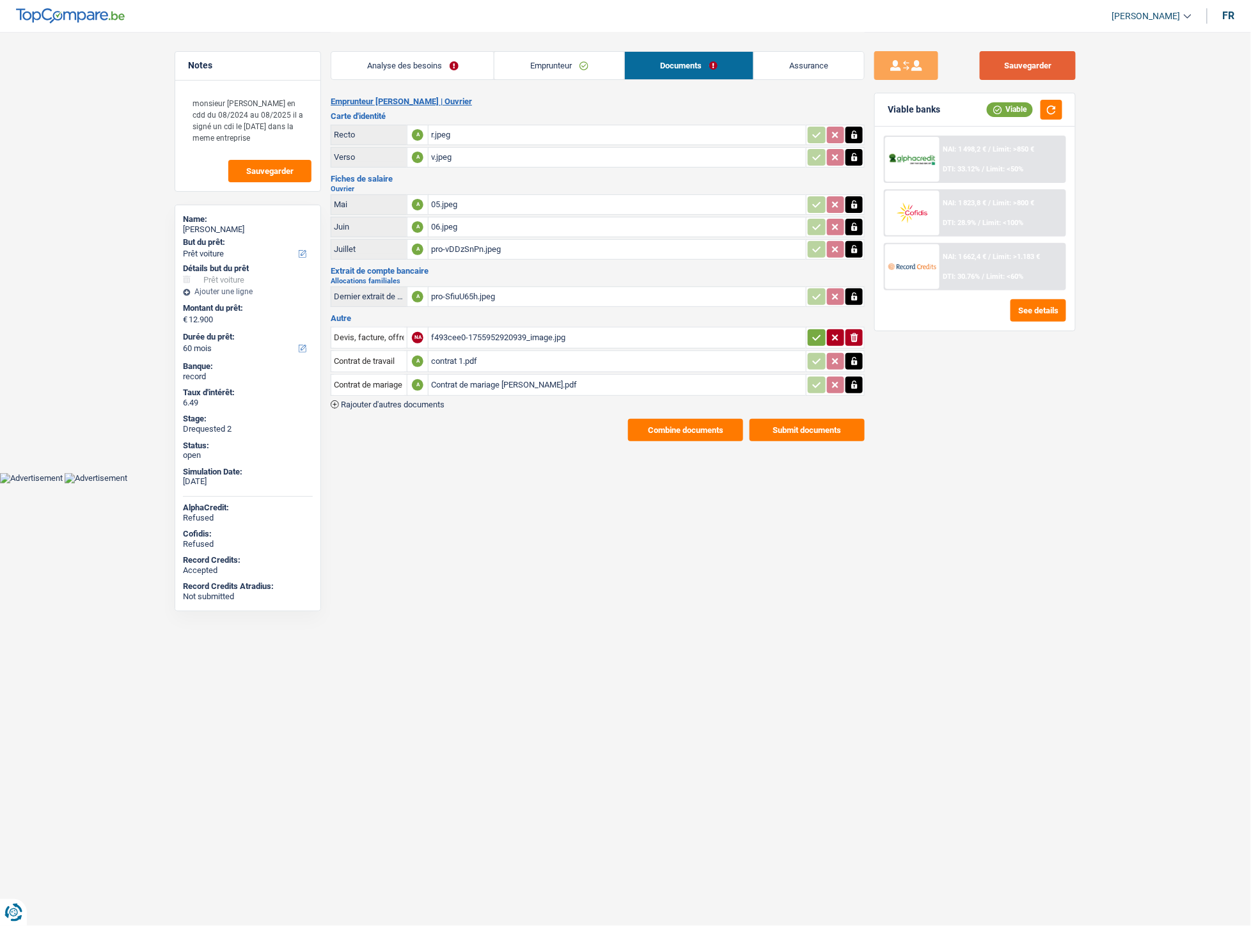
click at [1035, 56] on button "Sauvegarder" at bounding box center [1028, 65] width 96 height 29
click at [1049, 109] on button "button" at bounding box center [1051, 110] width 22 height 20
click at [994, 267] on div "NAI: 1 662,4 € / Limit: >1.183 € DTI: 30.76% / Limit: <60%" at bounding box center [1002, 266] width 126 height 45
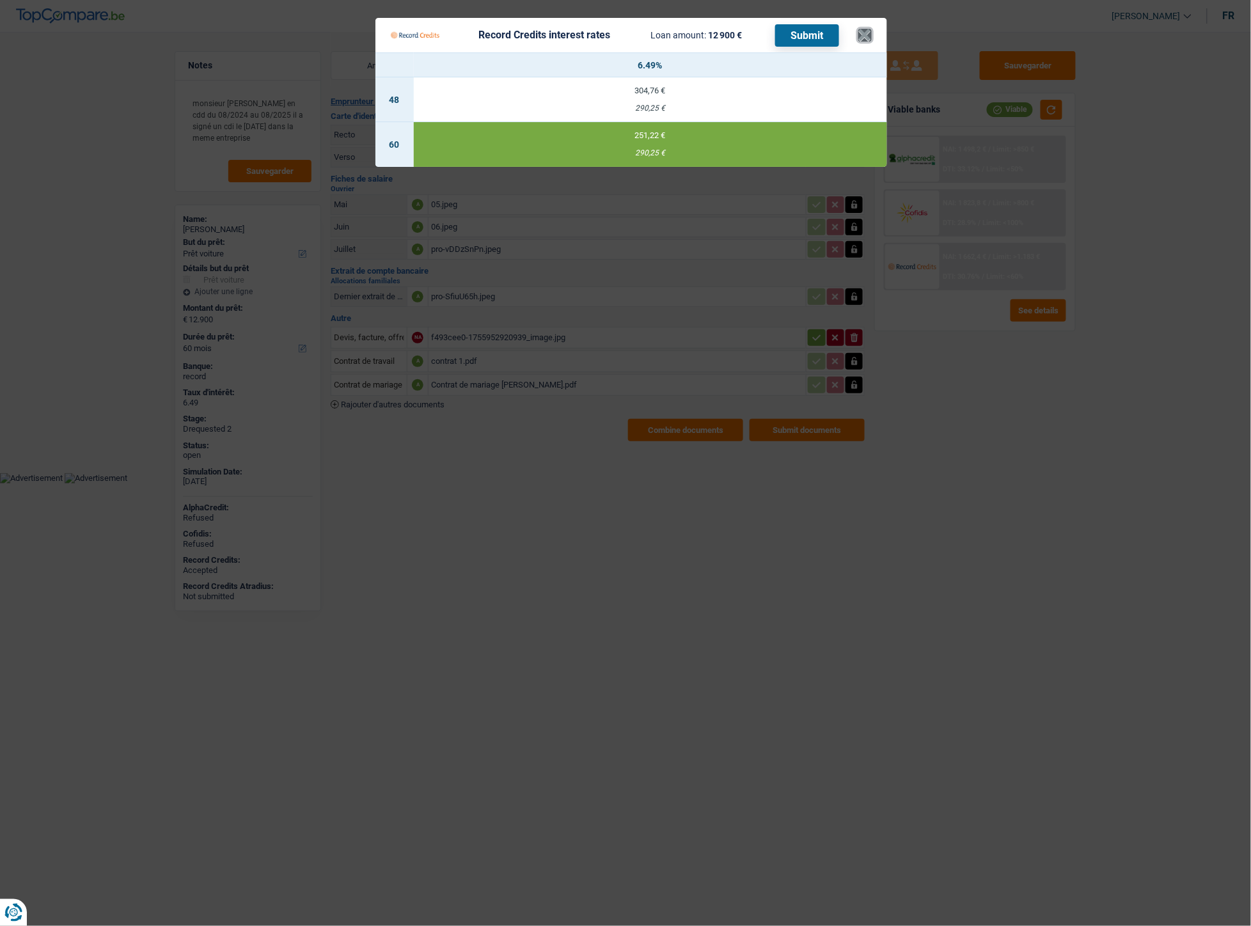
click at [859, 36] on button "×" at bounding box center [864, 35] width 13 height 13
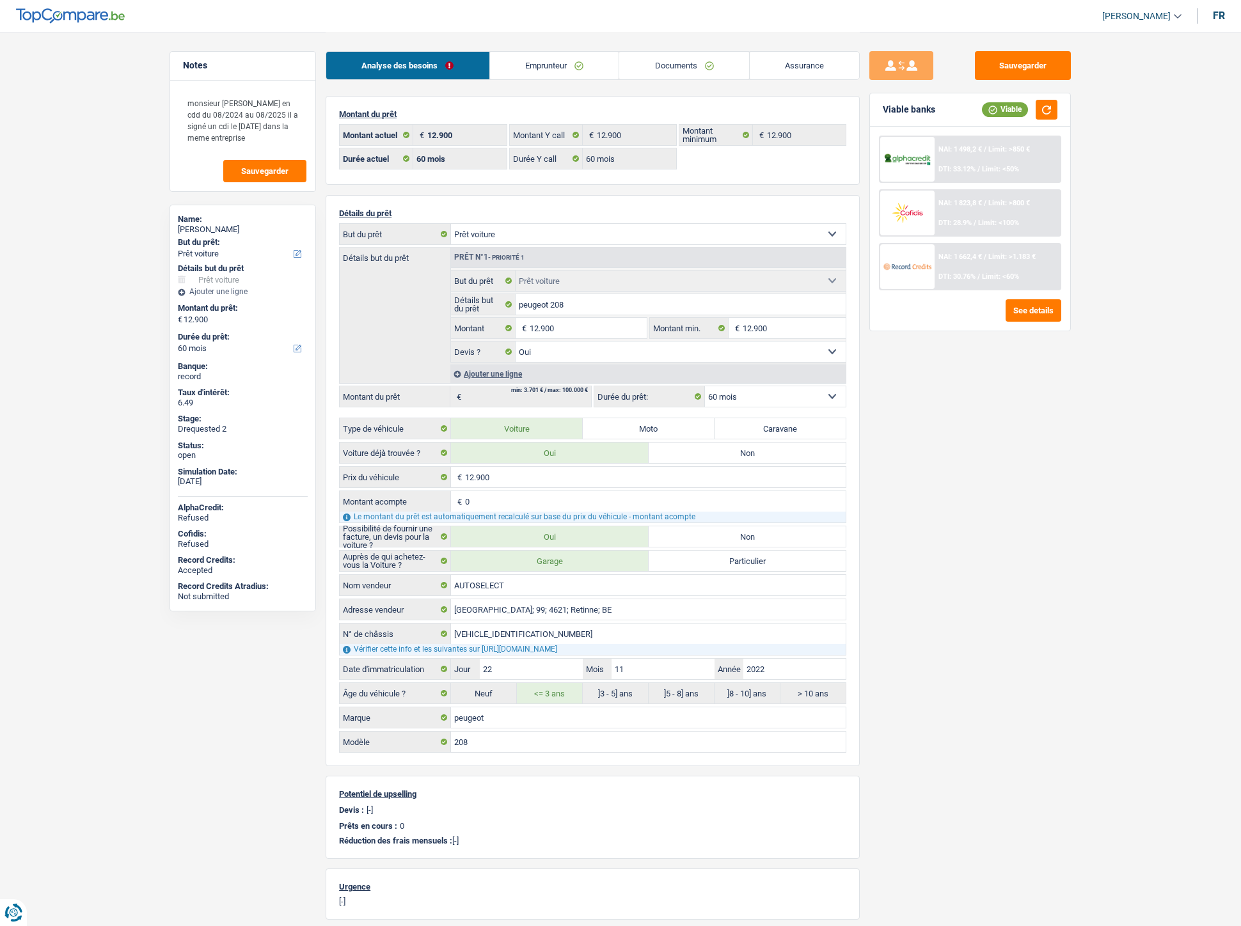
select select "car"
select select "60"
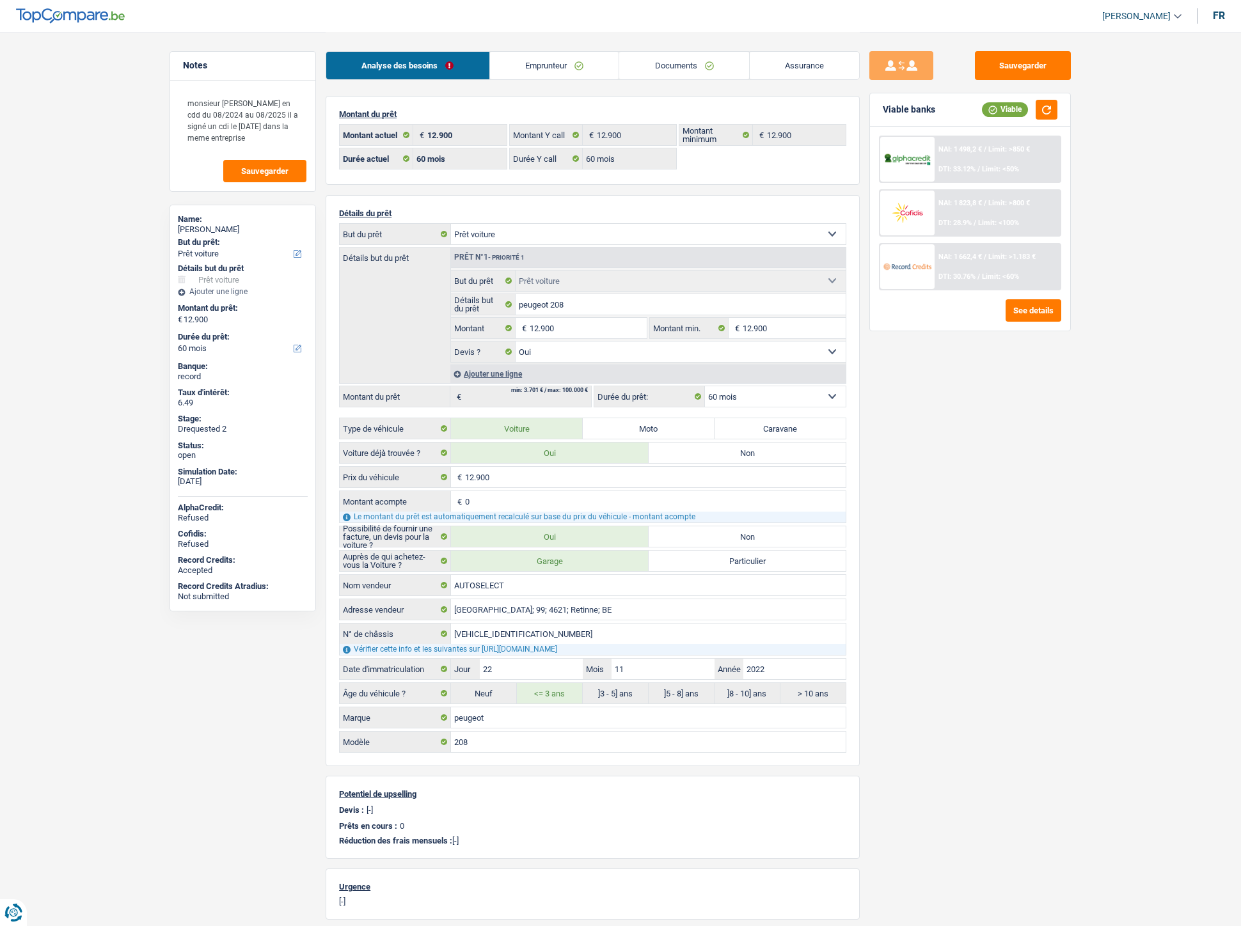
select select "car"
select select "yes"
select select "60"
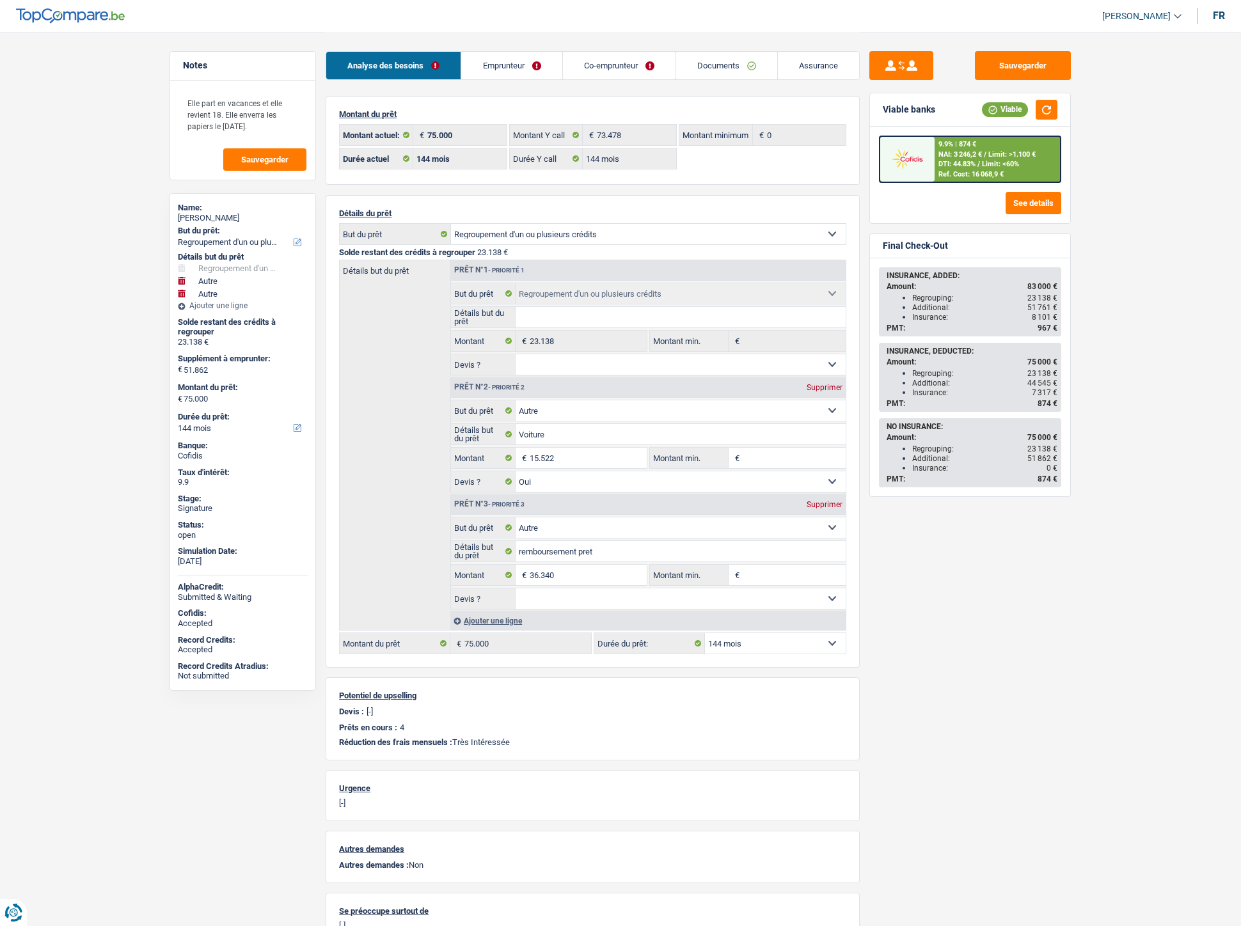
select select "refinancing"
select select "other"
select select "144"
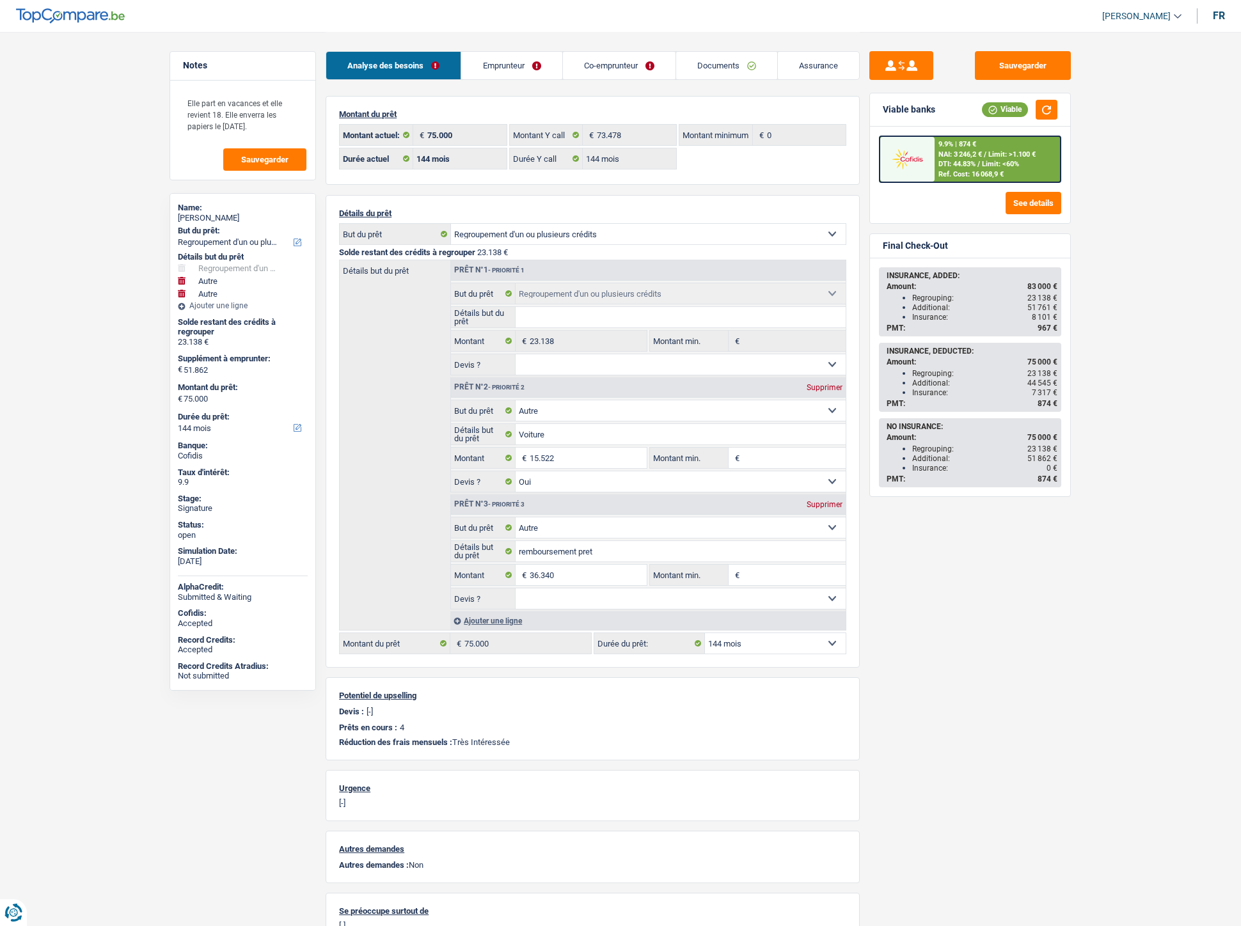
select select "144"
select select "refinancing"
select select "other"
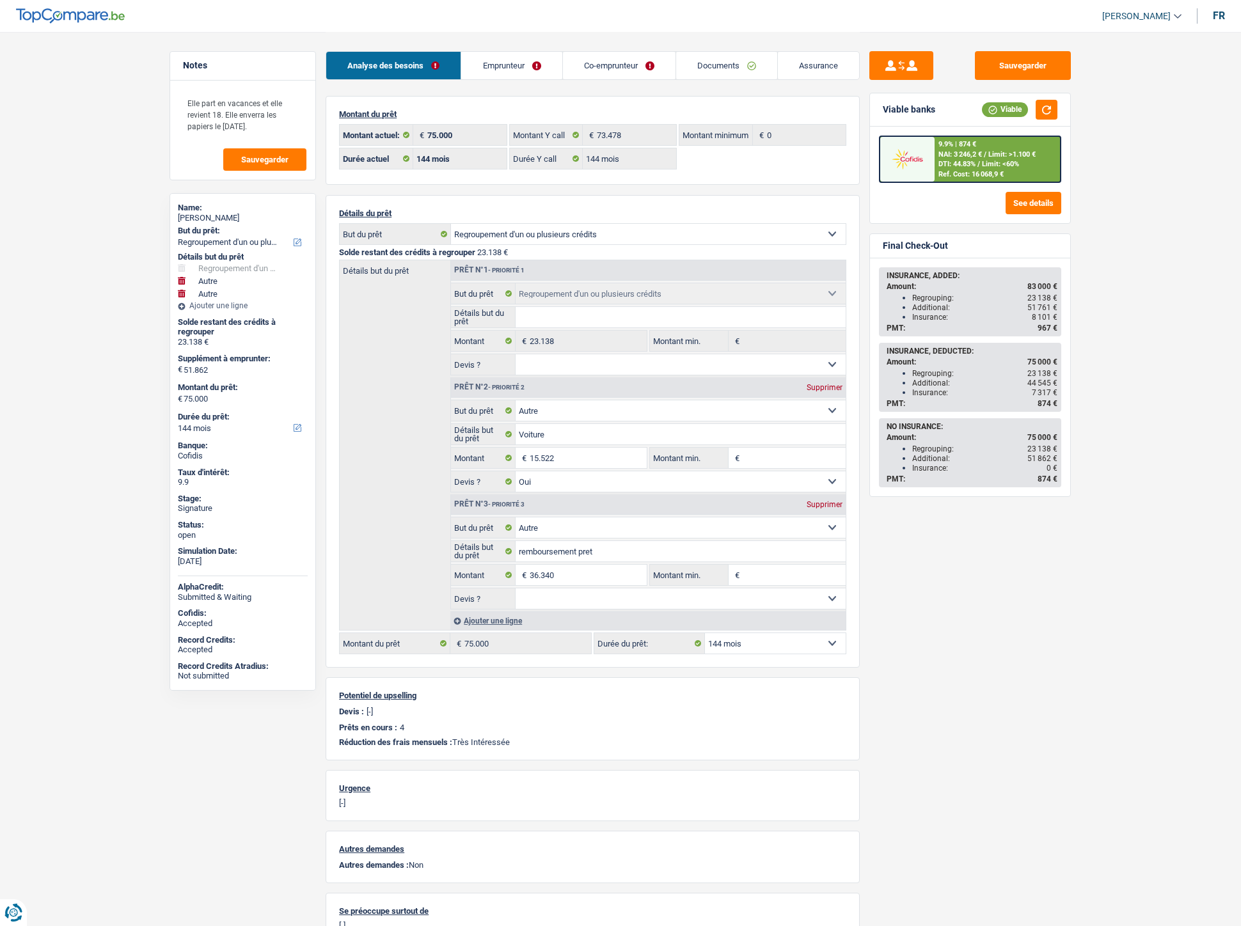
select select "yes"
select select "other"
select select "144"
click at [720, 79] on link "Documents" at bounding box center [726, 65] width 101 height 27
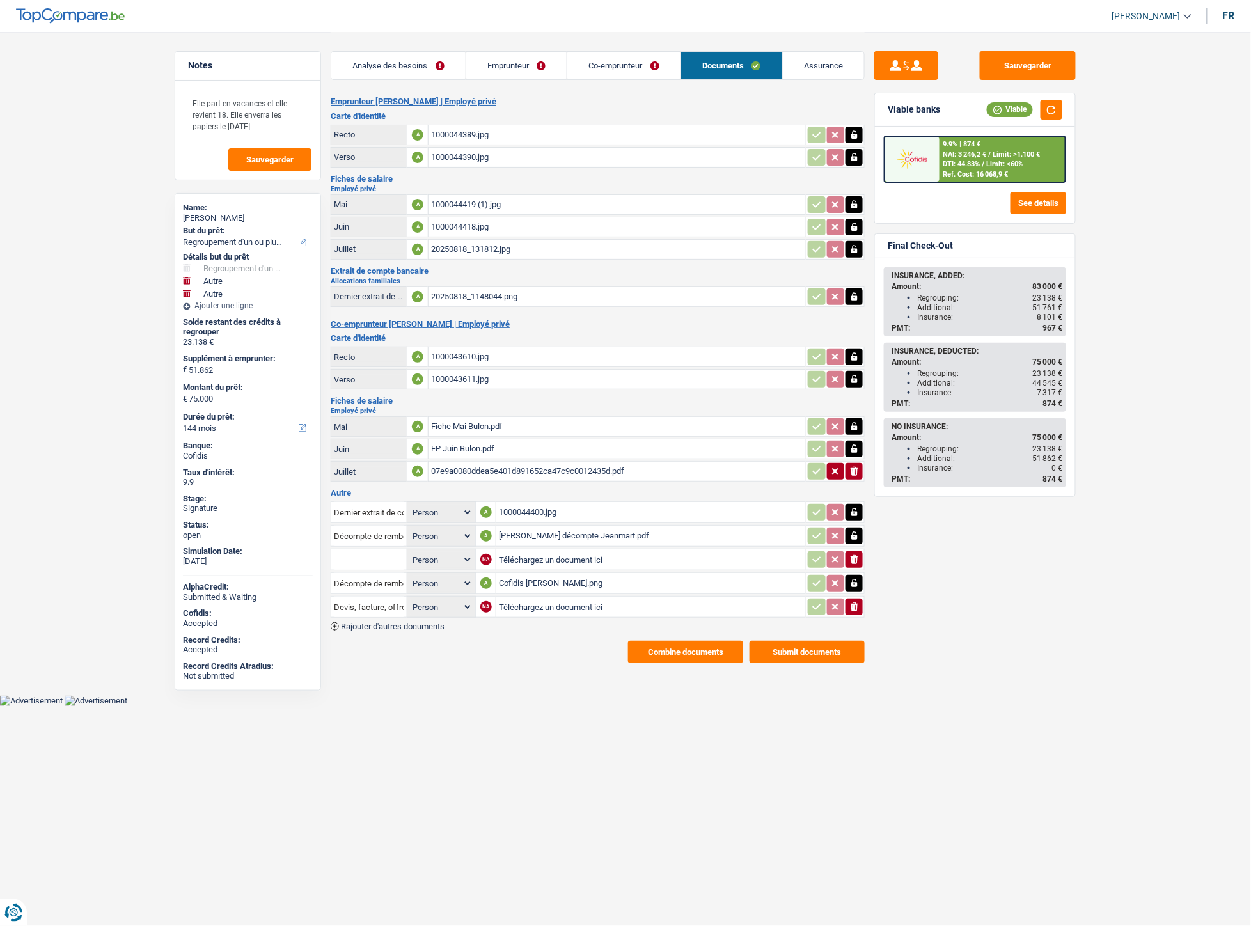
click at [460, 197] on div "1000044419 (1).jpg" at bounding box center [617, 204] width 372 height 19
click at [470, 224] on div "1000044418.jpg" at bounding box center [617, 226] width 372 height 19
click at [450, 246] on div "20250818_131812.jpg" at bounding box center [617, 249] width 372 height 19
click at [482, 417] on div "Fiche Mai Bulon.pdf" at bounding box center [617, 426] width 372 height 19
click at [466, 442] on div "FP Juin Bulon.pdf" at bounding box center [617, 448] width 372 height 19
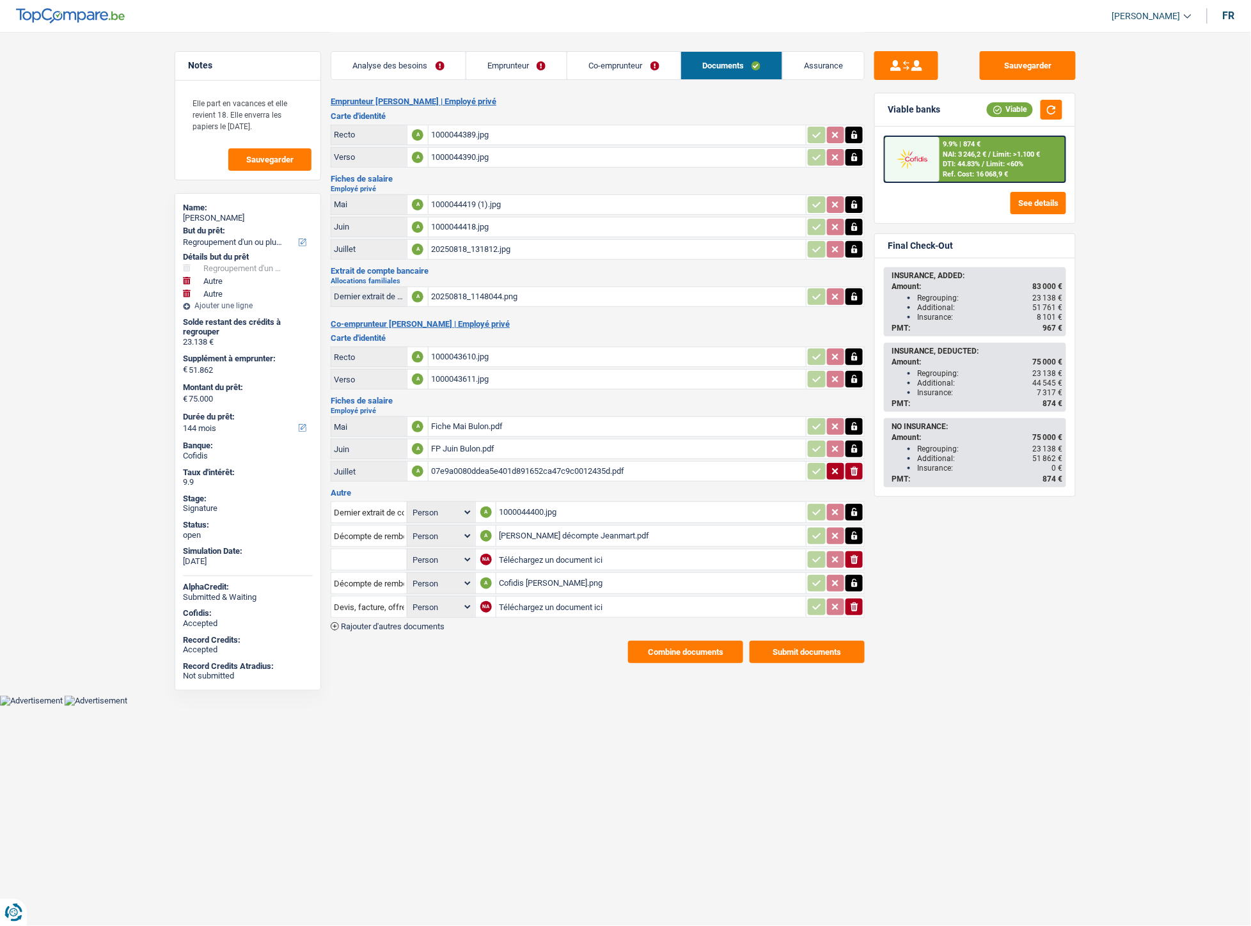
click at [461, 467] on div "07e9a0080ddea5e401d891652ca47c9c0012435d.pdf" at bounding box center [617, 471] width 372 height 19
click at [524, 503] on div "1000044400.jpg" at bounding box center [651, 512] width 304 height 19
click at [473, 195] on div "1000044419 (1).jpg" at bounding box center [617, 204] width 372 height 19
click at [506, 65] on link "Emprunteur" at bounding box center [516, 65] width 101 height 27
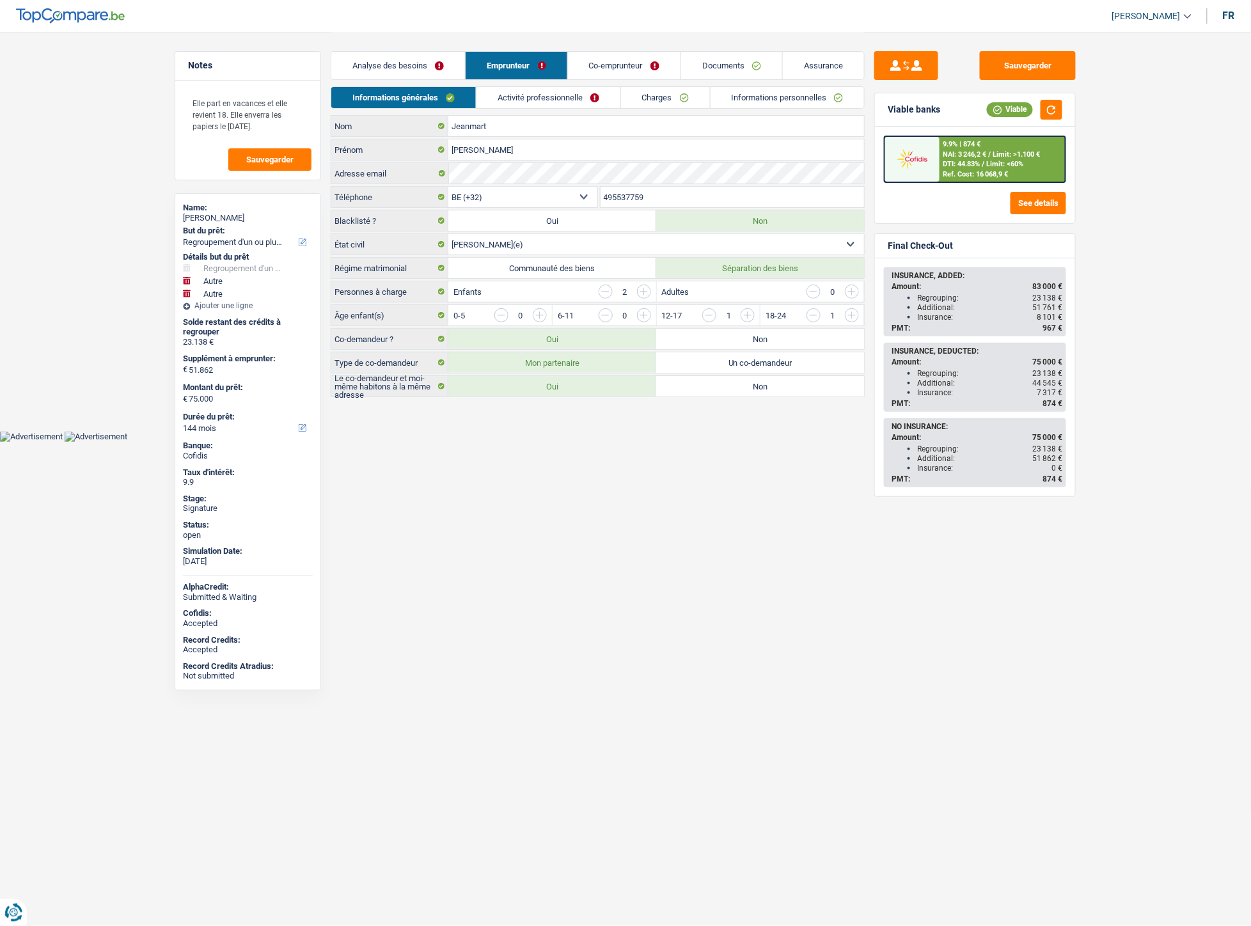
click at [606, 59] on link "Co-emprunteur" at bounding box center [624, 65] width 113 height 27
